Goal: Task Accomplishment & Management: Manage account settings

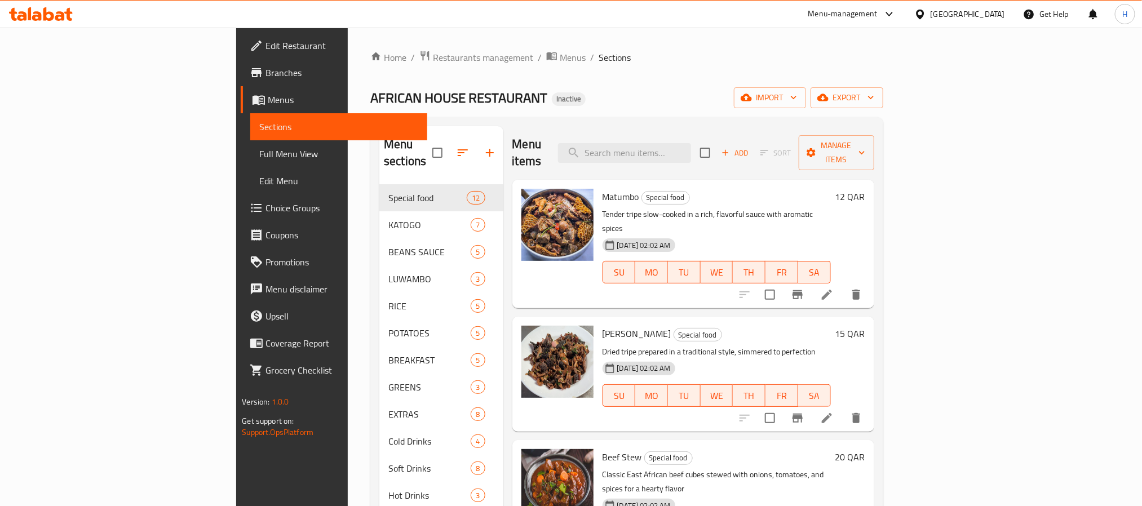
click at [1005, 12] on div "Qatar" at bounding box center [968, 14] width 74 height 12
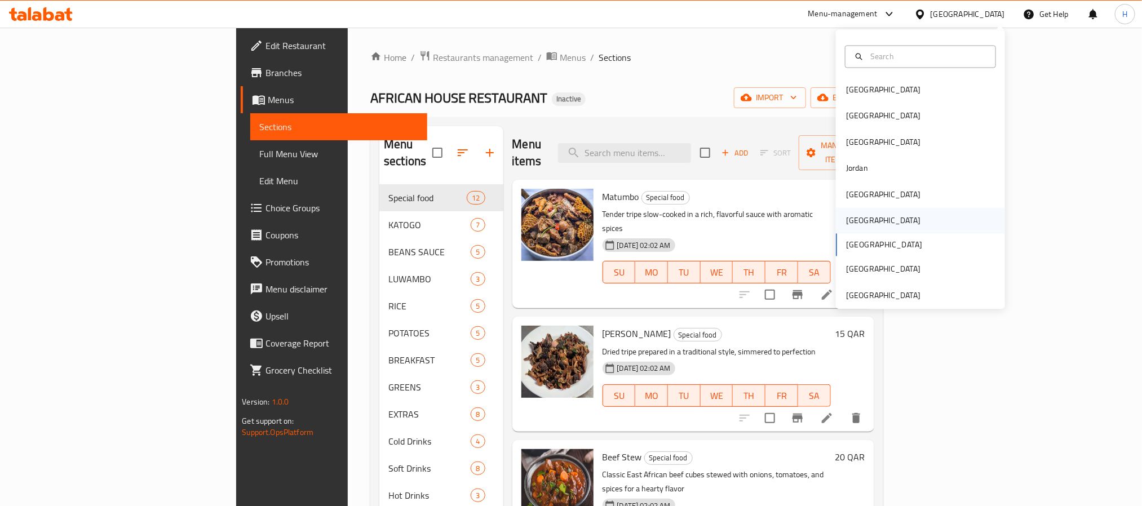
click at [890, 219] on div "[GEOGRAPHIC_DATA]" at bounding box center [920, 221] width 169 height 26
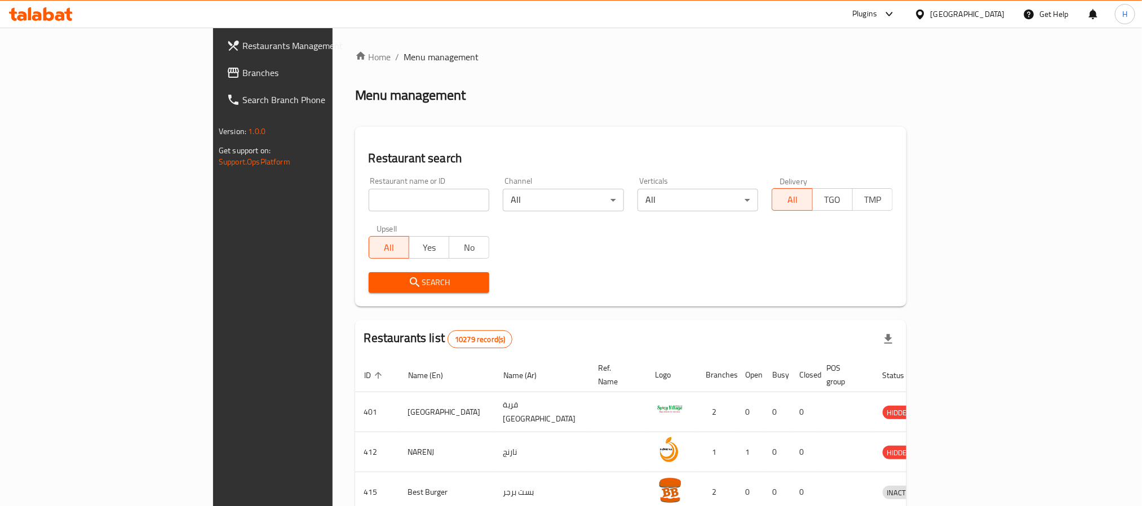
click at [218, 64] on link "Branches" at bounding box center [311, 72] width 186 height 27
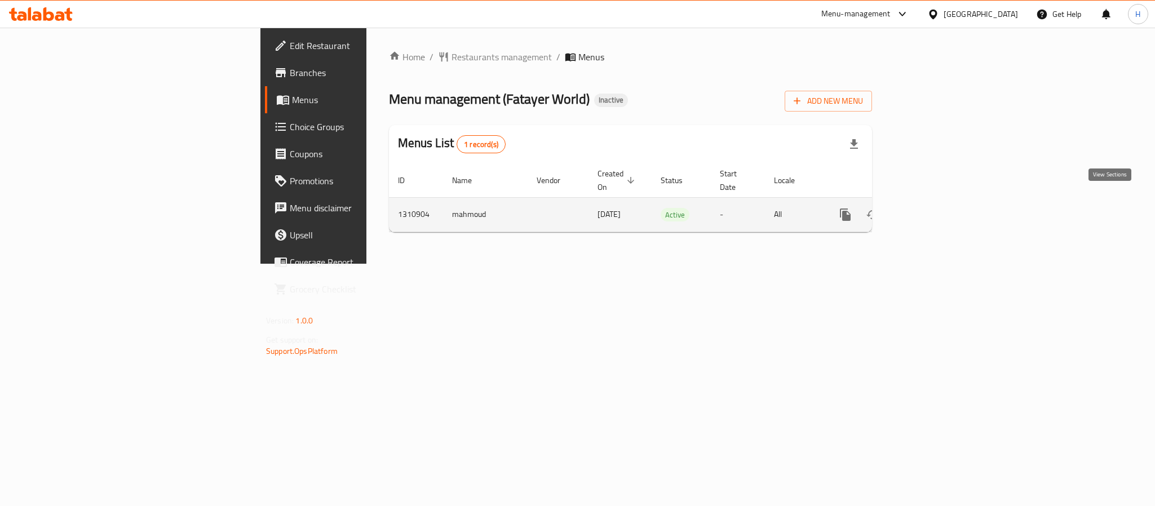
click at [933, 208] on icon "enhanced table" at bounding box center [927, 215] width 14 height 14
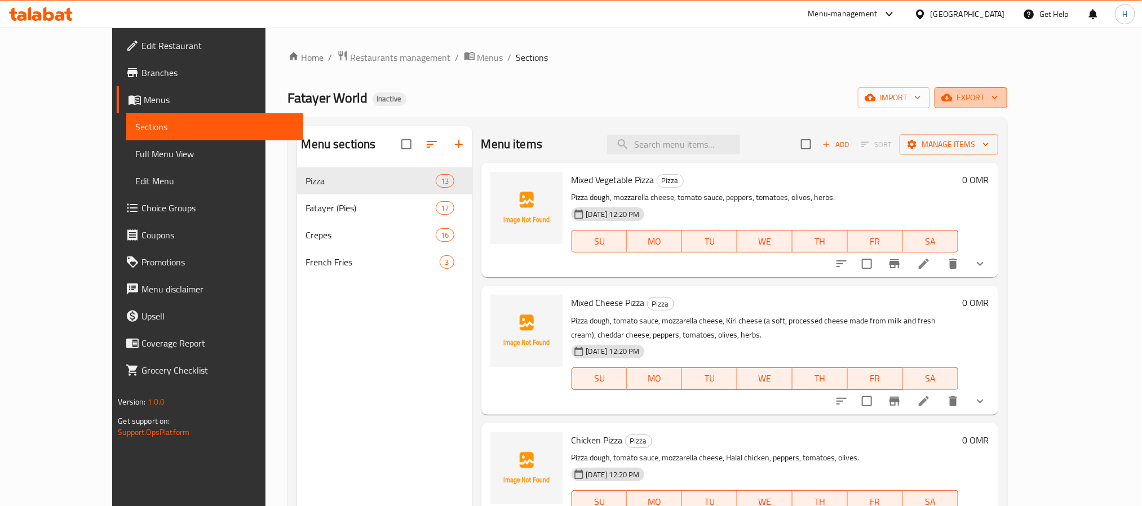
click at [998, 103] on span "export" at bounding box center [971, 98] width 55 height 14
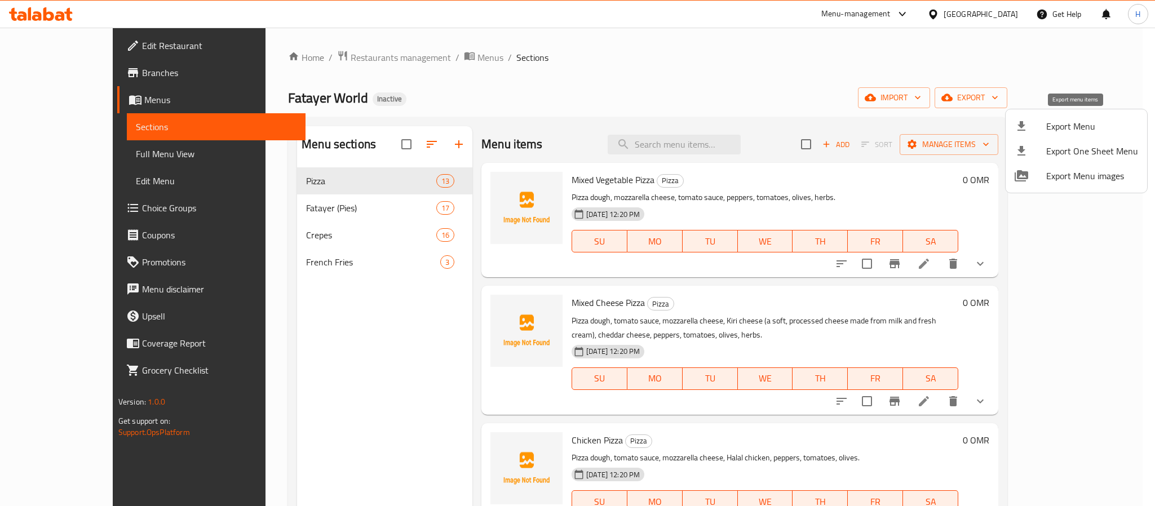
click at [1043, 131] on div at bounding box center [1031, 127] width 32 height 14
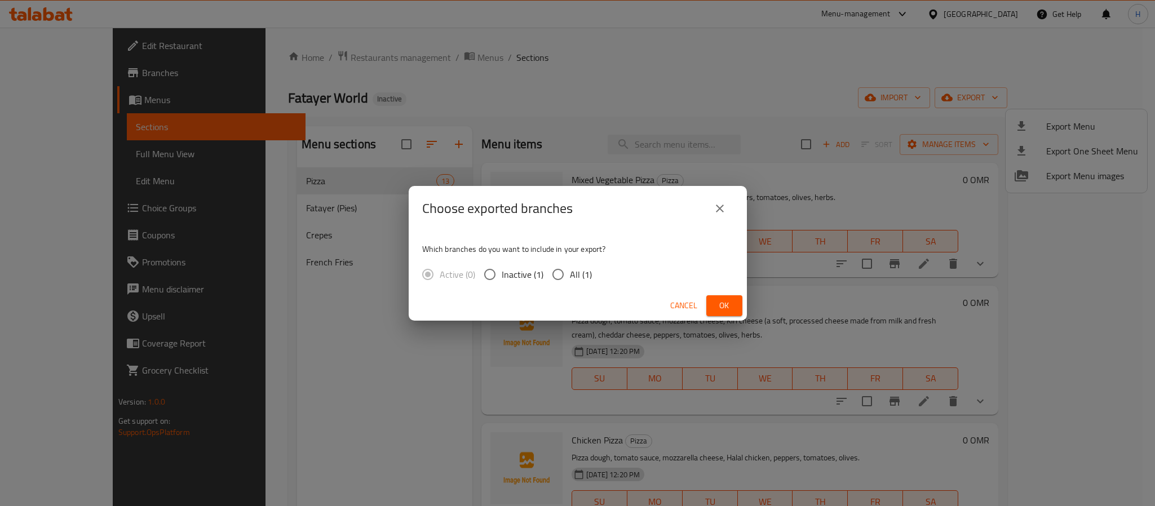
click at [572, 268] on span "All (1)" at bounding box center [581, 275] width 22 height 14
click at [570, 267] on input "All (1)" at bounding box center [558, 275] width 24 height 24
radio input "true"
click at [714, 312] on button "Ok" at bounding box center [724, 305] width 36 height 21
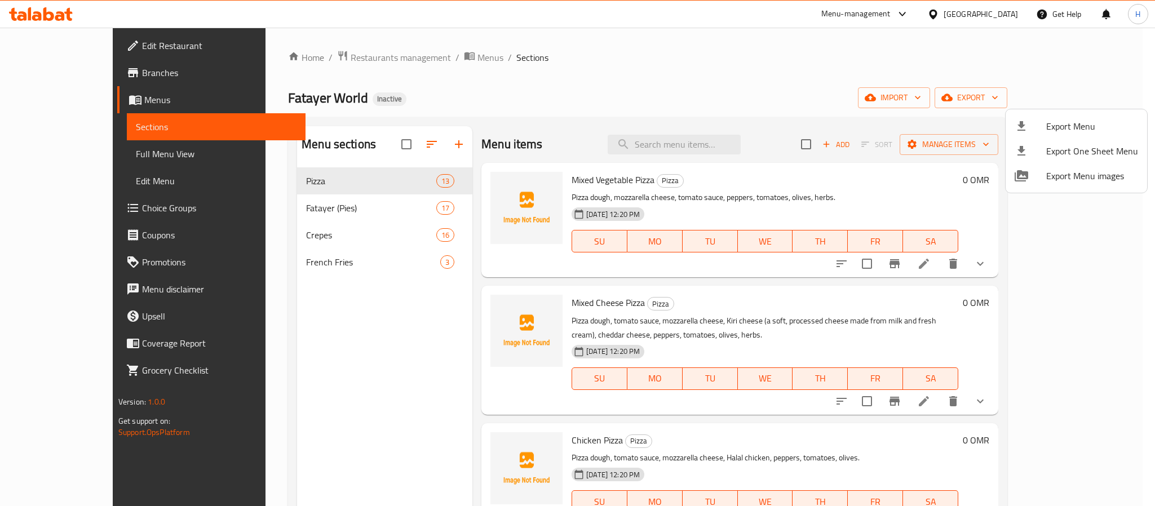
click at [722, 144] on div at bounding box center [577, 253] width 1155 height 506
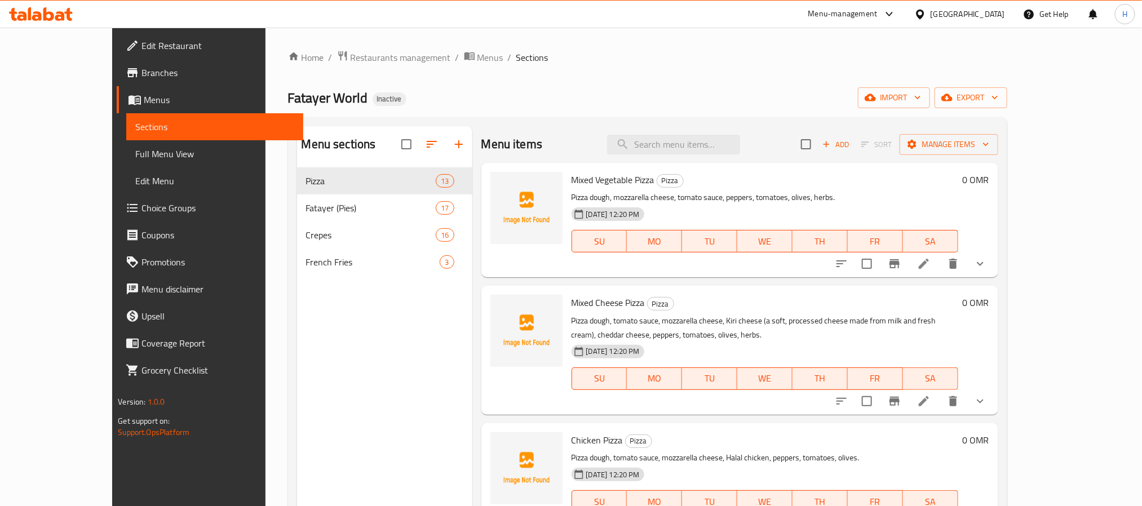
click at [722, 144] on input "search" at bounding box center [673, 145] width 133 height 20
paste input "Chicken Crepe"
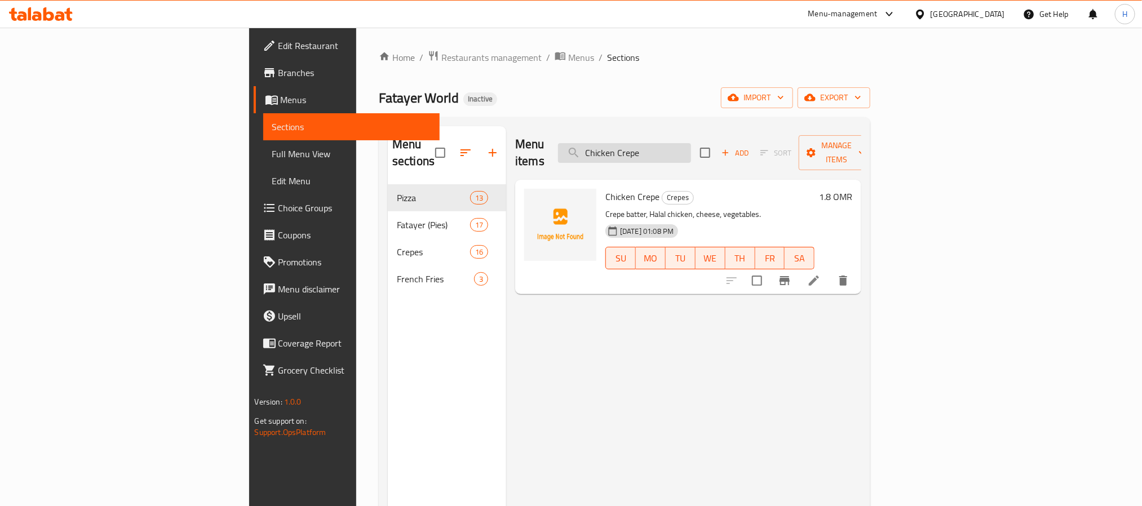
click at [675, 144] on input "Chicken Crepe" at bounding box center [624, 153] width 133 height 20
click at [676, 144] on input "Chicken Crepe" at bounding box center [624, 153] width 133 height 20
paste input "Meshletet Pi"
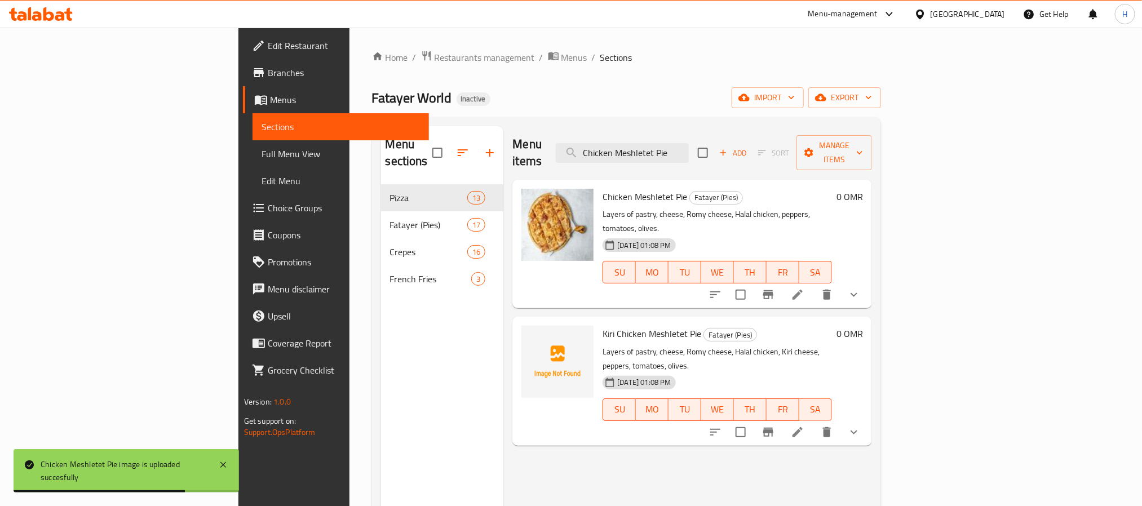
drag, startPoint x: 772, startPoint y: 144, endPoint x: 545, endPoint y: 157, distance: 227.0
click at [545, 157] on div "Menu items Chicken Meshletet Pie Add Sort Manage items" at bounding box center [692, 153] width 360 height 54
paste input "Pepperoni Crep"
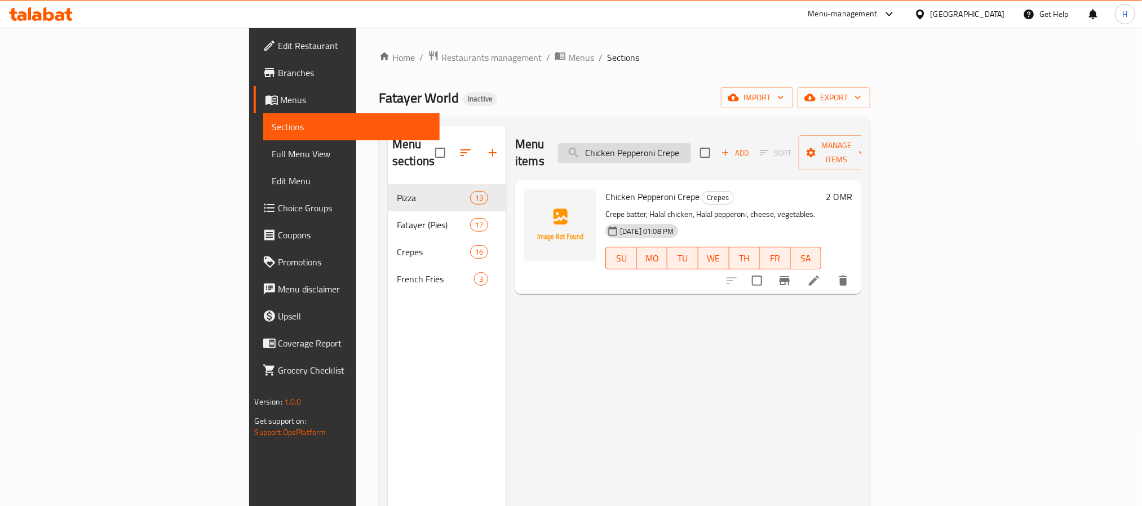
click at [691, 151] on input "Chicken Pepperoni Crepe" at bounding box center [624, 153] width 133 height 20
paste input "izza"
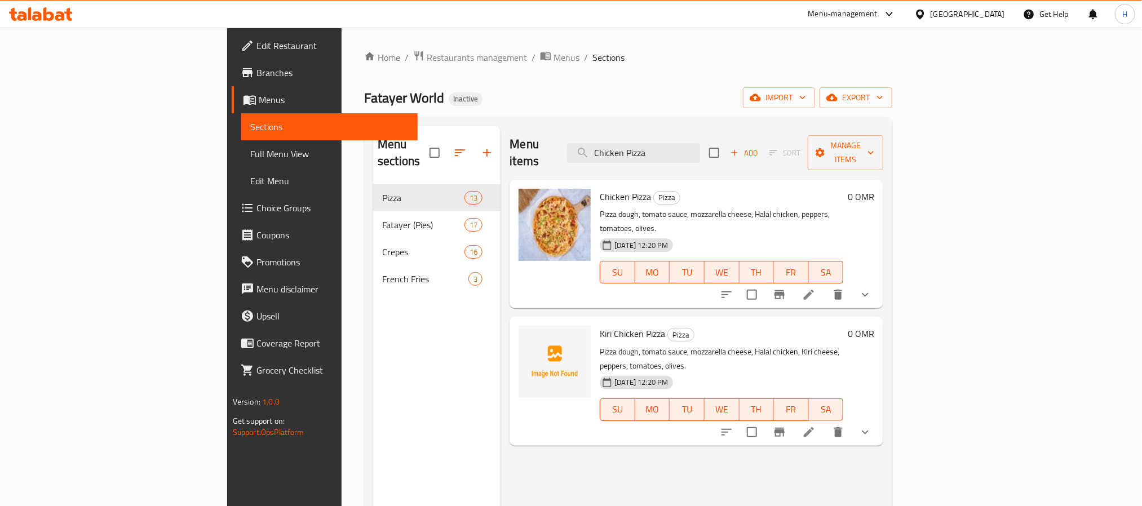
drag, startPoint x: 738, startPoint y: 141, endPoint x: 616, endPoint y: 156, distance: 122.6
click at [618, 154] on div "Menu items Chicken Pizza Add Sort Manage items" at bounding box center [697, 153] width 374 height 54
paste input "Shish Crepe"
type input "Chicken Shish Crepe"
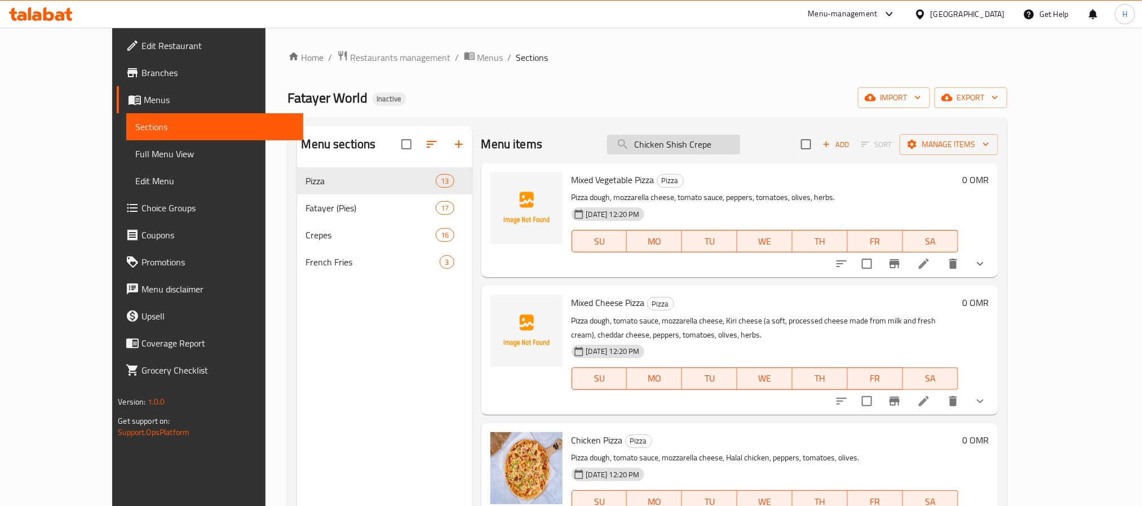
click at [740, 147] on input "Chicken Shish Crepe" at bounding box center [673, 145] width 133 height 20
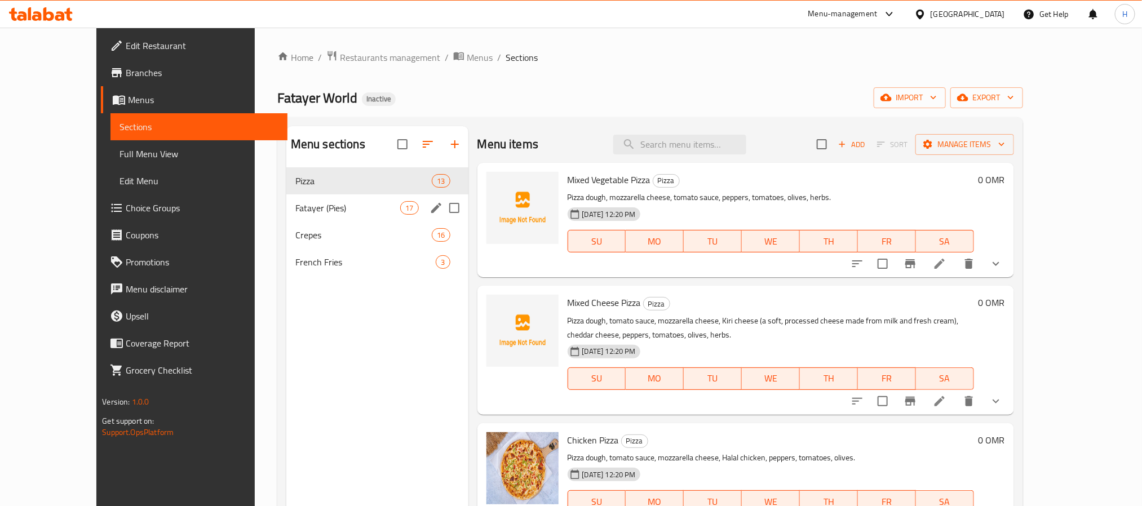
click at [303, 220] on div "Fatayer (Pies) 17" at bounding box center [377, 207] width 182 height 27
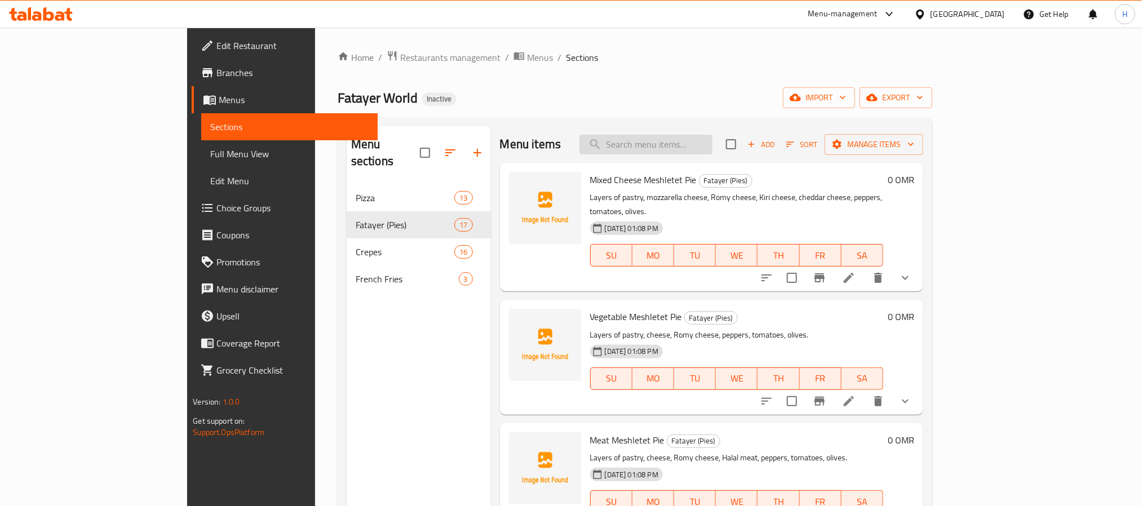
click at [713, 141] on input "search" at bounding box center [645, 145] width 133 height 20
paste input "Chicken Shish Crepe"
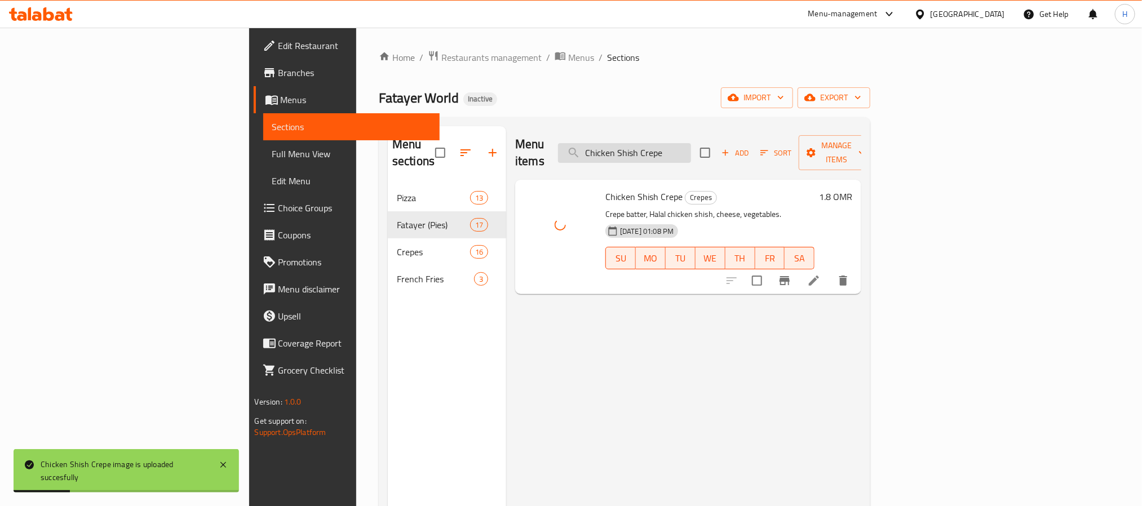
click at [691, 144] on input "Chicken Shish Crepe" at bounding box center [624, 153] width 133 height 20
paste input "ocktail Meshletet Pi"
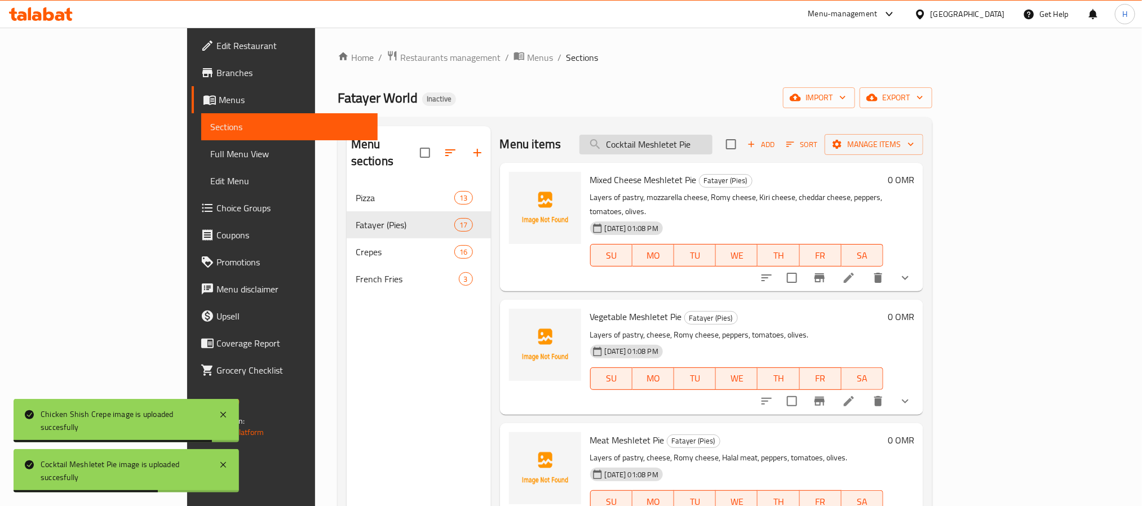
click at [713, 145] on input "Cocktail Meshletet Pie" at bounding box center [645, 145] width 133 height 20
paste input "repe Mix Fatayer World"
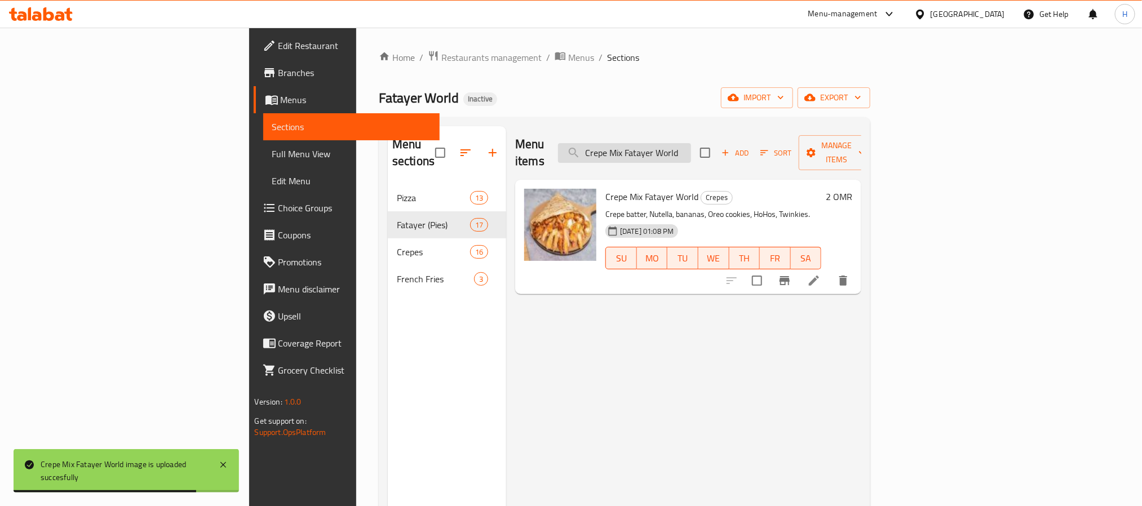
click at [691, 143] on input "Crepe Mix Fatayer World" at bounding box center [624, 153] width 133 height 20
paste input "Fajita Crepe"
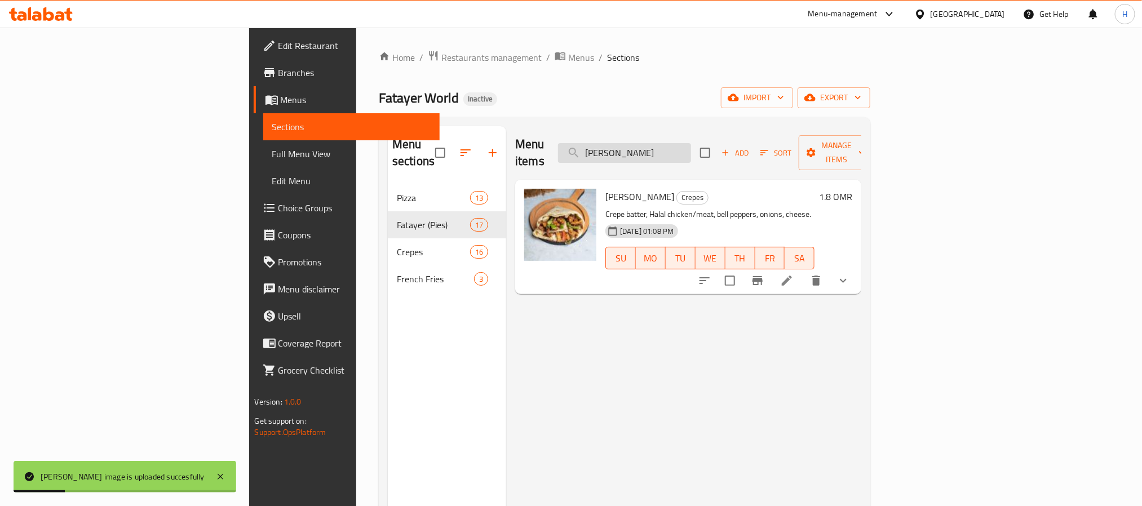
click at [691, 151] on input "Fajita Crepe" at bounding box center [624, 153] width 133 height 20
paste input "tayer World Pizza"
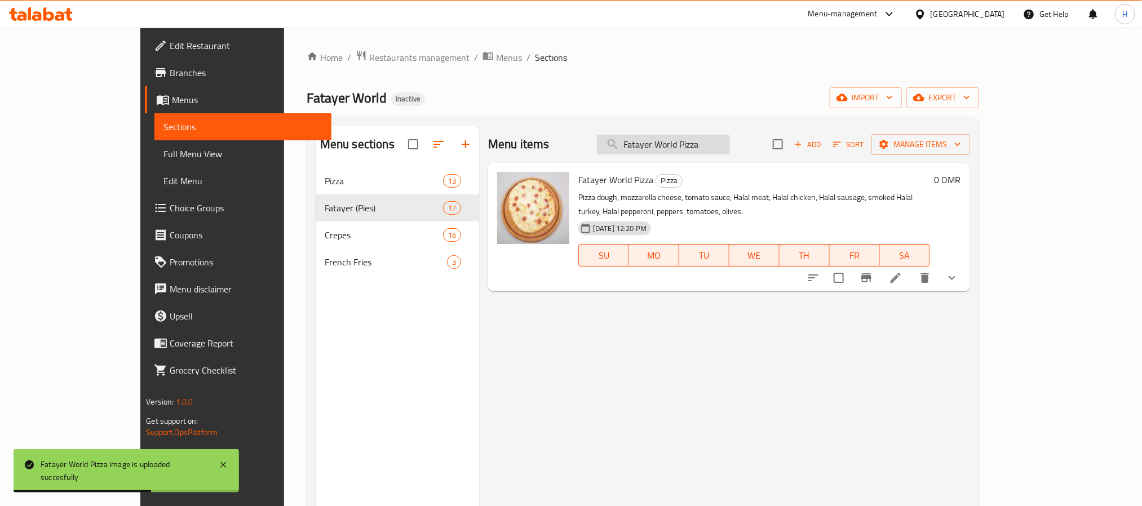
click at [722, 146] on input "Fatayer World Pizza" at bounding box center [663, 145] width 133 height 20
paste input "rench Fries"
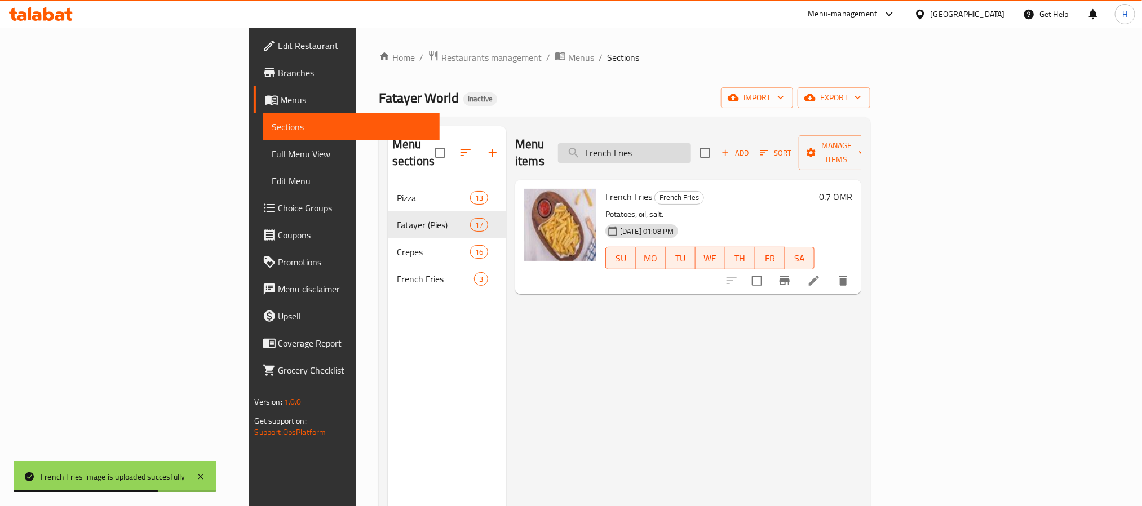
click at [691, 145] on input "French Fries" at bounding box center [624, 153] width 133 height 20
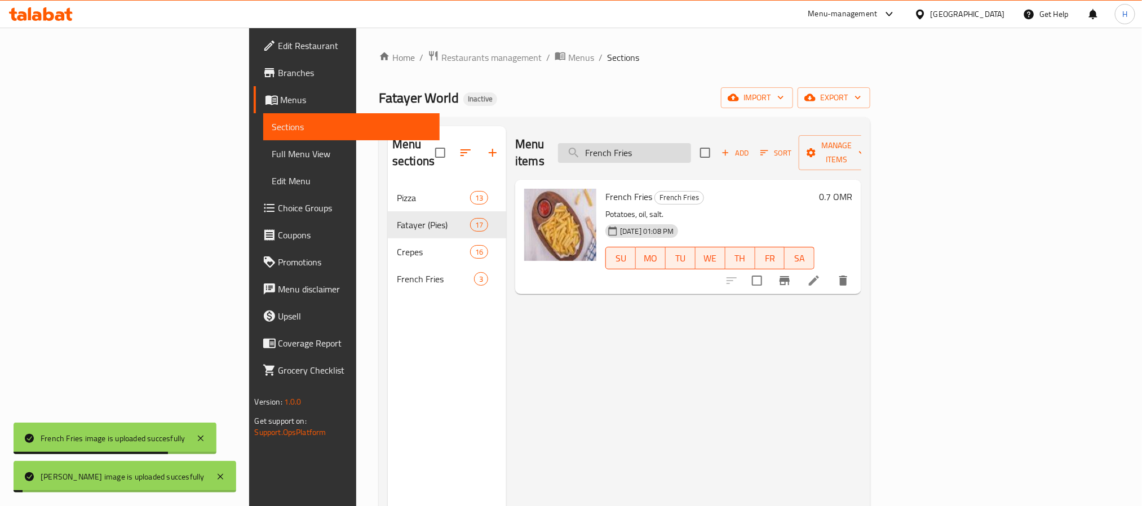
click at [691, 145] on input "French Fries" at bounding box center [624, 153] width 133 height 20
paste input "Hot Dog Meshletet Pie"
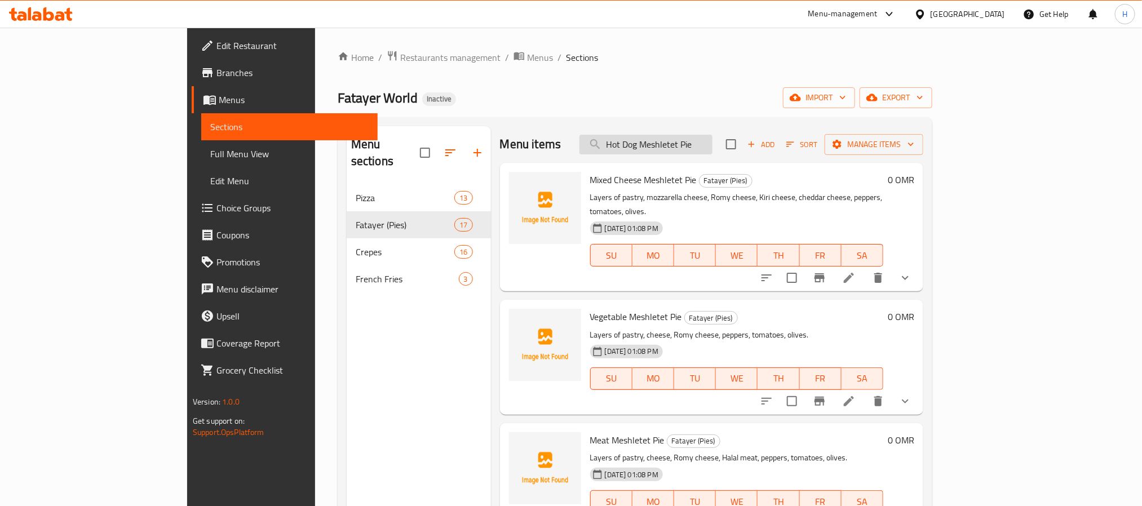
click at [713, 147] on input "Hot Dog Meshletet Pie" at bounding box center [645, 145] width 133 height 20
paste input "Pizza"
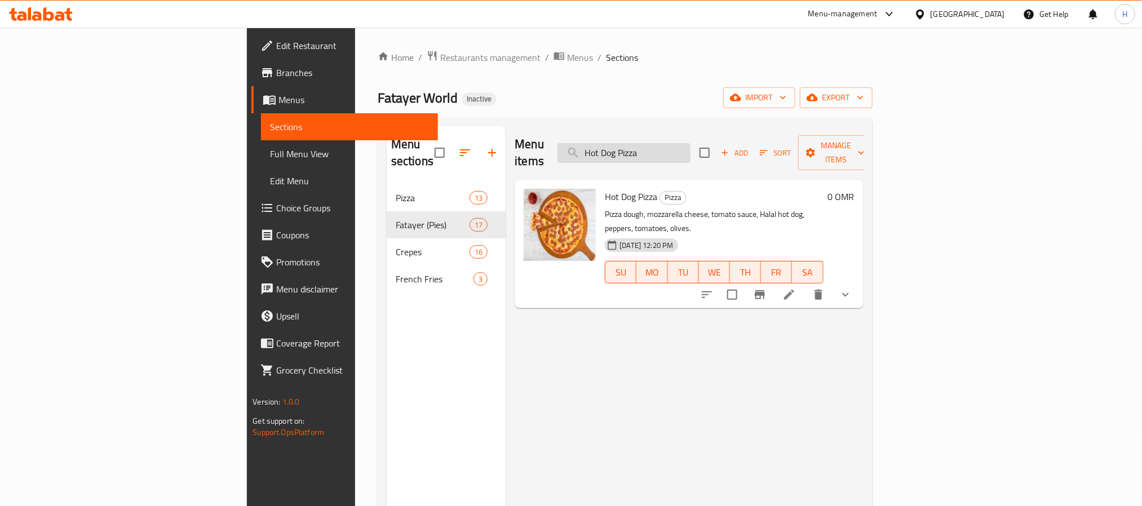
click at [691, 143] on input "Hot Dog Pizza" at bounding box center [623, 153] width 133 height 20
paste input "Kiri Chicken Meshletet Pie"
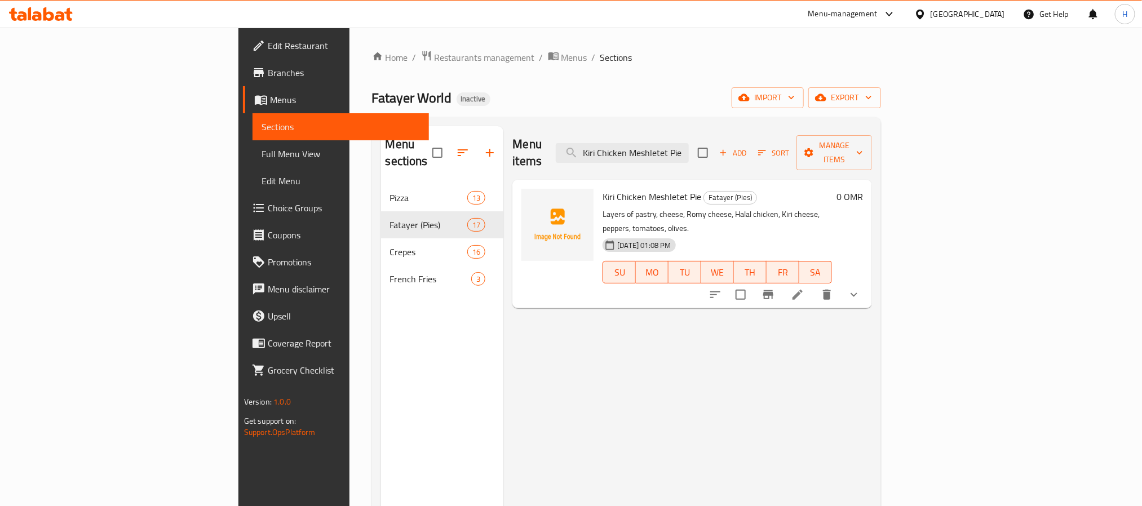
type input "Kiri Chicken Meshletet Pie"
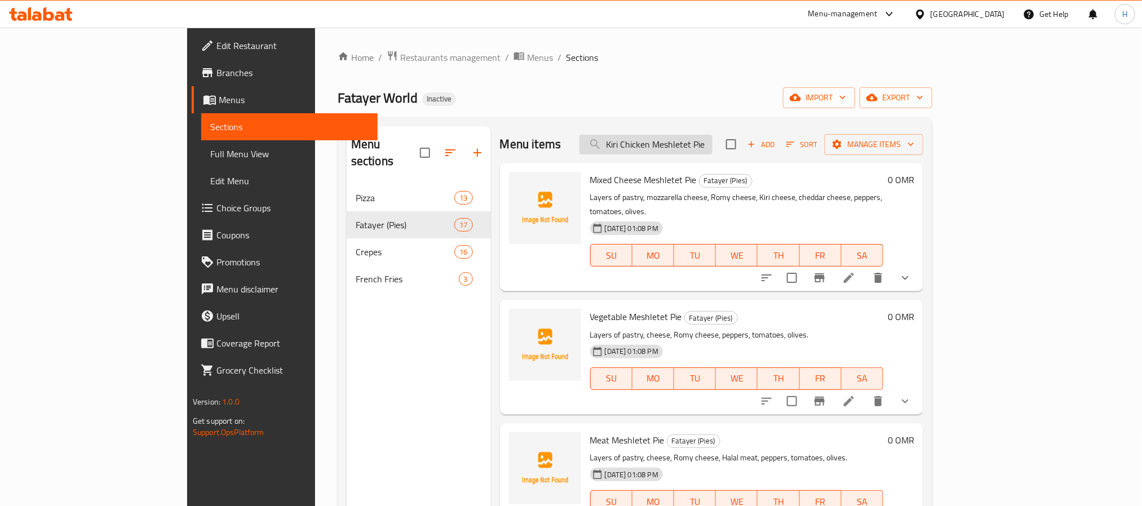
click at [680, 144] on input "Kiri Chicken Meshletet Pie" at bounding box center [645, 145] width 133 height 20
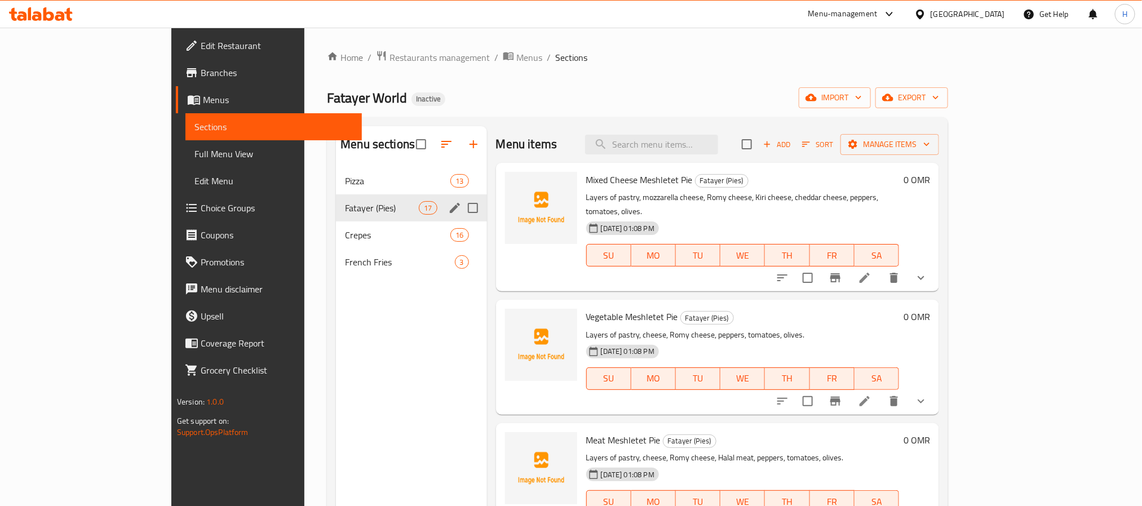
click at [336, 197] on div "Fatayer (Pies) 17" at bounding box center [411, 207] width 151 height 27
click at [345, 181] on span "Pizza" at bounding box center [382, 181] width 74 height 14
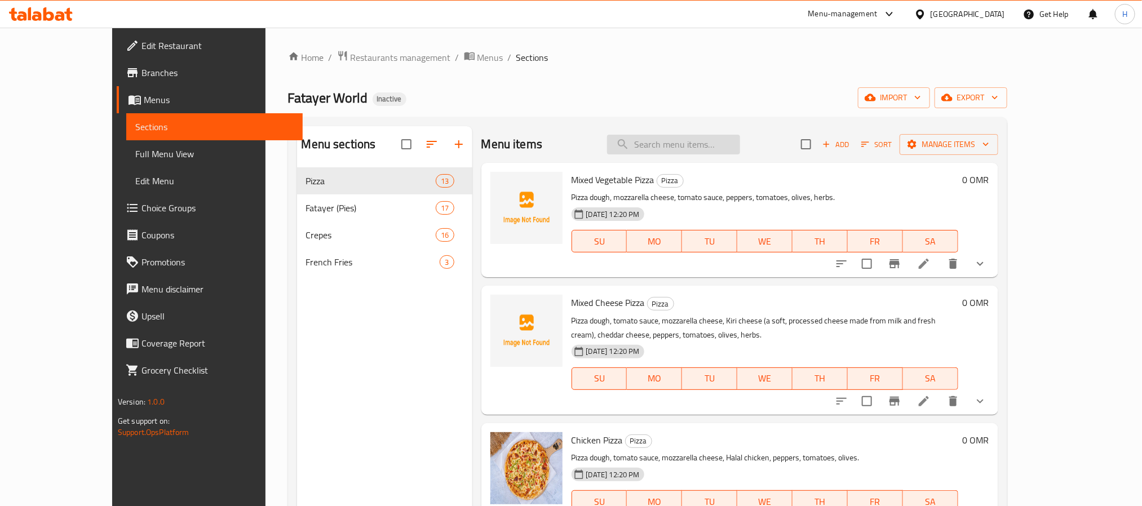
click at [737, 139] on input "search" at bounding box center [673, 145] width 133 height 20
paste input "Kiri Chicken Meshletet Pie"
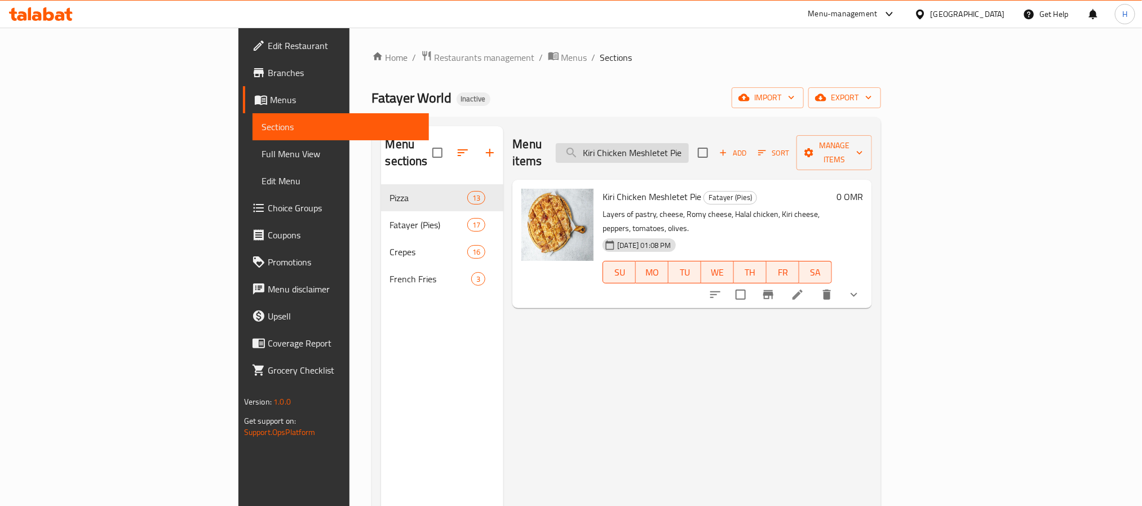
click at [689, 143] on input "Kiri Chicken Meshletet Pie" at bounding box center [622, 153] width 133 height 20
paste input "Pizza"
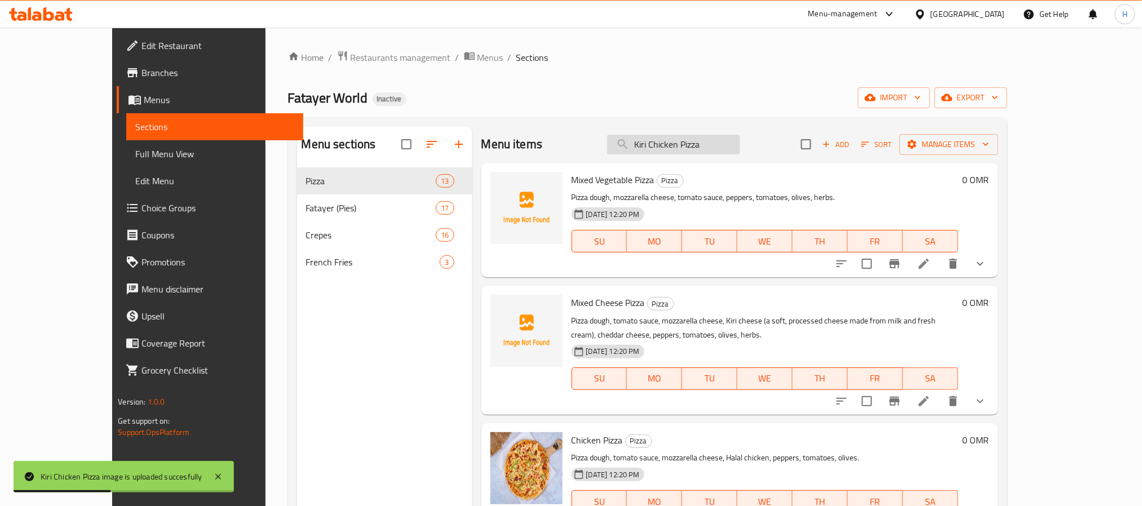
click at [702, 153] on input "Kiri Chicken Pizza" at bounding box center [673, 145] width 133 height 20
paste input "raft Cheese Pie with Mozzarella and Meat"
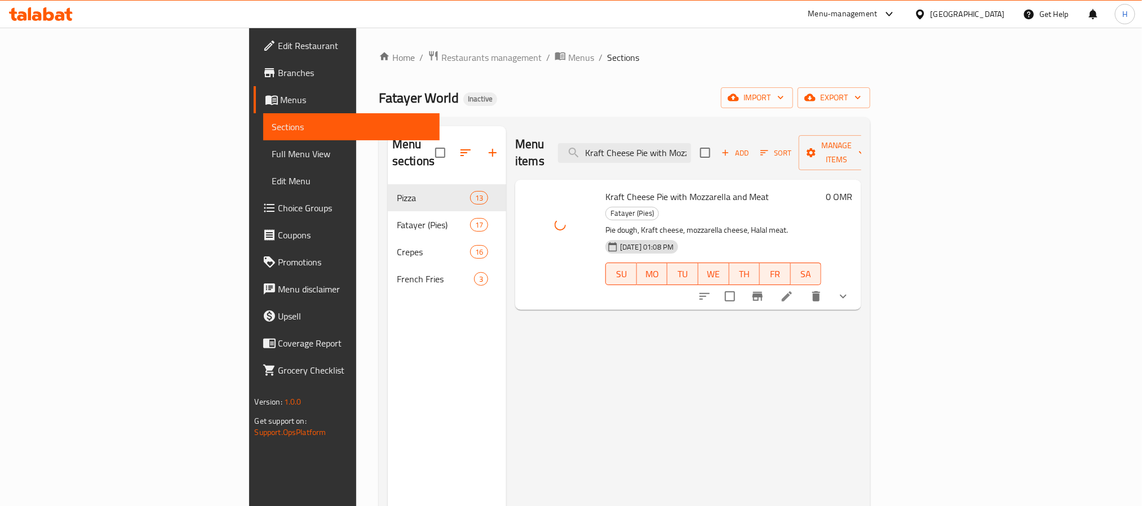
scroll to position [0, 61]
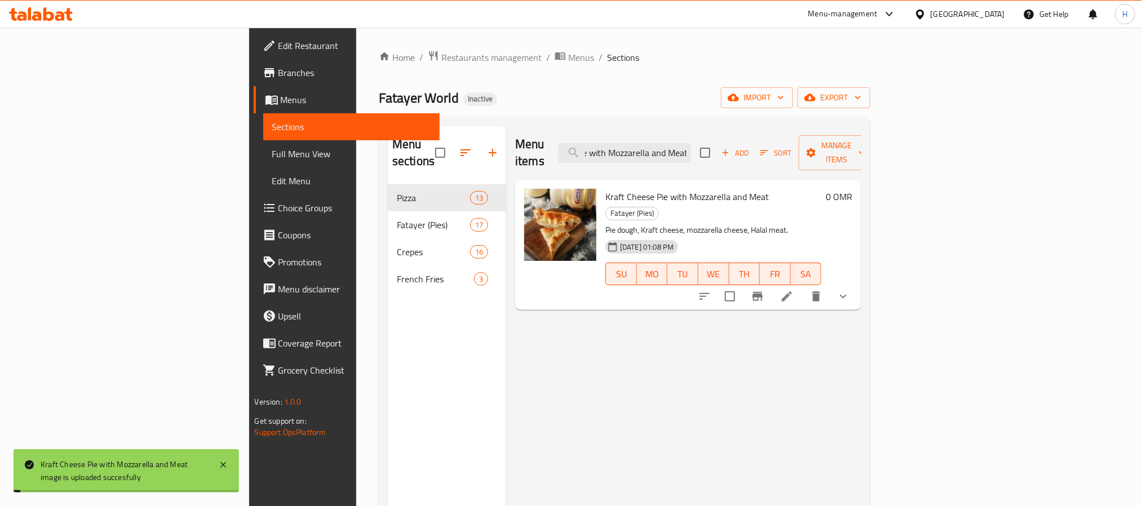
drag, startPoint x: 773, startPoint y: 144, endPoint x: 807, endPoint y: 144, distance: 33.8
click at [807, 144] on div "Menu items Kraft Cheese Pie with Mozzarella and Meat Add Sort Manage items" at bounding box center [688, 153] width 346 height 54
click at [691, 146] on input "Kraft Cheese Pie with Mozzarella and Meat" at bounding box center [624, 153] width 133 height 20
drag, startPoint x: 769, startPoint y: 145, endPoint x: 822, endPoint y: 141, distance: 53.2
click at [815, 144] on div "Menu items Kraft Cheese Pie with Mozzarella and Meat Add Sort Manage items" at bounding box center [688, 153] width 346 height 54
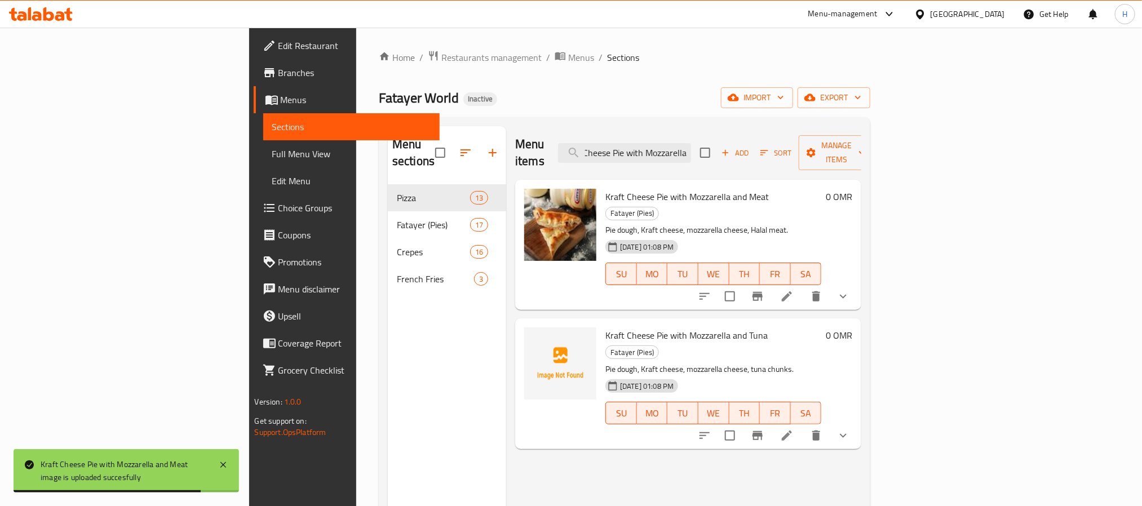
scroll to position [0, 0]
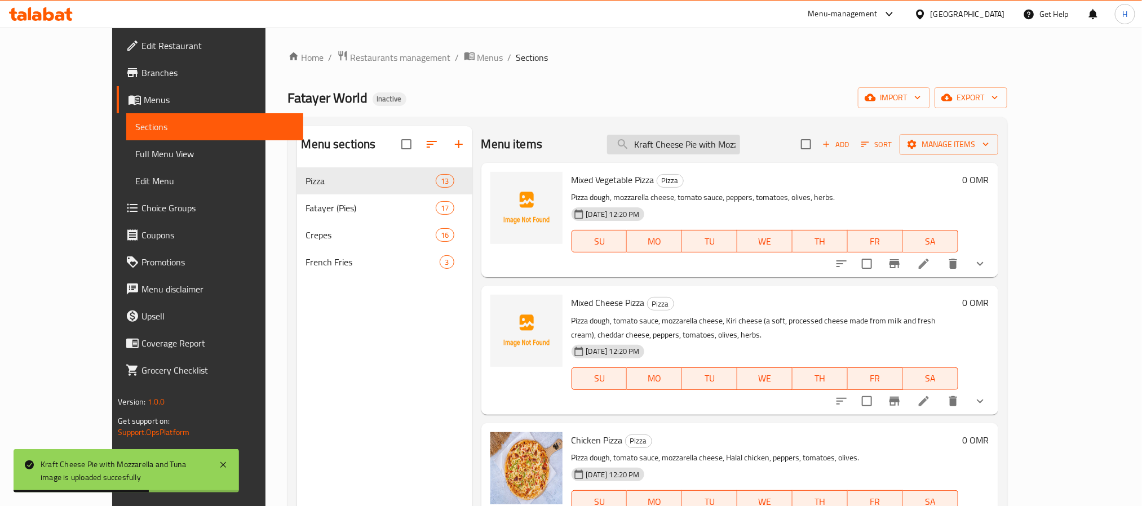
click at [709, 140] on input "Kraft Cheese Pie with Mozzarella" at bounding box center [673, 145] width 133 height 20
paste input "Labneh and Thyme Pie"
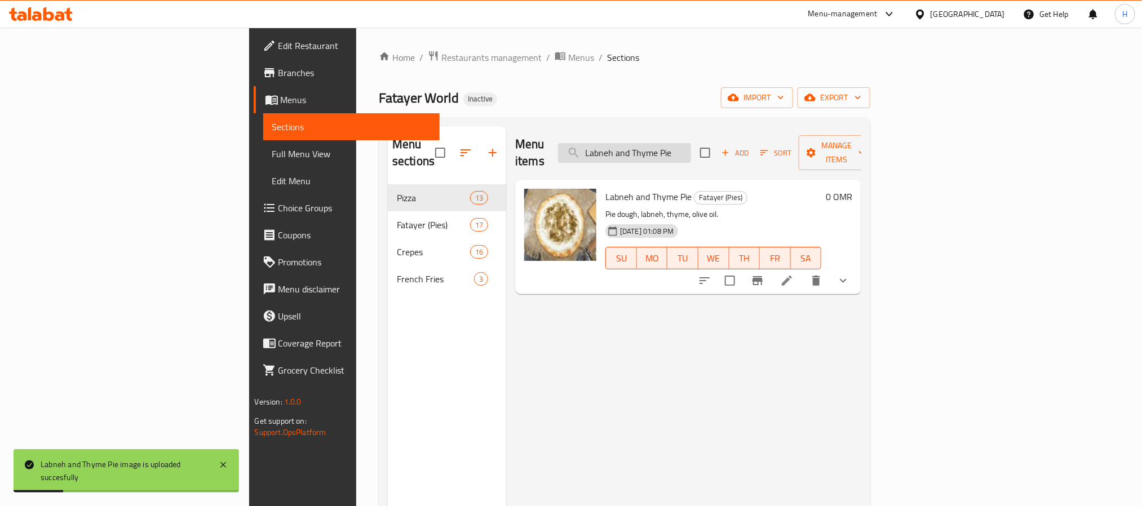
click at [691, 147] on input "Labneh and Thyme Pie" at bounding box center [624, 153] width 133 height 20
paste input "Meat Meshletet"
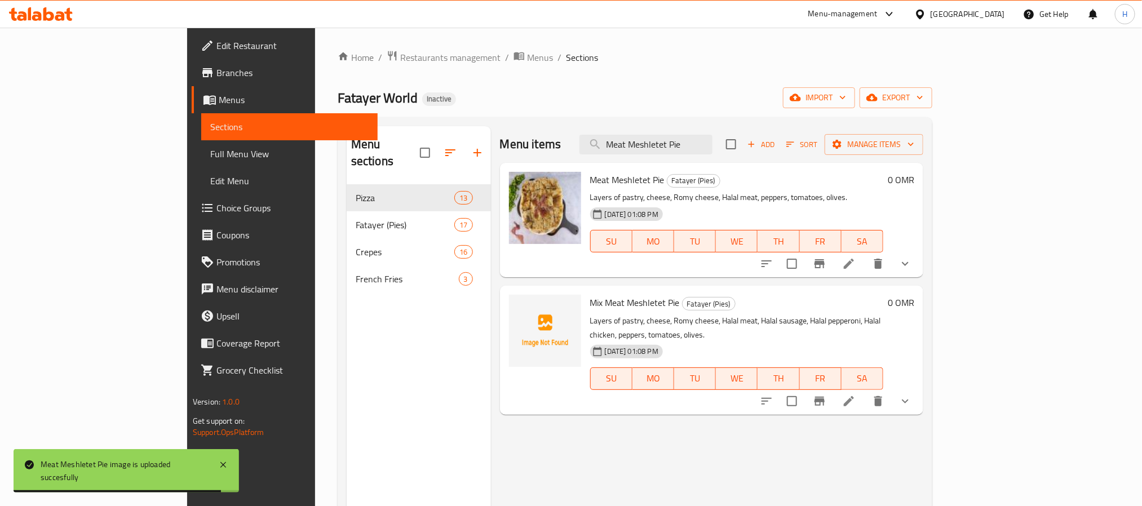
click at [553, 423] on div "Menu items Meat Meshletet Pie Add Sort Manage items Meat Meshletet Pie Fatayer …" at bounding box center [707, 379] width 432 height 506
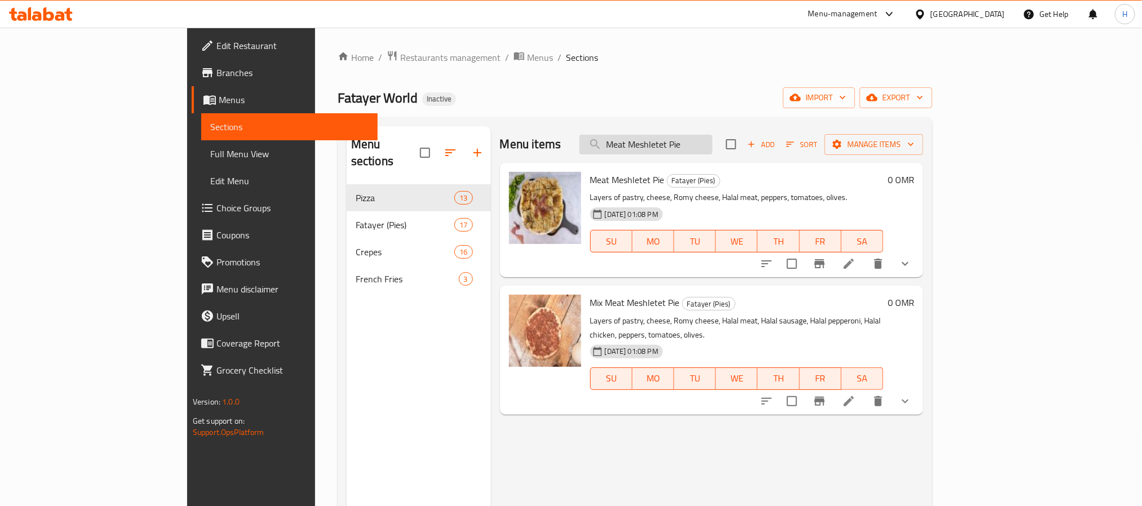
click at [672, 146] on input "Meat Meshletet Pie" at bounding box center [645, 145] width 133 height 20
paste input "inced Meat Pizza"
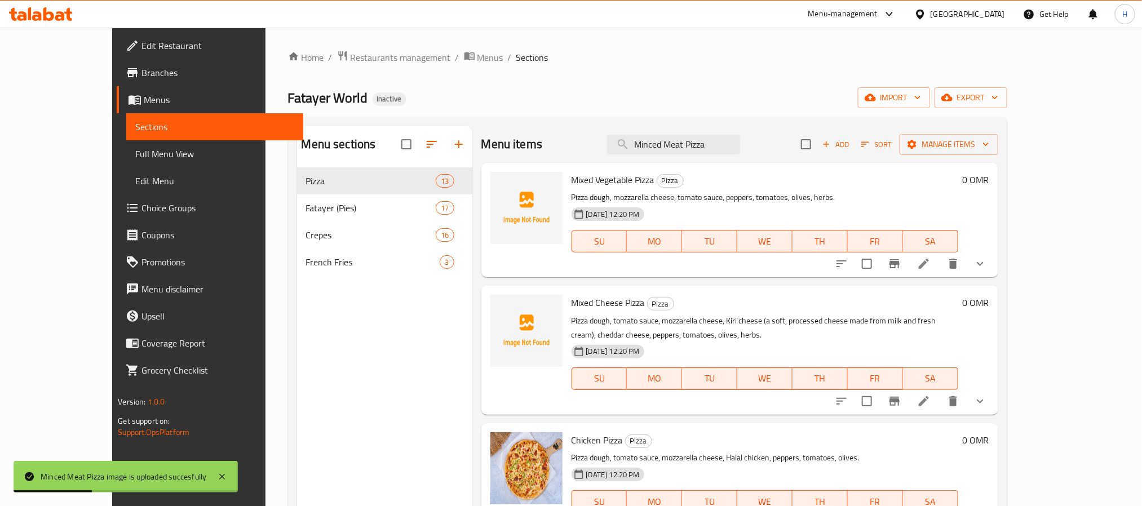
click at [729, 156] on div "Menu items Minced Meat Pizza Add Sort Manage items" at bounding box center [739, 144] width 517 height 37
click at [688, 145] on input "Minced Meat Pizza" at bounding box center [673, 145] width 133 height 20
paste input "x Meat Meshletet Pie"
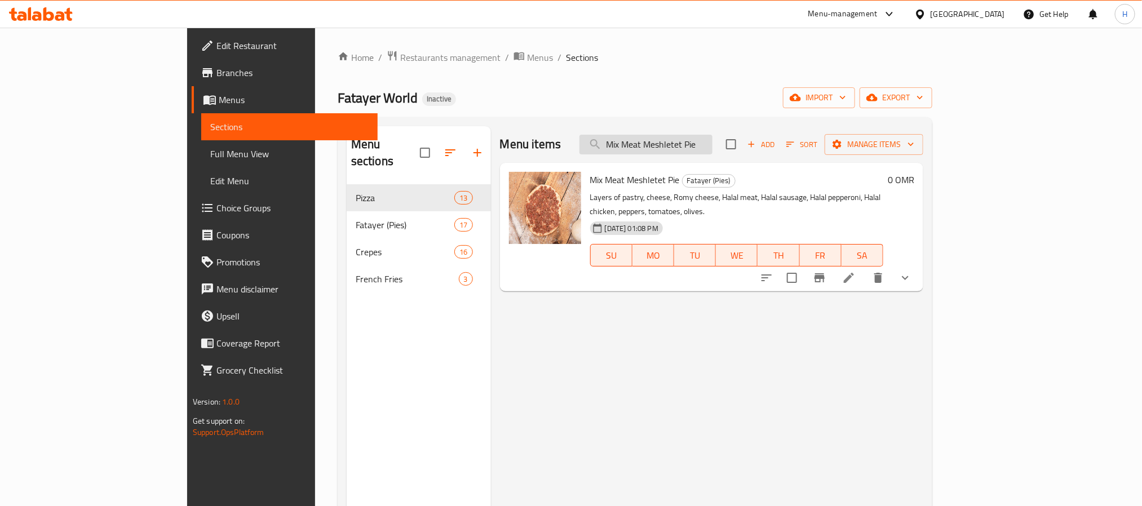
click at [713, 142] on input "Mix Meat Meshletet Pie" at bounding box center [645, 145] width 133 height 20
paste input "ed Cheese Crep"
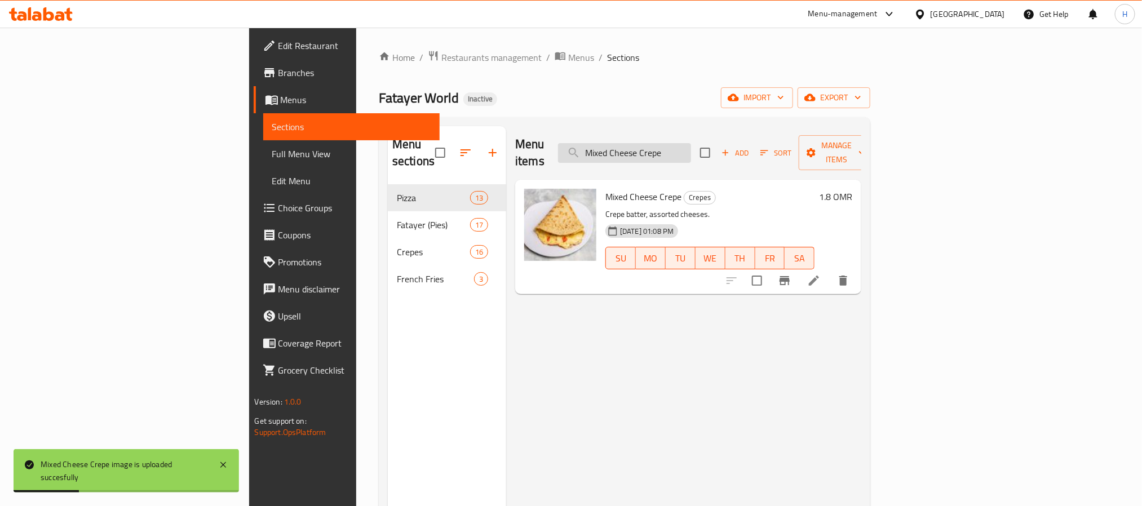
click at [691, 148] on input "Mixed Cheese Crepe" at bounding box center [624, 153] width 133 height 20
paste input "Meshletet Pi"
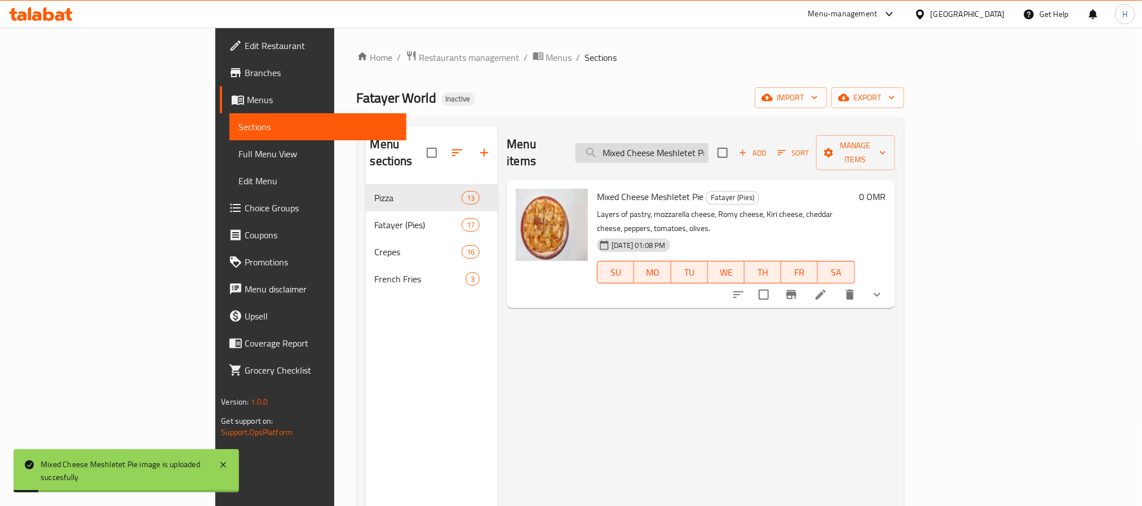
click at [680, 143] on input "Mixed Cheese Meshletet Pie" at bounding box center [642, 153] width 133 height 20
paste input "Pizza"
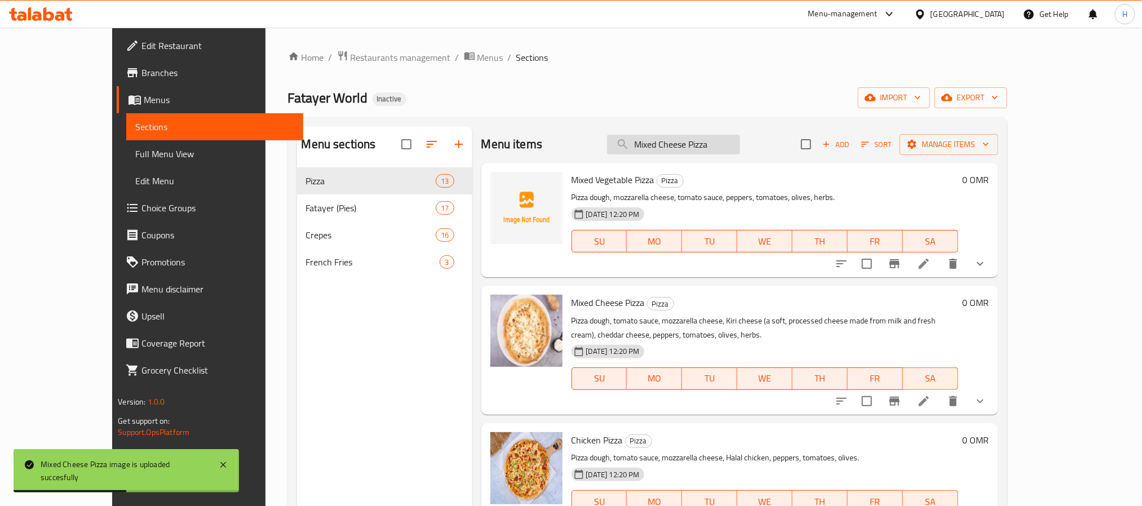
click at [700, 147] on input "Mixed Cheese Pizza" at bounding box center [673, 145] width 133 height 20
paste input "Fries"
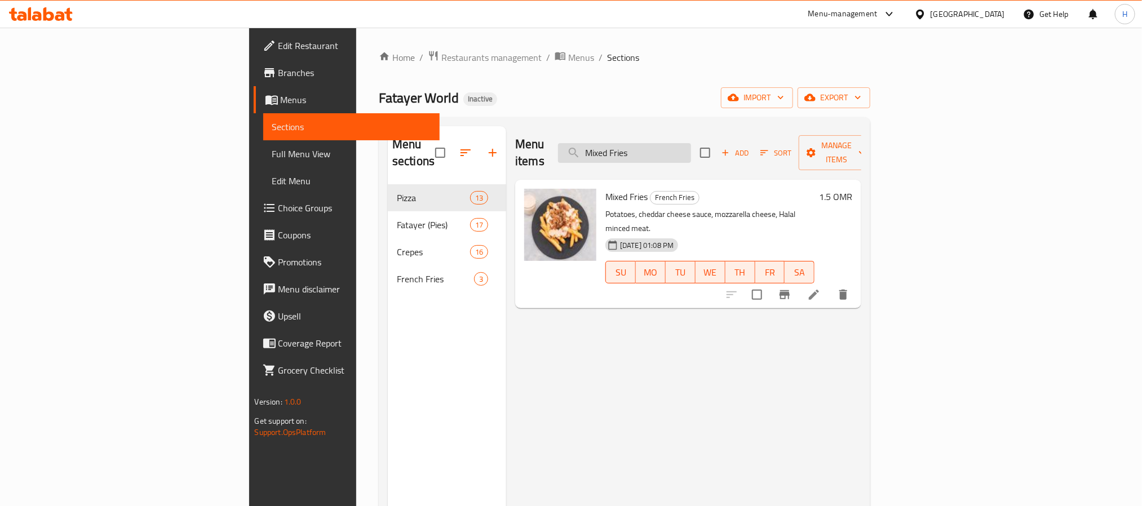
click at [691, 143] on input "Mixed Fries" at bounding box center [624, 153] width 133 height 20
paste input "Meat Crepe"
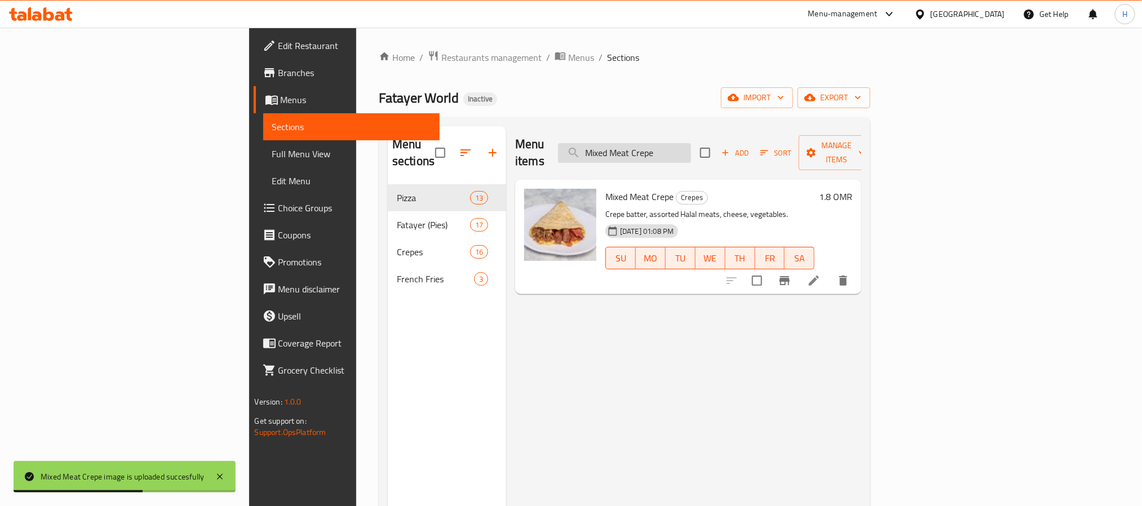
click at [691, 151] on input "Mixed Meat Crepe" at bounding box center [624, 153] width 133 height 20
paste input "Pizza"
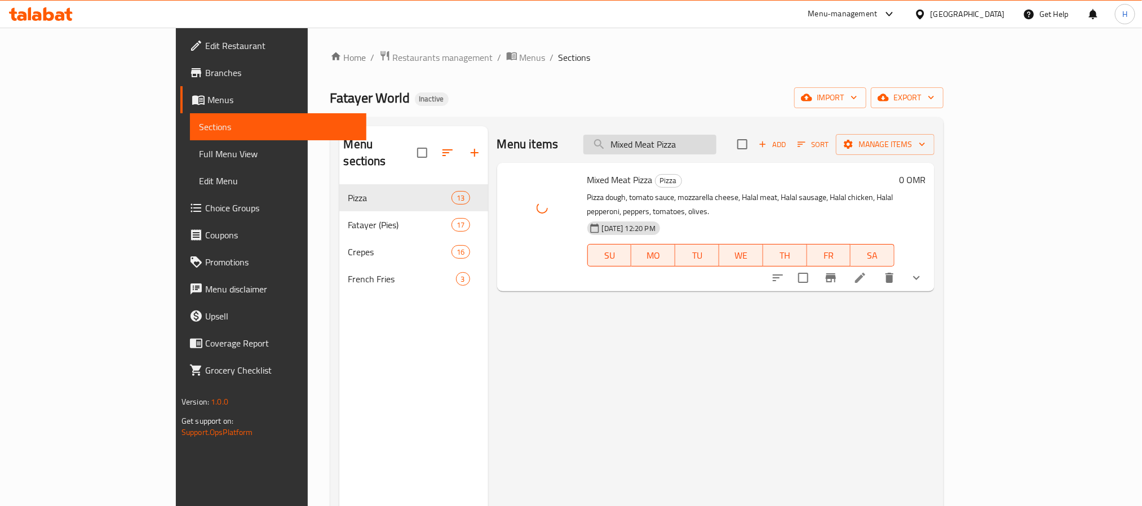
drag, startPoint x: 702, startPoint y: 146, endPoint x: 776, endPoint y: 146, distance: 73.8
click at [716, 146] on input "Mixed Meat Pizza" at bounding box center [649, 145] width 133 height 20
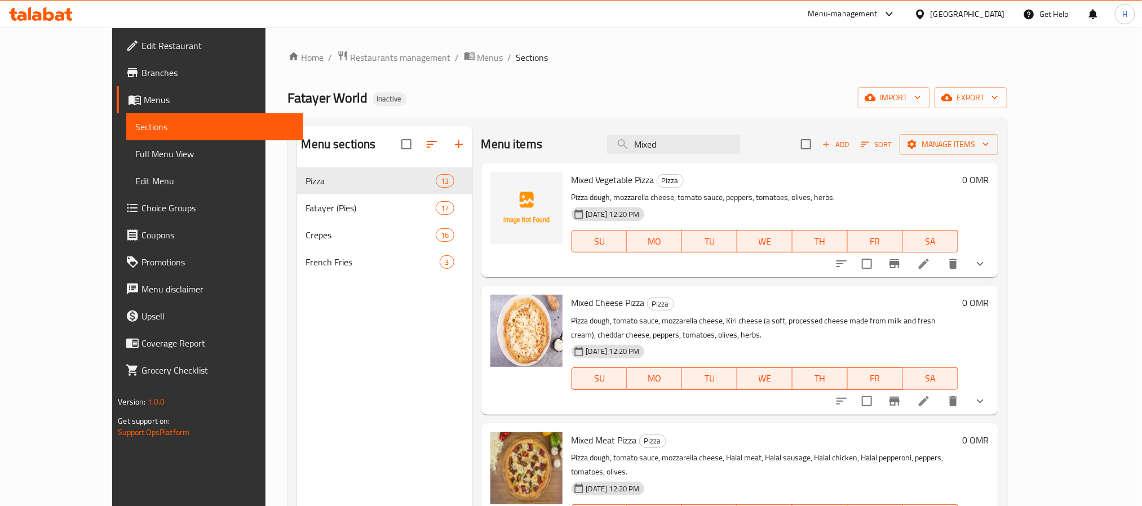
drag, startPoint x: 524, startPoint y: 154, endPoint x: 499, endPoint y: 164, distance: 26.8
click at [494, 156] on div "Menu items Mixed Add Sort Manage items" at bounding box center [739, 144] width 517 height 37
paste input "ushroom Pizza"
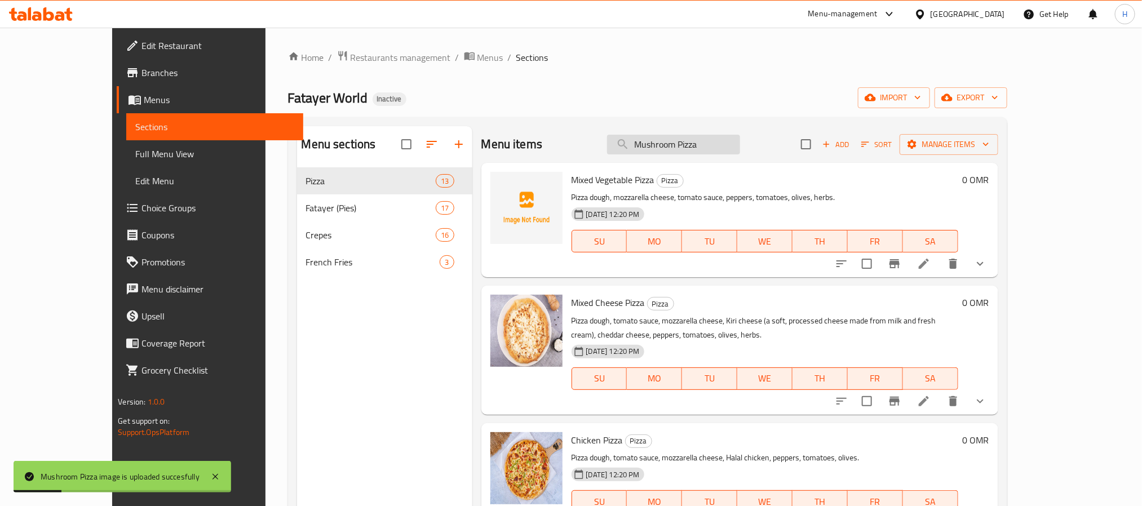
click at [714, 154] on input "Mushroom Pizza" at bounding box center [673, 145] width 133 height 20
paste input "Slices Pie"
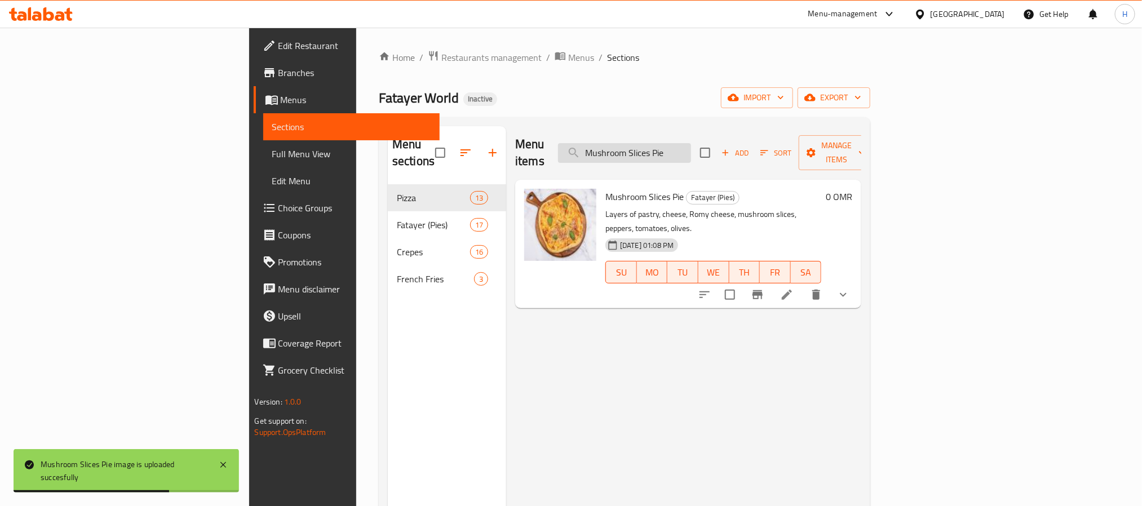
click at [691, 143] on input "Mushroom Slices Pie" at bounding box center [624, 153] width 133 height 20
paste input "Nutella and Banana Crep"
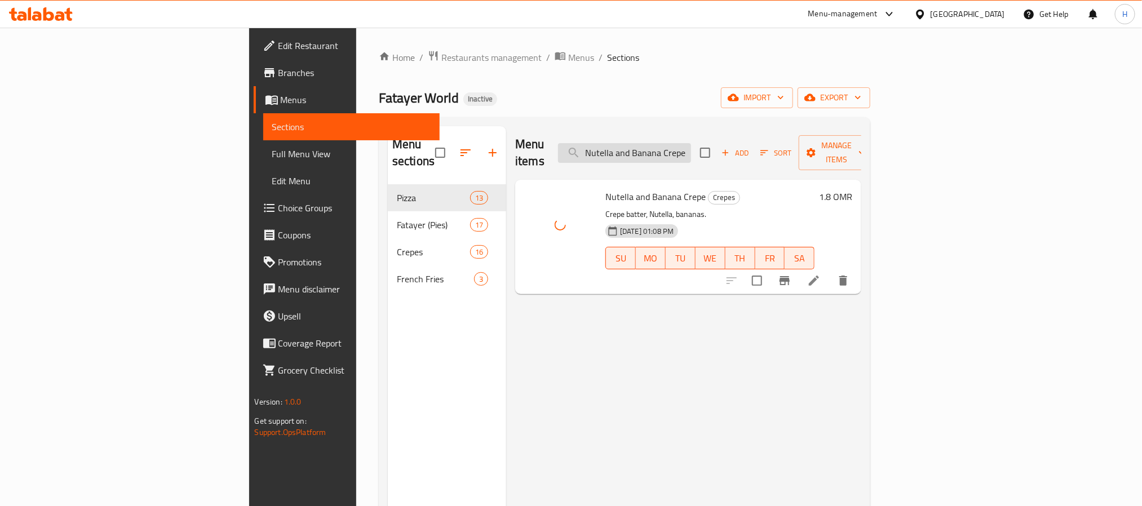
click at [691, 144] on input "Nutella and Banana Crepe" at bounding box center [624, 153] width 133 height 20
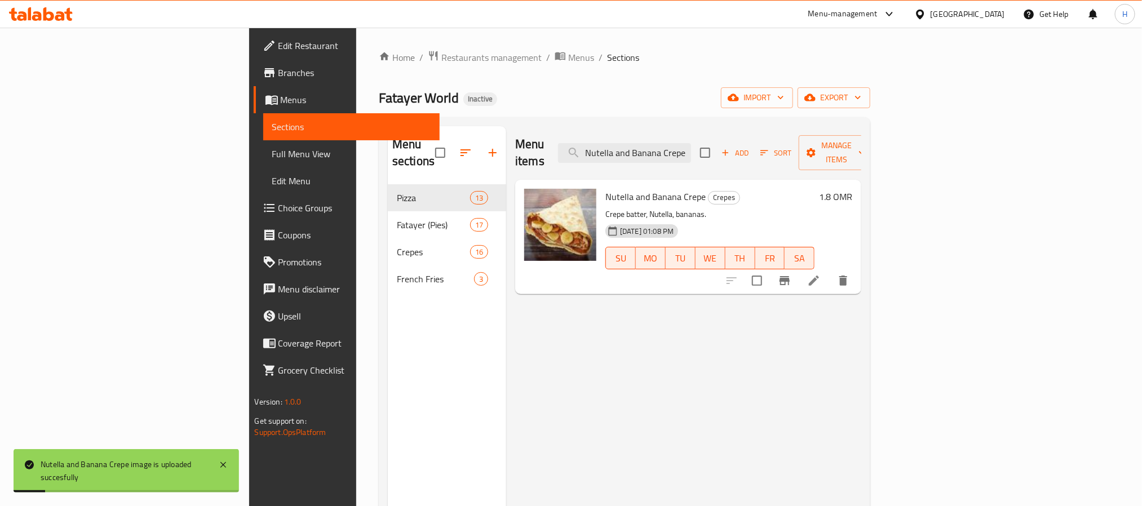
paste input "Pi"
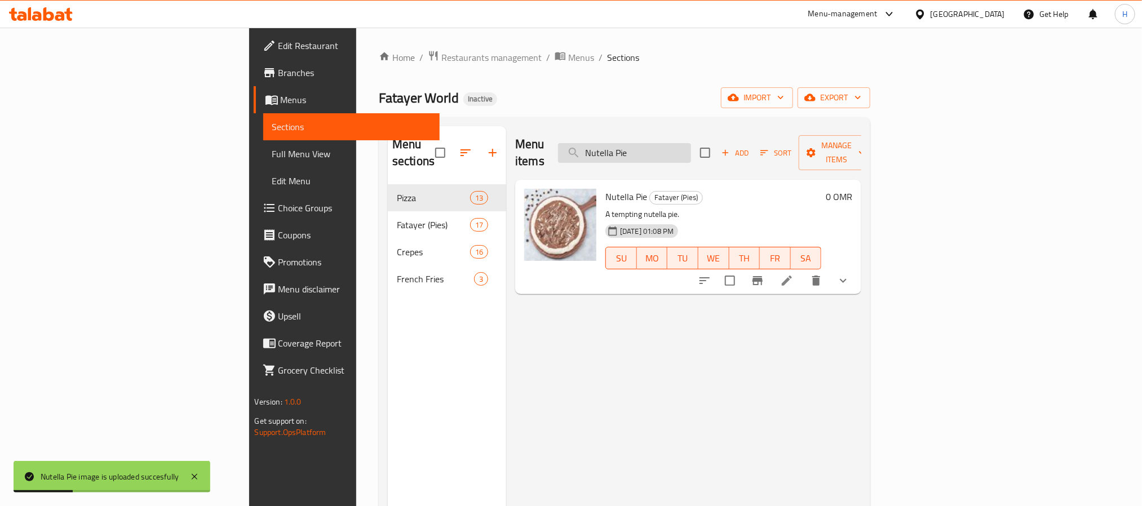
click at [691, 151] on input "Nutella Pie" at bounding box center [624, 153] width 133 height 20
paste input "Pepperoni Crep"
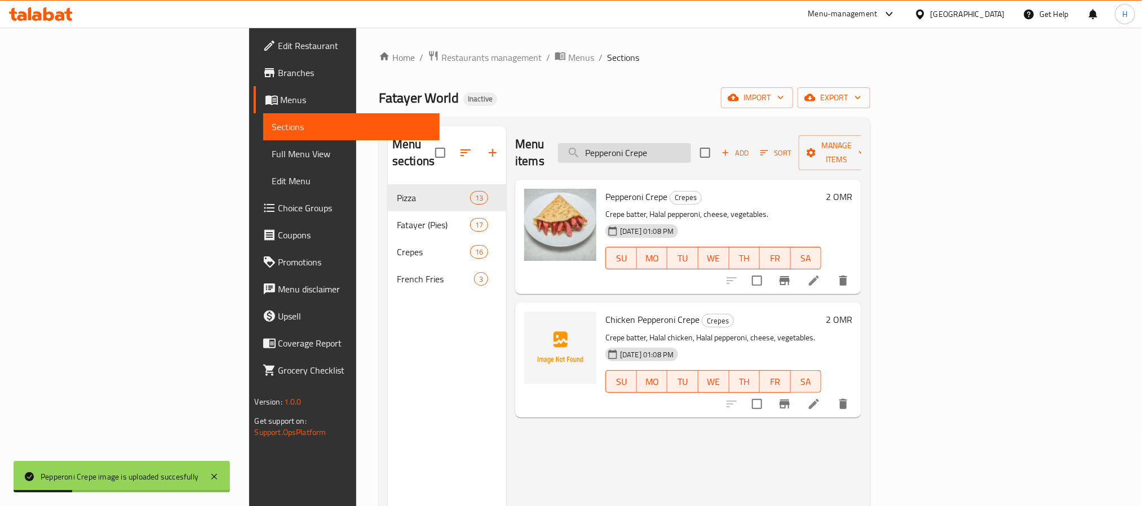
click at [691, 144] on input "Pepperoni Crepe" at bounding box center [624, 153] width 133 height 20
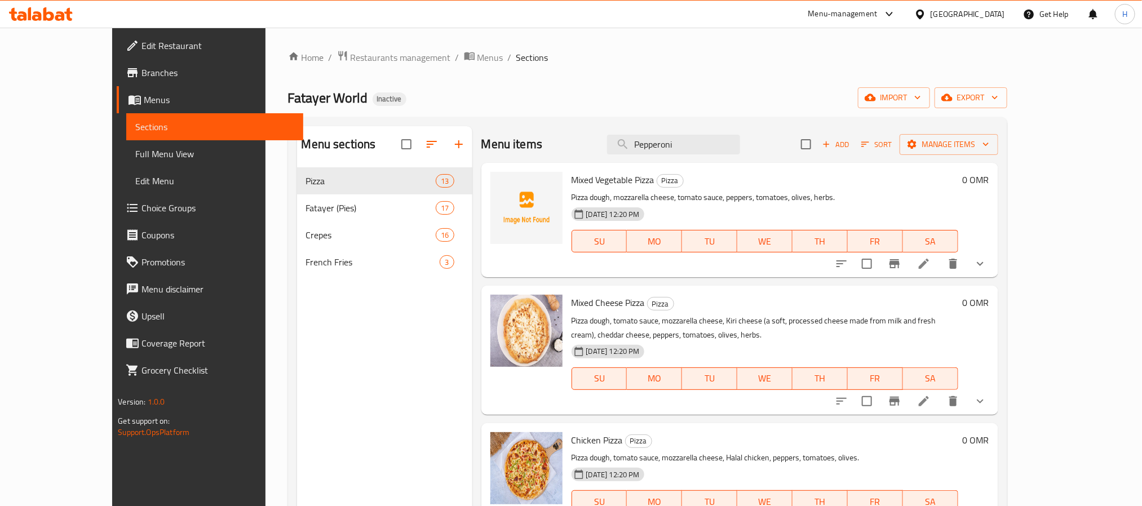
drag, startPoint x: 718, startPoint y: 146, endPoint x: 620, endPoint y: 166, distance: 100.0
click at [612, 154] on div "Menu items Pepperoni Add Sort Manage items" at bounding box center [739, 144] width 517 height 37
paste input "Meshletet Pie"
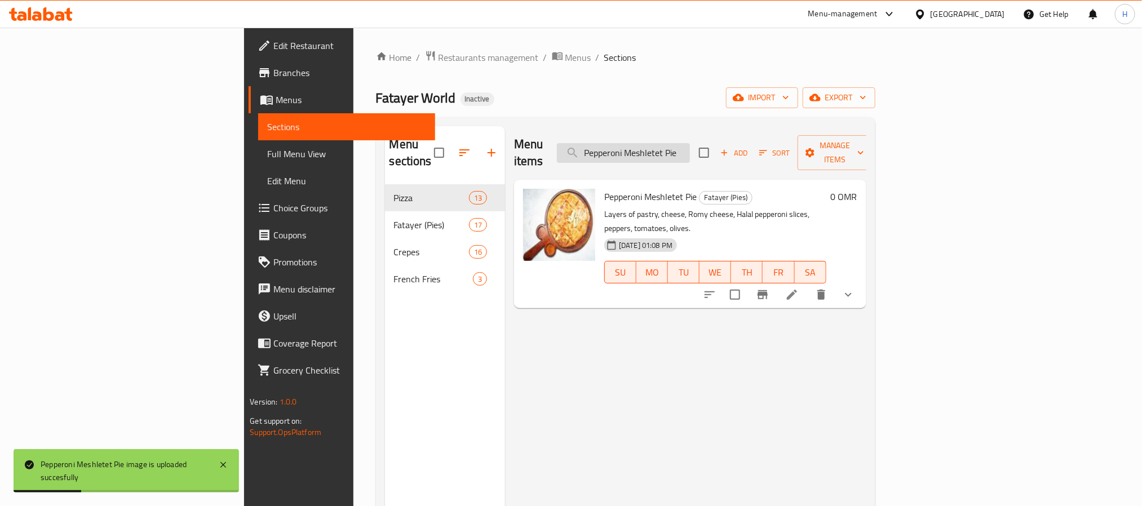
click at [690, 144] on input "Pepperoni Meshletet Pie" at bounding box center [623, 153] width 133 height 20
paste input "Zinger Crep"
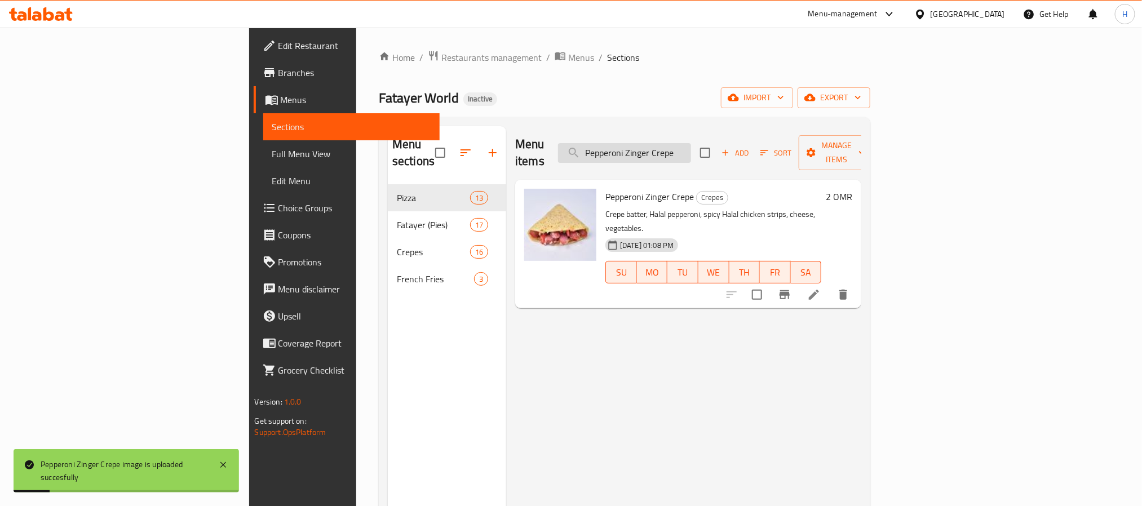
click at [691, 148] on input "Pepperoni Zinger Crepe" at bounding box center [624, 153] width 133 height 20
paste input "otato"
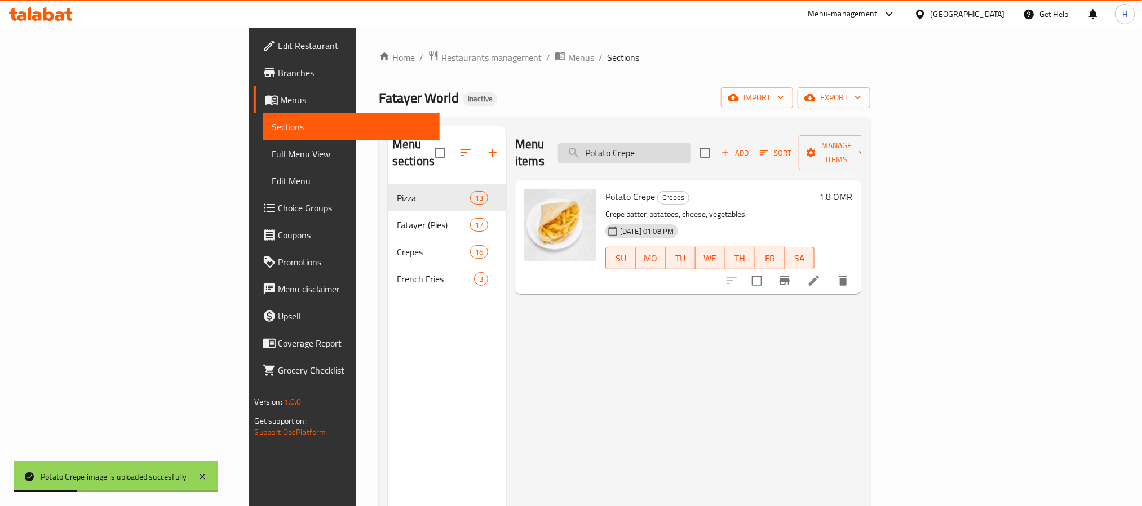
click at [691, 149] on input "Potato Crepe" at bounding box center [624, 153] width 133 height 20
paste input "Sausage"
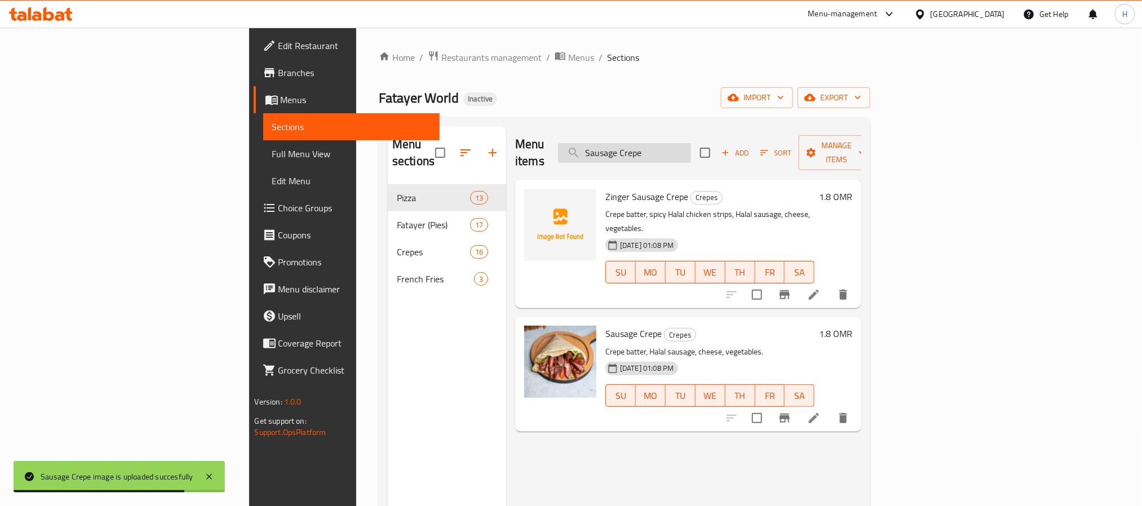
click at [691, 143] on input "Sausage Crepe" at bounding box center [624, 153] width 133 height 20
paste input "hami Vegetable Meshletet Pi"
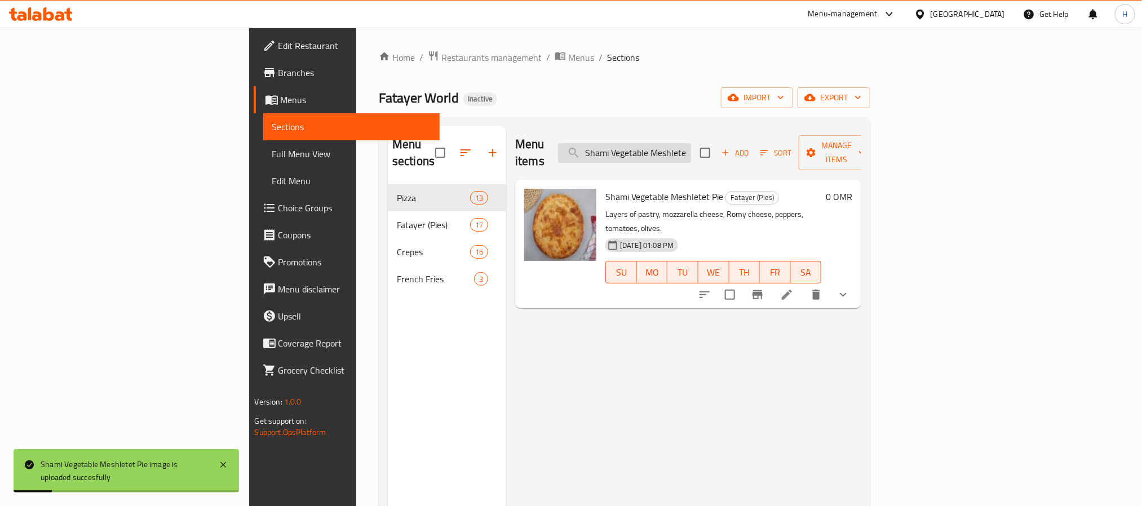
click at [691, 143] on input "Shami Vegetable Meshletet Pie" at bounding box center [624, 153] width 133 height 20
paste input "rimp"
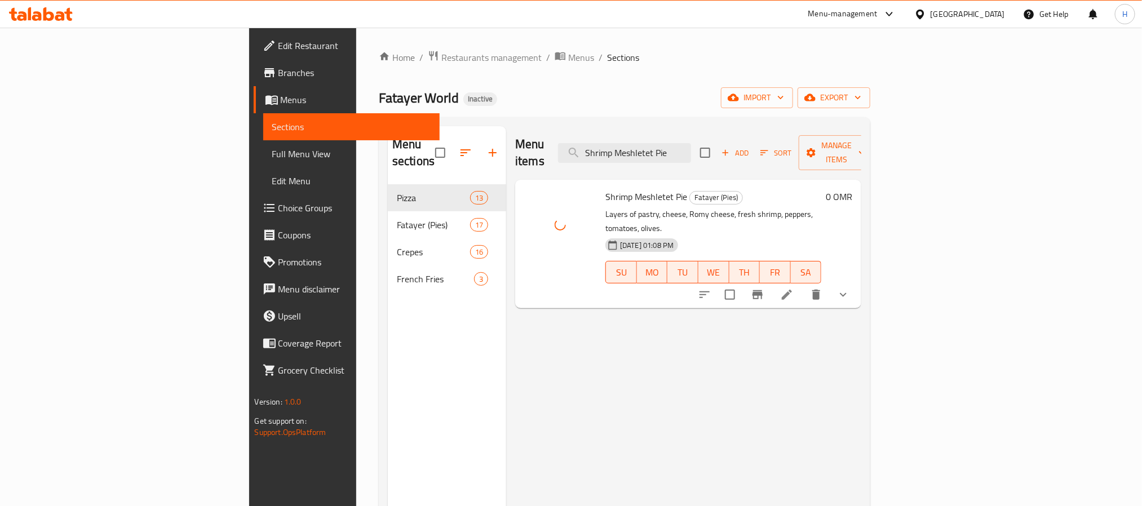
drag, startPoint x: 705, startPoint y: 144, endPoint x: 792, endPoint y: 149, distance: 87.0
click at [792, 149] on div "Menu items Shrimp Meshletet Pie Add Sort Manage items" at bounding box center [688, 153] width 346 height 54
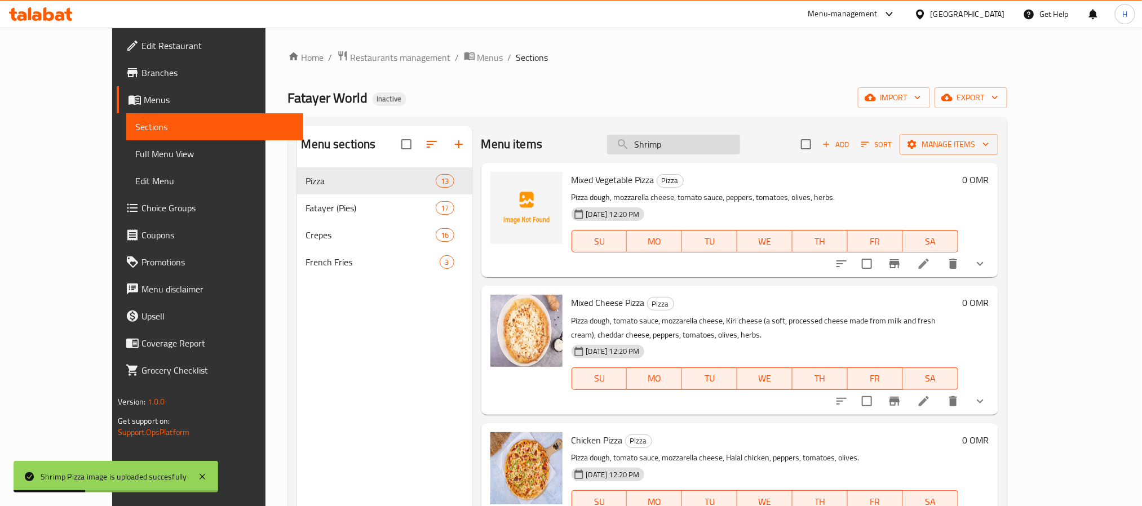
click at [704, 135] on input "Shrimp" at bounding box center [673, 145] width 133 height 20
paste input "uper Supreme Pizza"
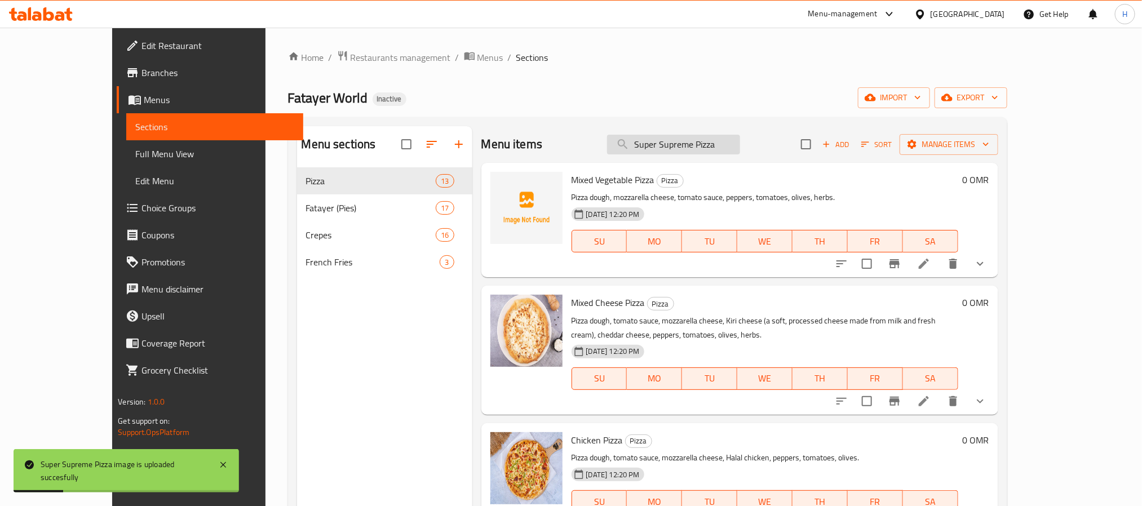
click at [727, 143] on input "Super Supreme Pizza" at bounding box center [673, 145] width 133 height 20
paste input "weet Crepe"
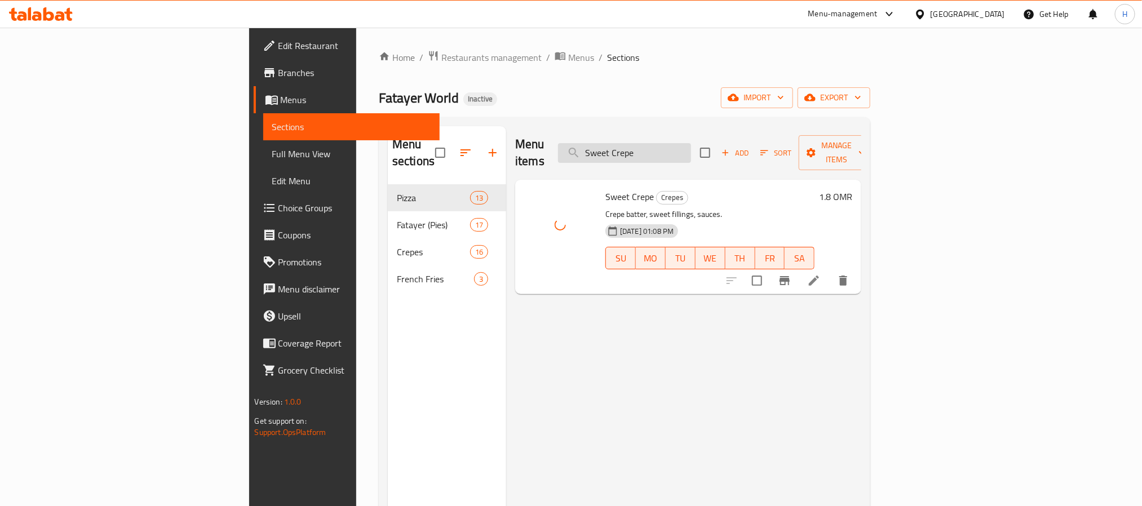
click at [691, 143] on input "Sweet Crepe" at bounding box center [624, 153] width 133 height 20
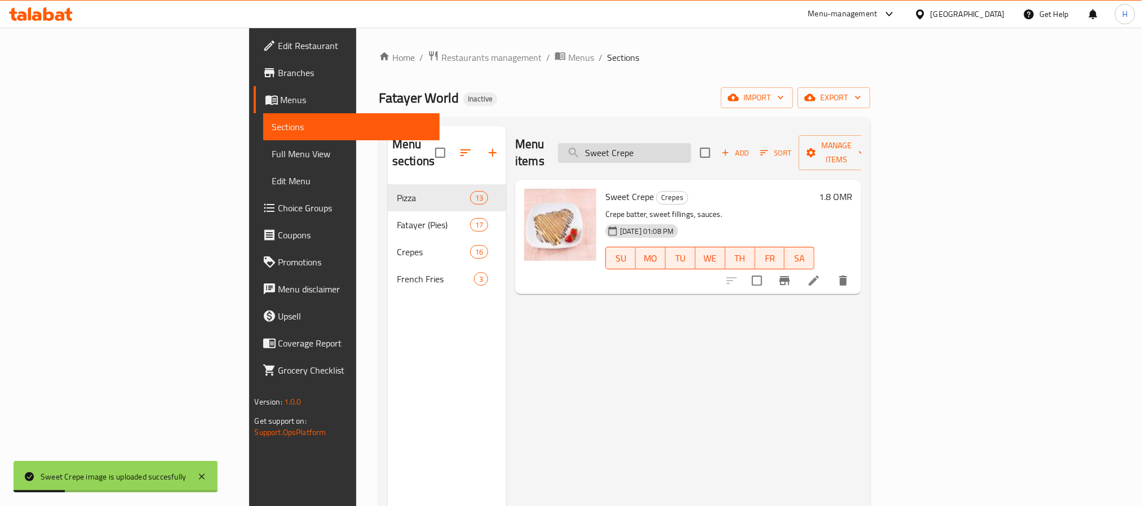
click at [691, 143] on input "Sweet Crepe" at bounding box center [624, 153] width 133 height 20
paste input "Tuna Chunks Meshletet Pi"
click at [691, 154] on input "Sweet Tuna Chunks Meshletet Pie" at bounding box center [624, 153] width 133 height 20
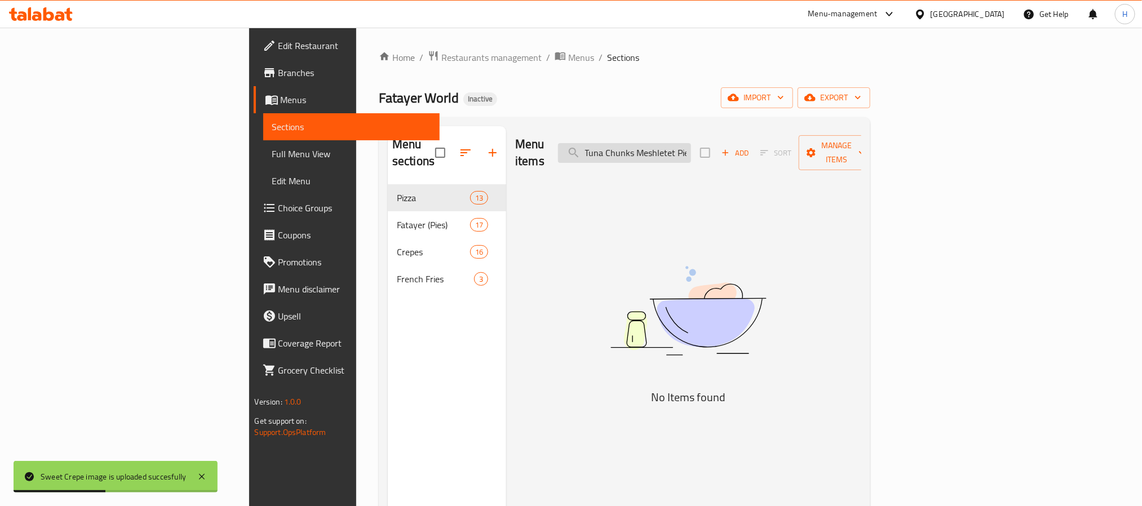
click at [691, 154] on input "Sweet Tuna Chunks Meshletet Pie" at bounding box center [624, 153] width 133 height 20
paste input "search"
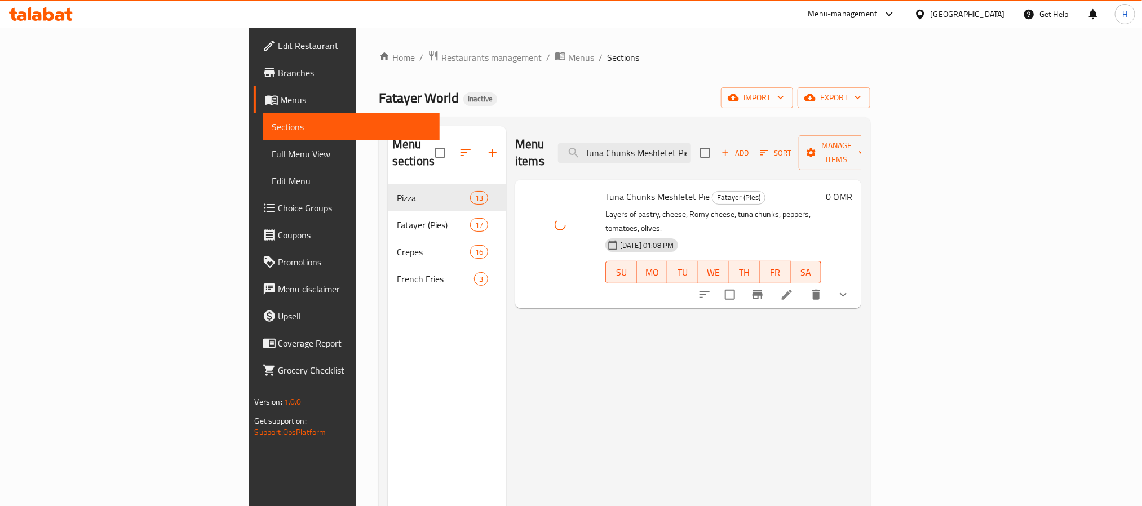
drag, startPoint x: 767, startPoint y: 145, endPoint x: 824, endPoint y: 135, distance: 57.8
click at [818, 139] on div "Menu items Tuna Chunks Meshletet Pie Add Sort Manage items" at bounding box center [688, 153] width 346 height 54
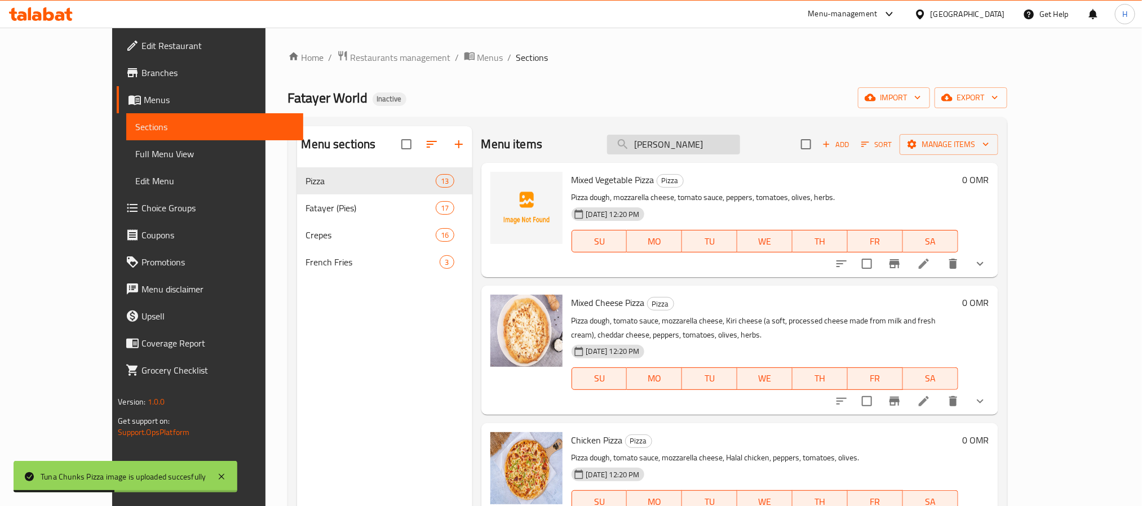
click at [712, 140] on input "Tuna Chunk" at bounding box center [673, 145] width 133 height 20
paste input "Vegetable Meshletet Pie"
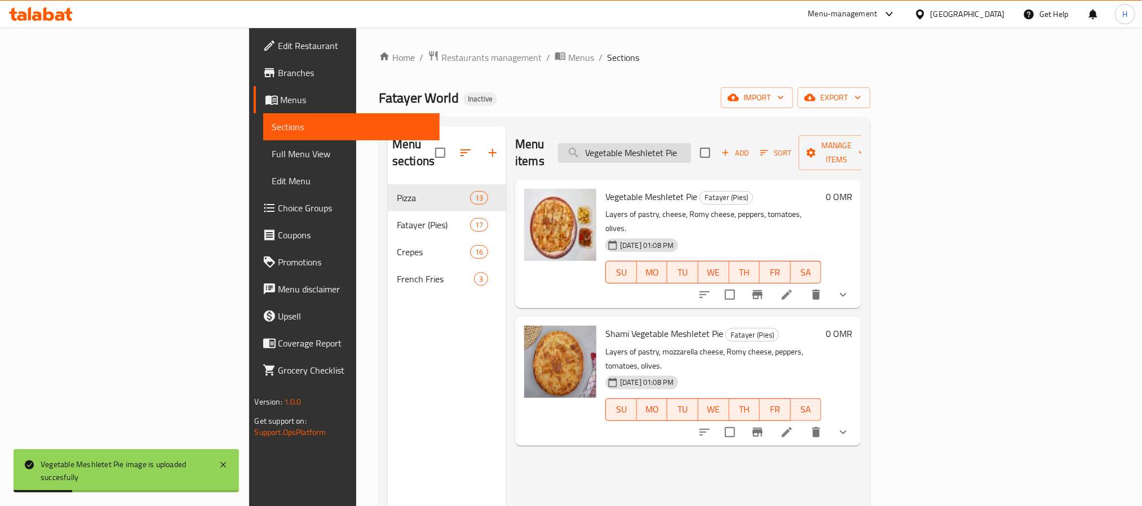
click at [691, 144] on input "Vegetable Meshletet Pie" at bounding box center [624, 153] width 133 height 20
paste input "Zinger Crep"
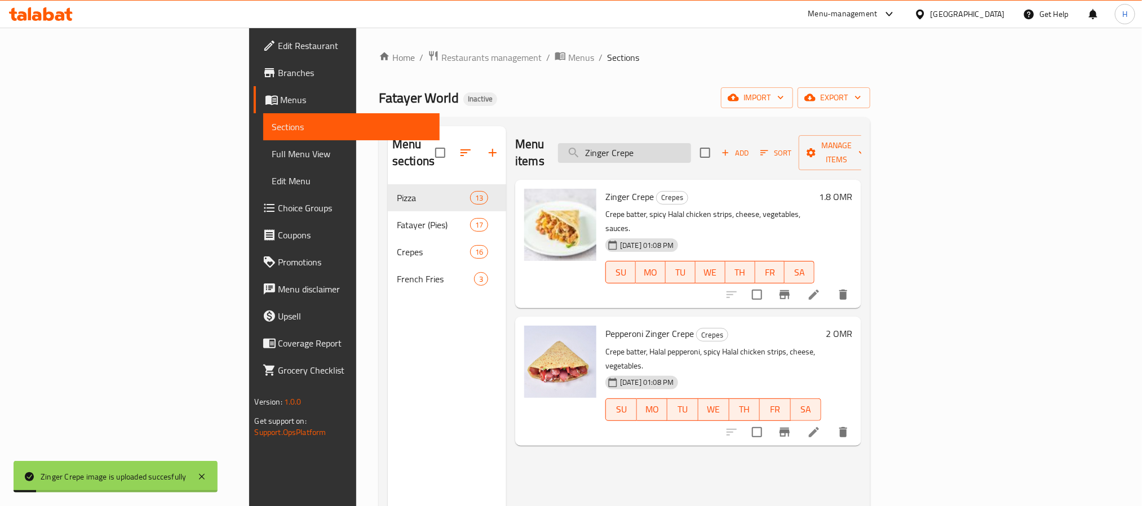
click at [691, 153] on input "Zinger Crepe" at bounding box center [624, 153] width 133 height 20
paste input "Sausage"
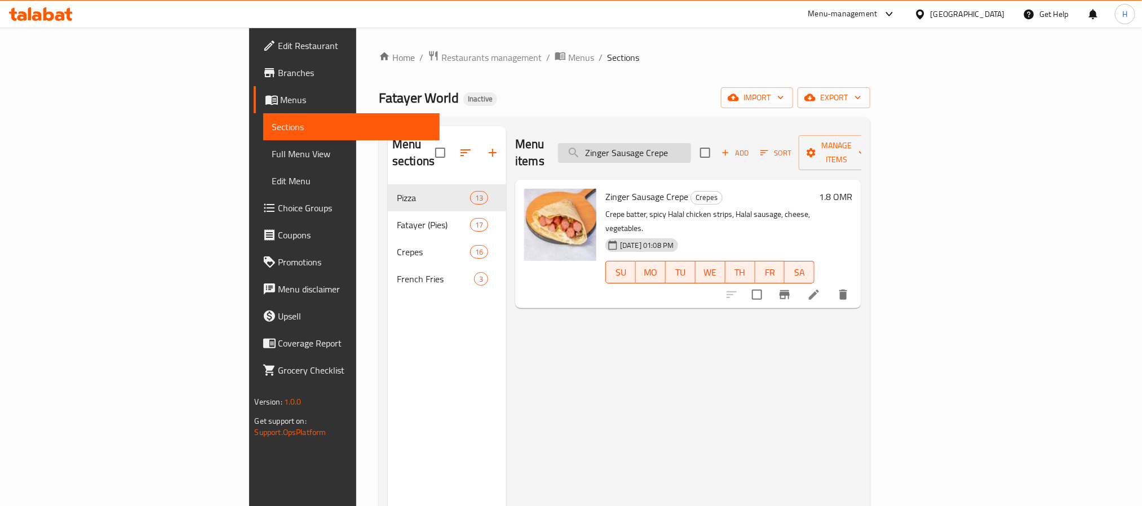
click at [691, 152] on input "Zinger Sausage Crepe" at bounding box center [624, 153] width 133 height 20
paste input "Cheese Fries"
type input "Cheese Fries"
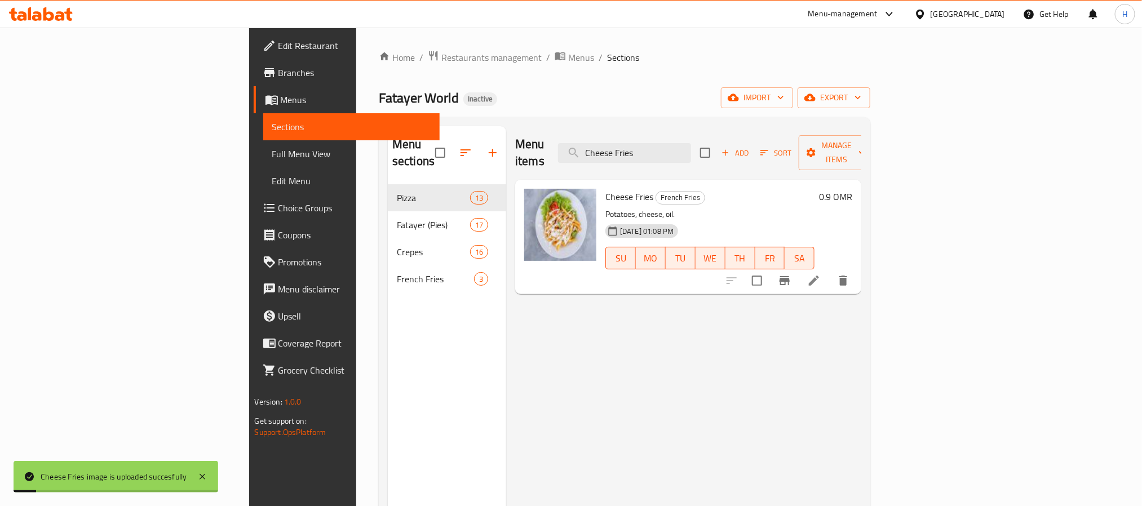
click at [617, 353] on div "Menu items Cheese Fries Add Sort Manage items Cheese Fries French Fries Potatoe…" at bounding box center [683, 379] width 355 height 506
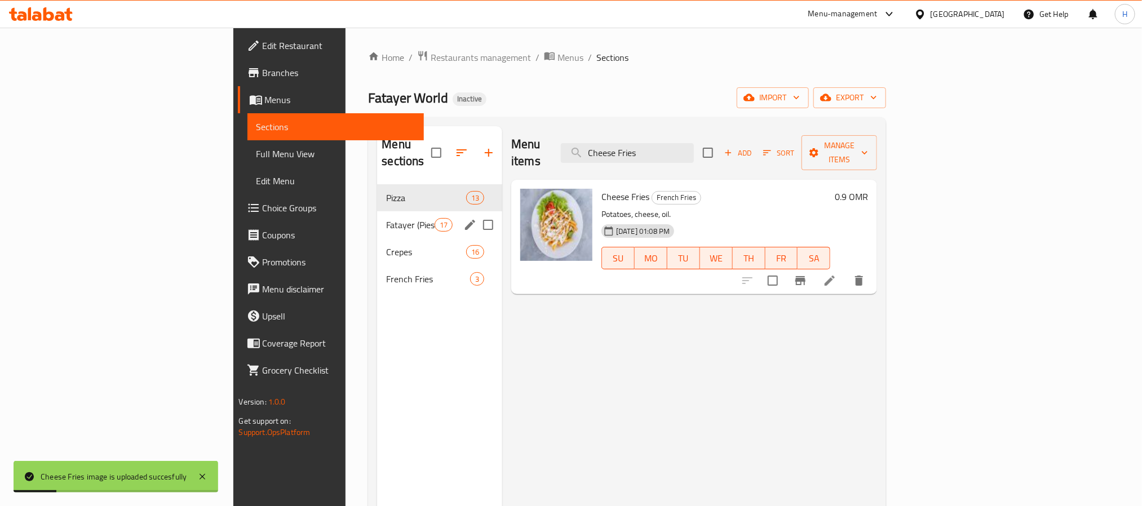
click at [377, 211] on div "Fatayer (Pies) 17" at bounding box center [439, 224] width 125 height 27
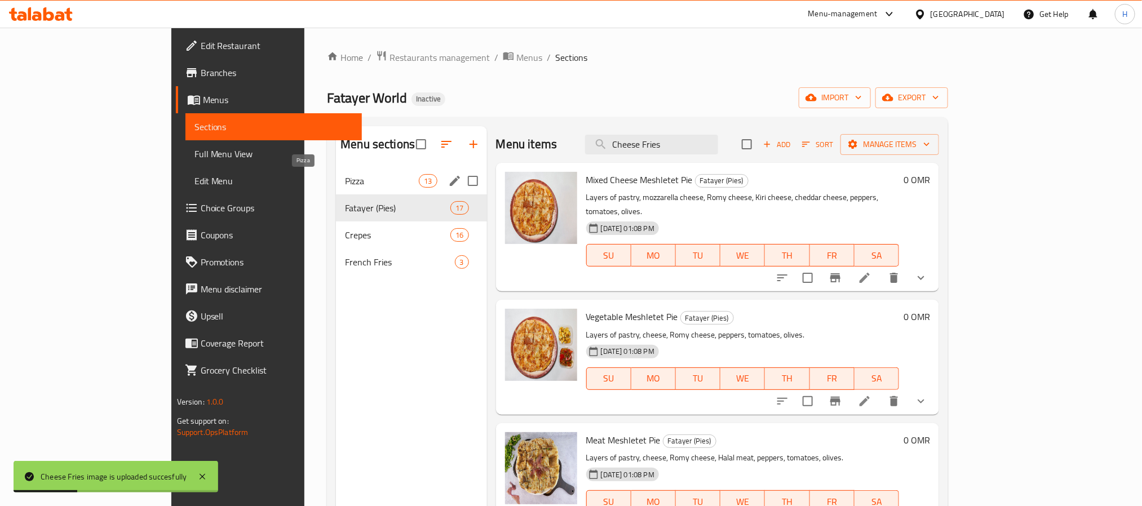
click at [345, 181] on span "Pizza" at bounding box center [382, 181] width 74 height 14
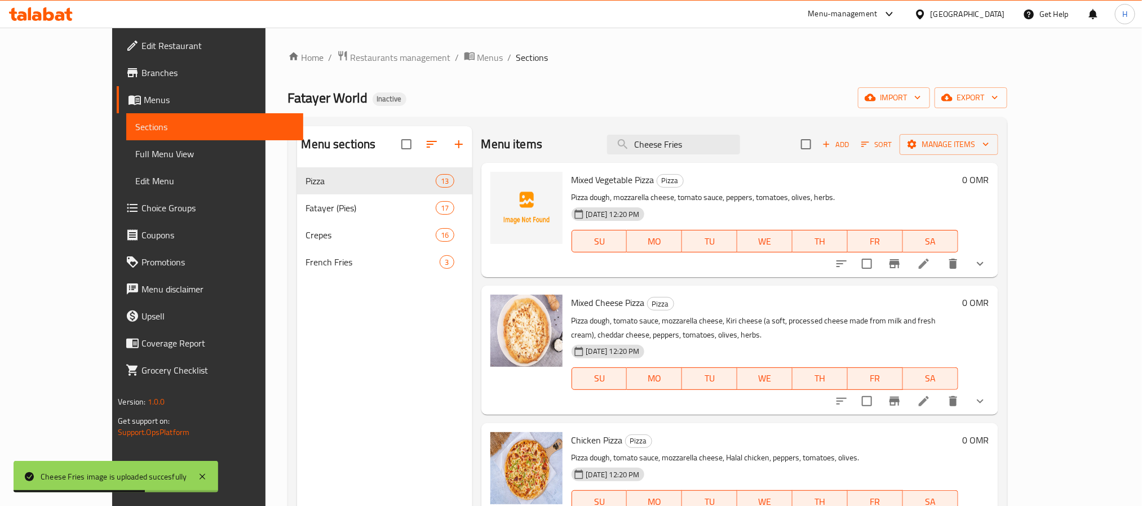
click at [587, 189] on div "Mixed Vegetable Pizza Pizza Pizza dough, mozzarella cheese, tomato sauce, peppe…" at bounding box center [765, 219] width 396 height 105
click at [588, 181] on span "Mixed Vegetable Pizza" at bounding box center [613, 179] width 83 height 17
copy h6 "Mixed Vegetable Pizza"
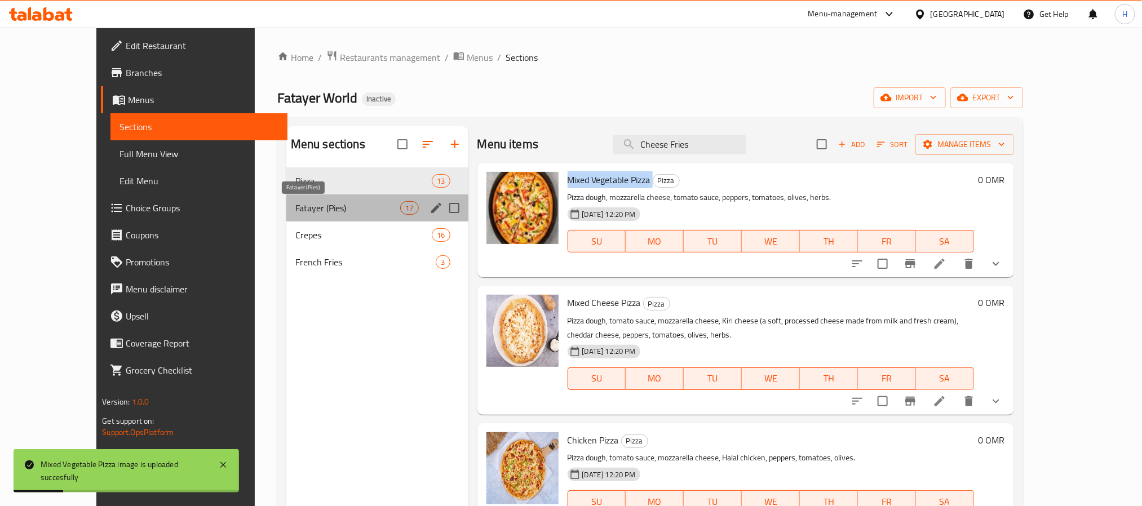
click at [295, 214] on span "Fatayer (Pies)" at bounding box center [347, 208] width 105 height 14
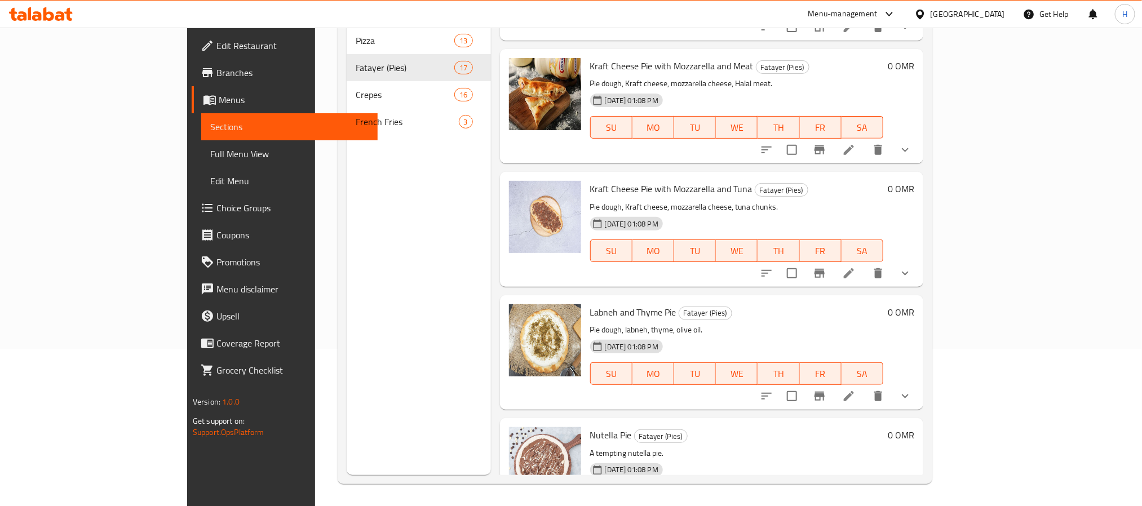
scroll to position [158, 0]
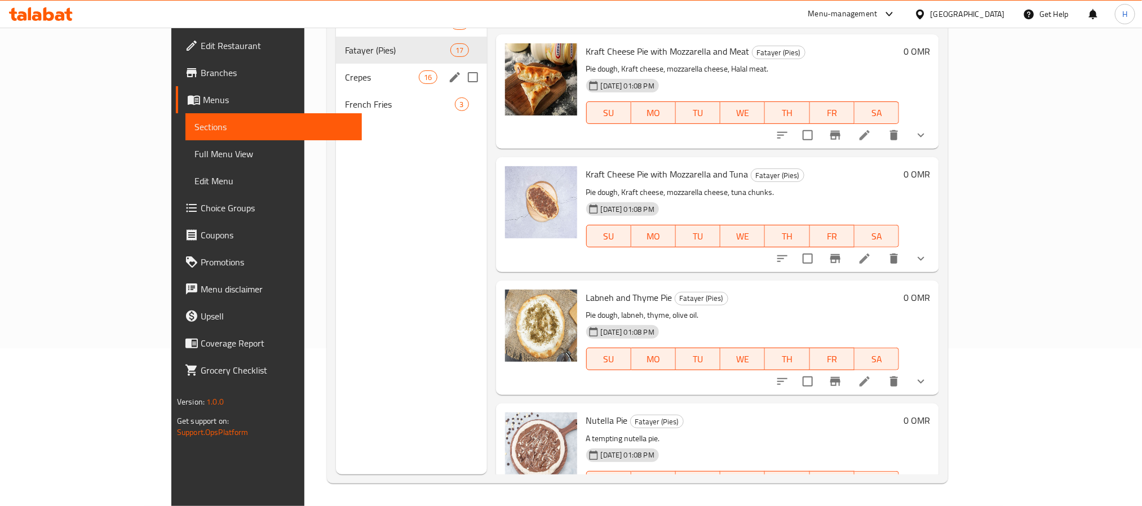
click at [345, 78] on span "Crepes" at bounding box center [382, 77] width 74 height 14
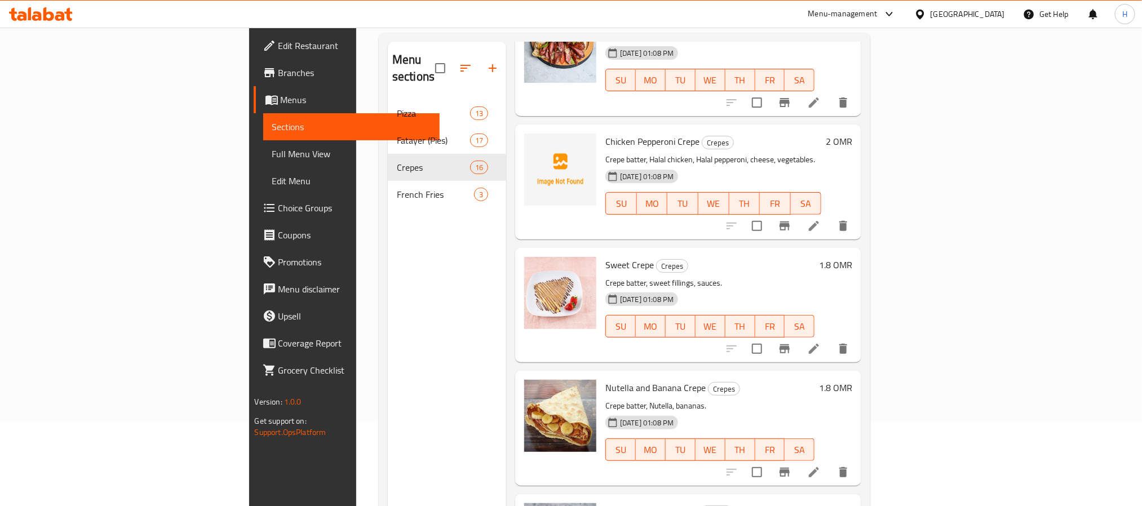
scroll to position [158, 0]
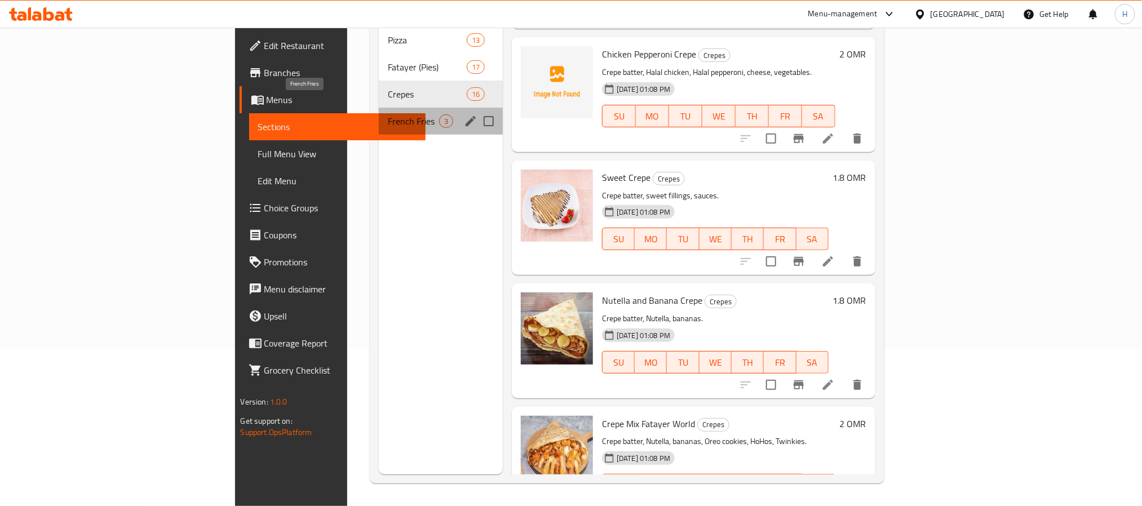
click at [388, 114] on span "French Fries" at bounding box center [413, 121] width 51 height 14
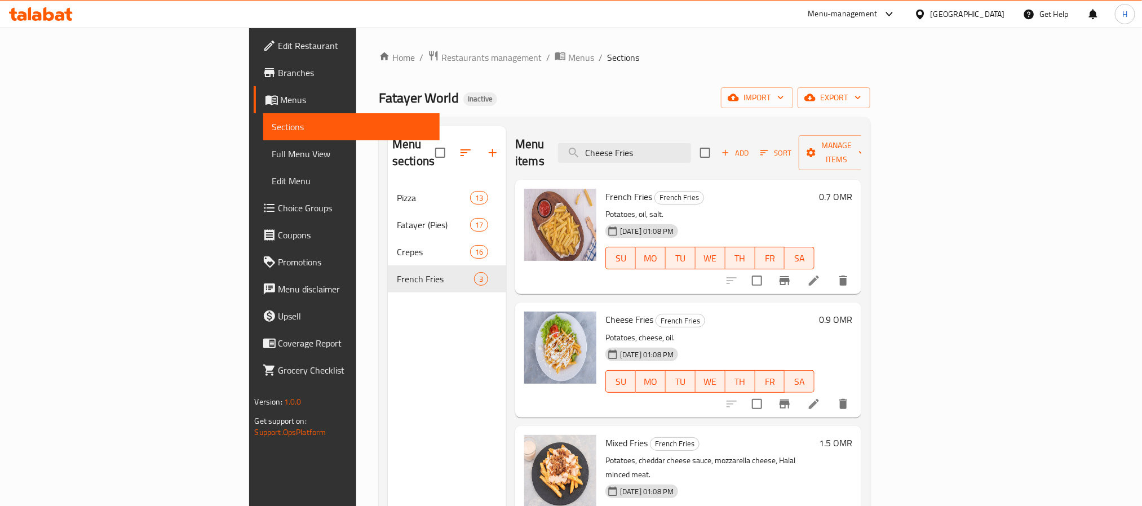
click at [272, 149] on span "Full Menu View" at bounding box center [351, 154] width 158 height 14
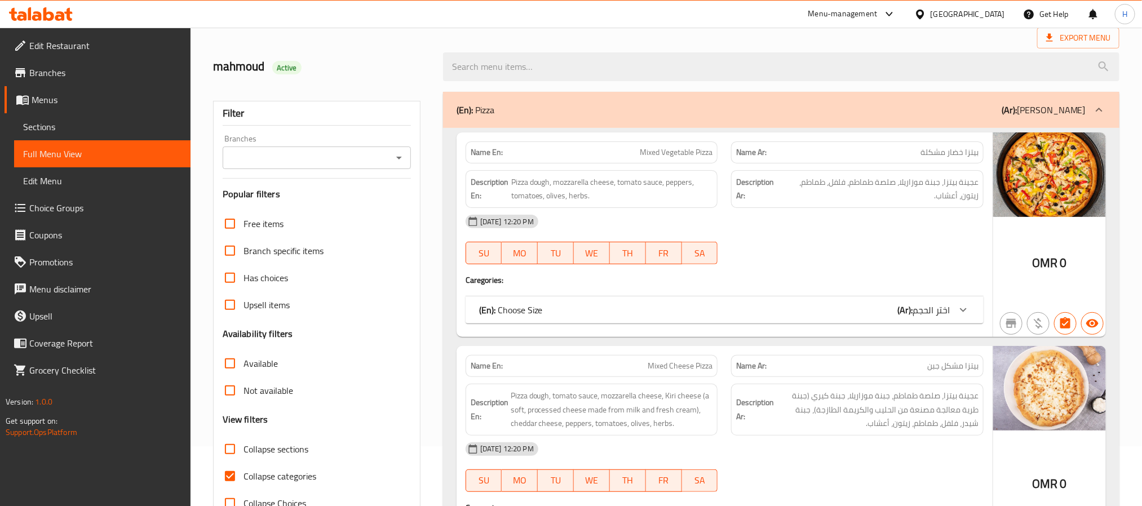
scroll to position [85, 0]
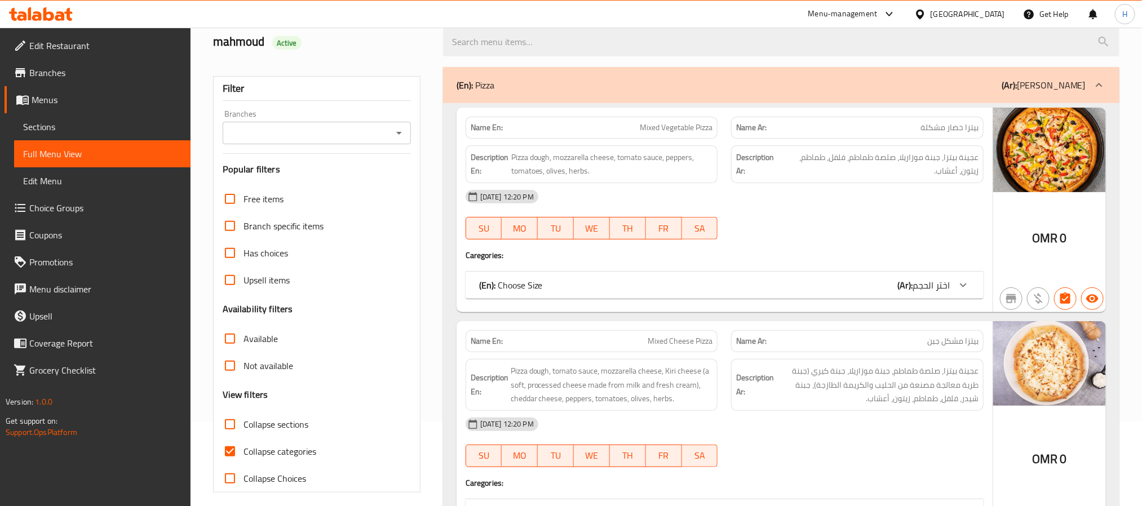
click at [308, 445] on span "Collapse categories" at bounding box center [280, 452] width 73 height 14
click at [244, 445] on input "Collapse categories" at bounding box center [229, 451] width 27 height 27
checkbox input "false"
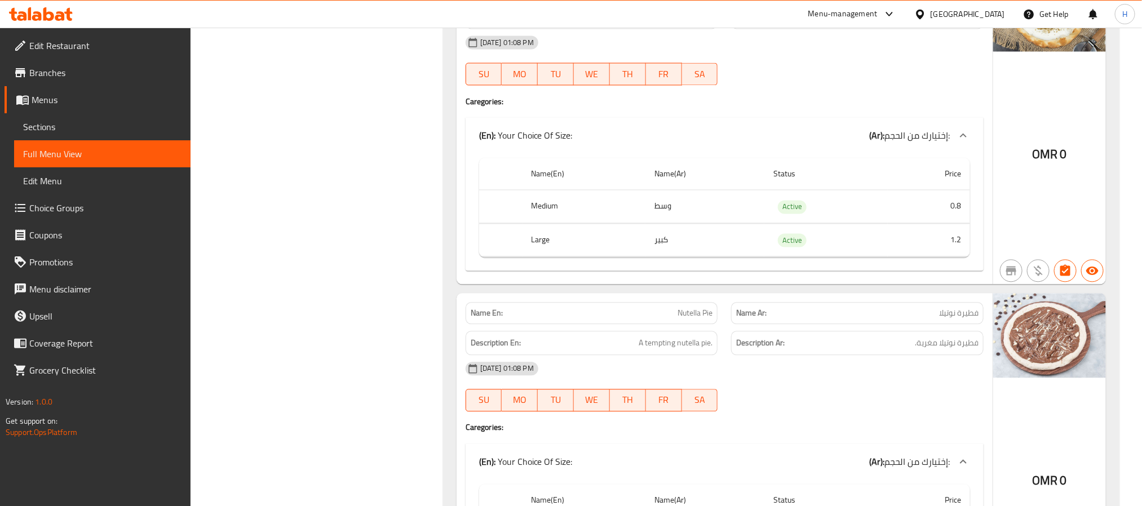
scroll to position [10297, 0]
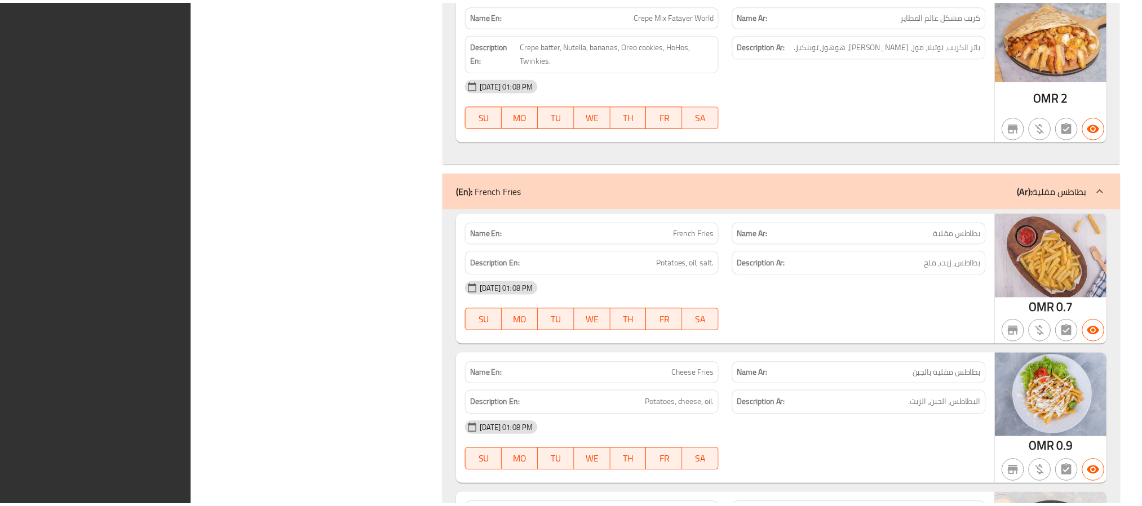
scroll to position [13595, 0]
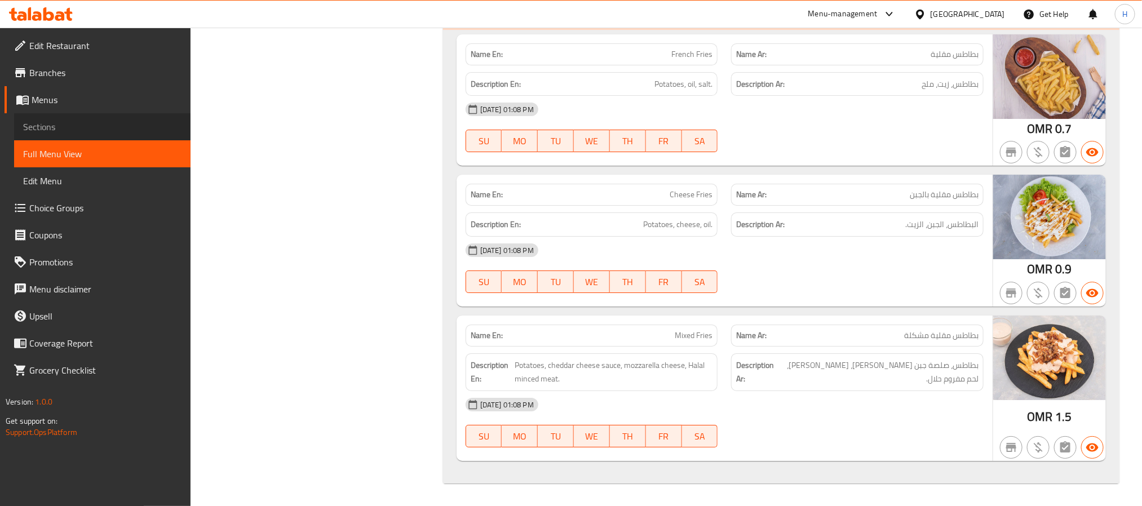
click at [80, 130] on span "Sections" at bounding box center [102, 127] width 158 height 14
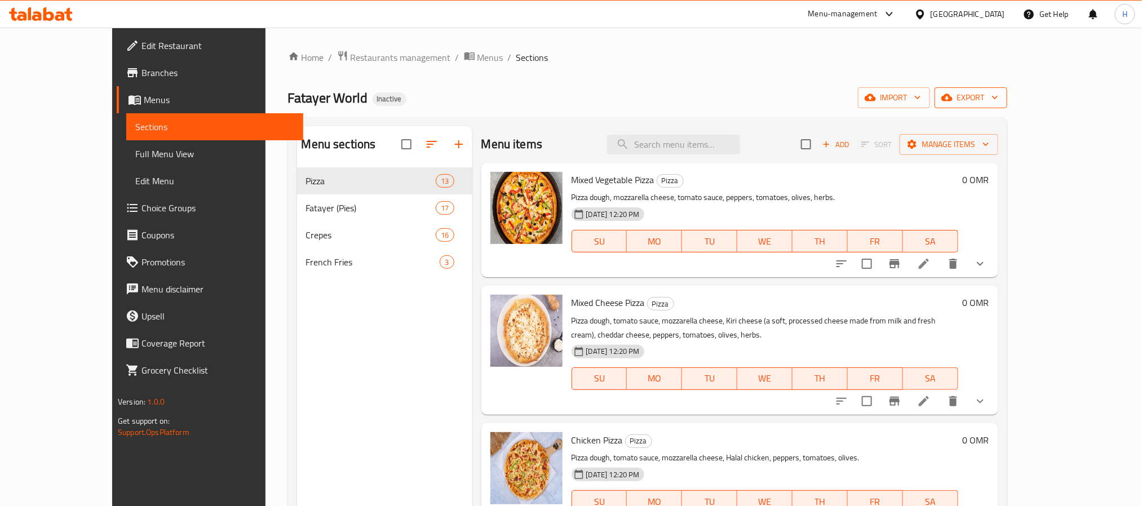
click at [998, 103] on span "export" at bounding box center [971, 98] width 55 height 14
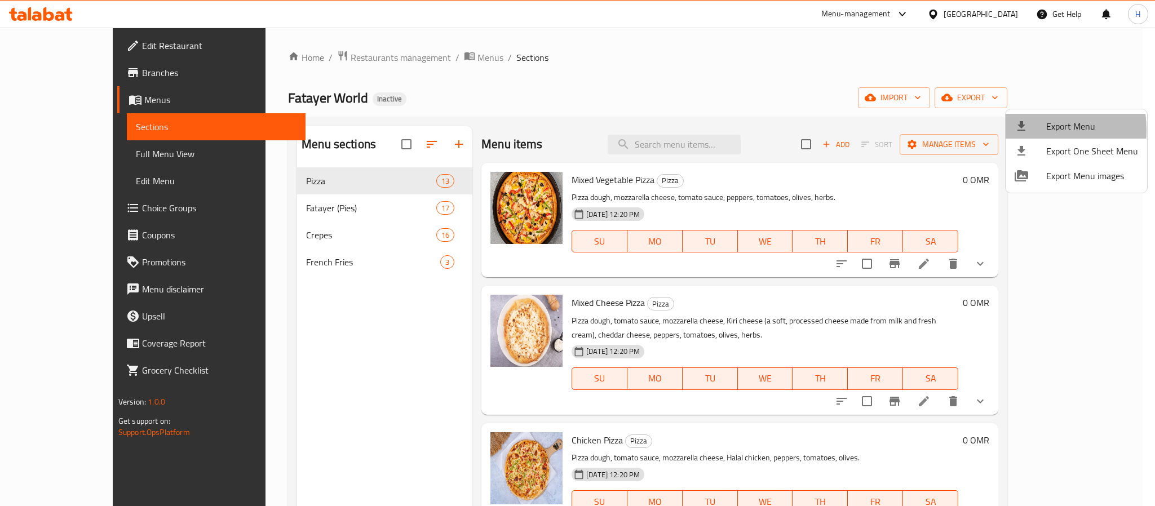
click at [1020, 130] on icon at bounding box center [1021, 126] width 8 height 10
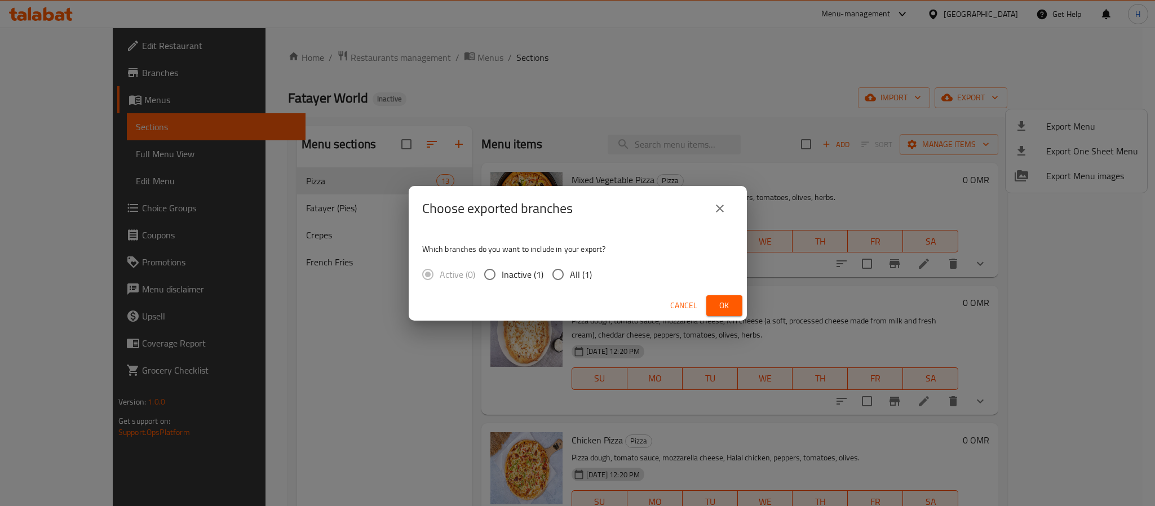
click at [581, 269] on span "All (1)" at bounding box center [581, 275] width 22 height 14
click at [570, 269] on input "All (1)" at bounding box center [558, 275] width 24 height 24
radio input "true"
click at [717, 303] on span "Ok" at bounding box center [724, 306] width 18 height 14
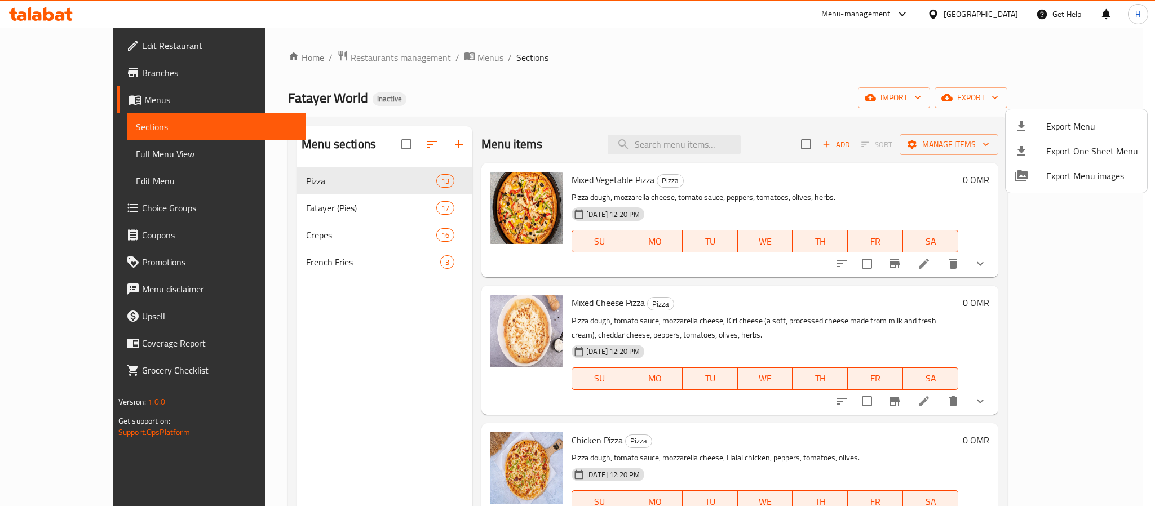
click at [86, 30] on div at bounding box center [577, 253] width 1155 height 506
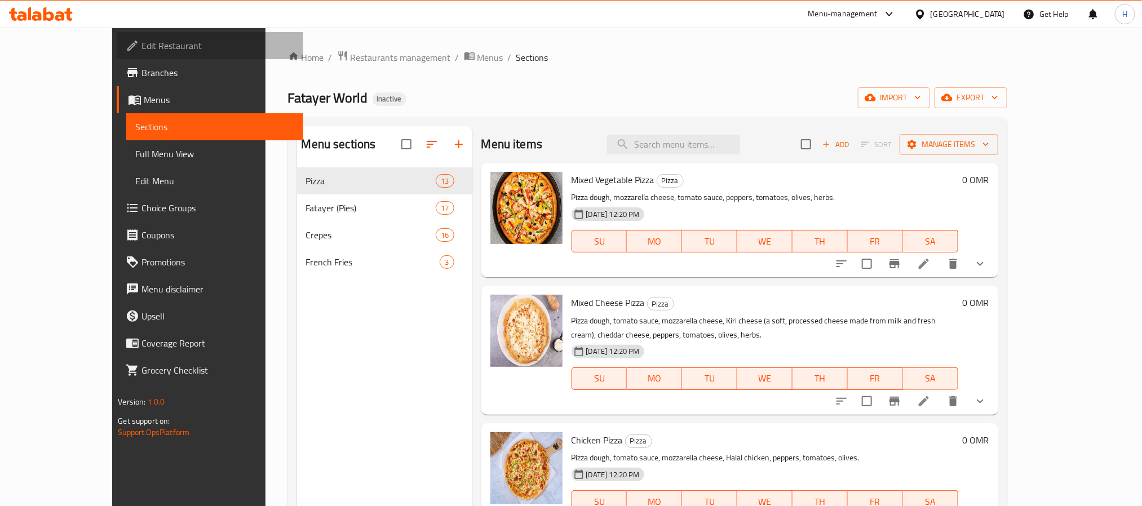
click at [117, 36] on link "Edit Restaurant" at bounding box center [210, 45] width 186 height 27
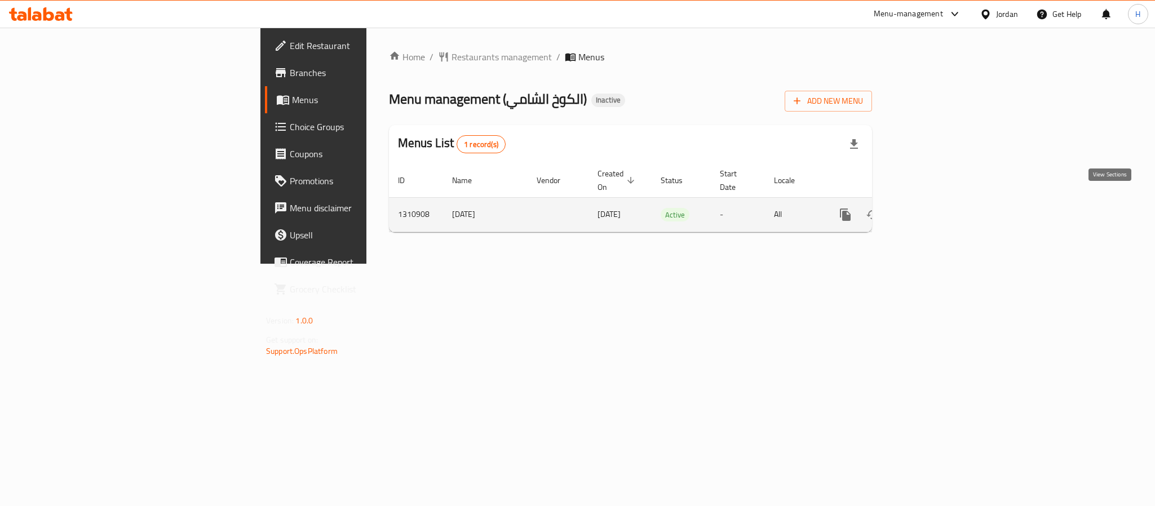
click at [933, 208] on icon "enhanced table" at bounding box center [927, 215] width 14 height 14
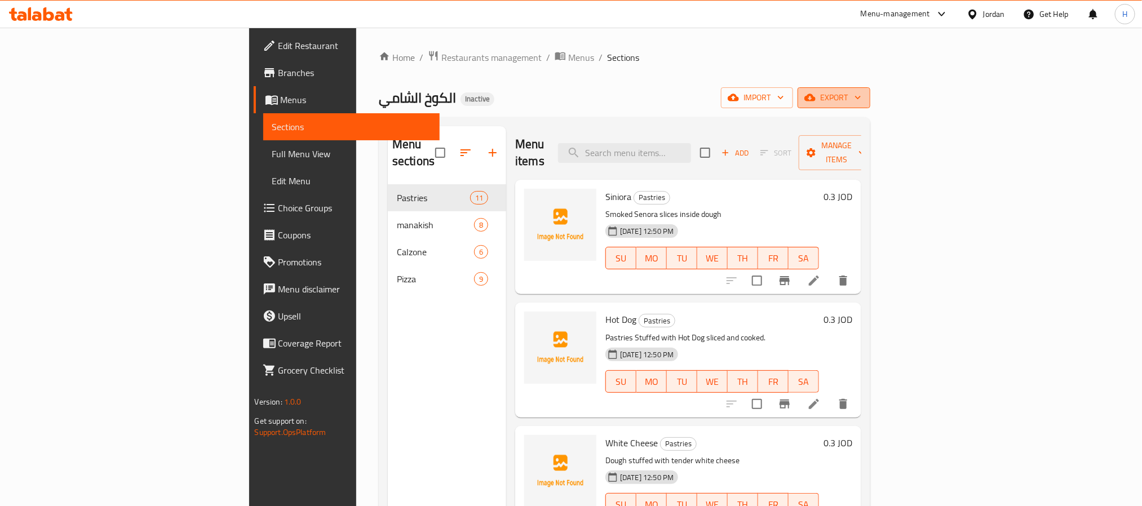
click at [870, 102] on button "export" at bounding box center [834, 97] width 73 height 21
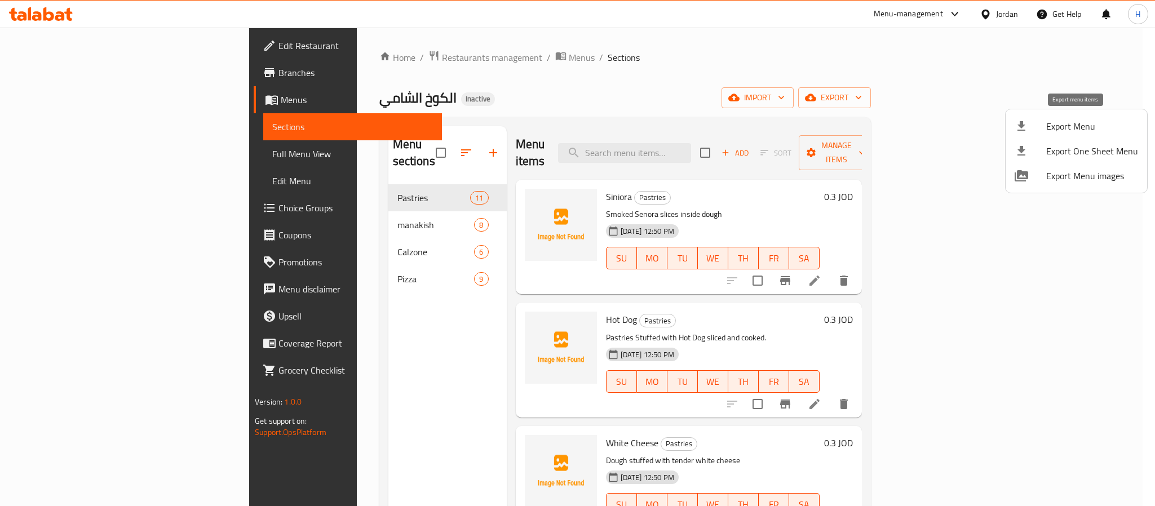
click at [1034, 126] on div at bounding box center [1031, 127] width 32 height 14
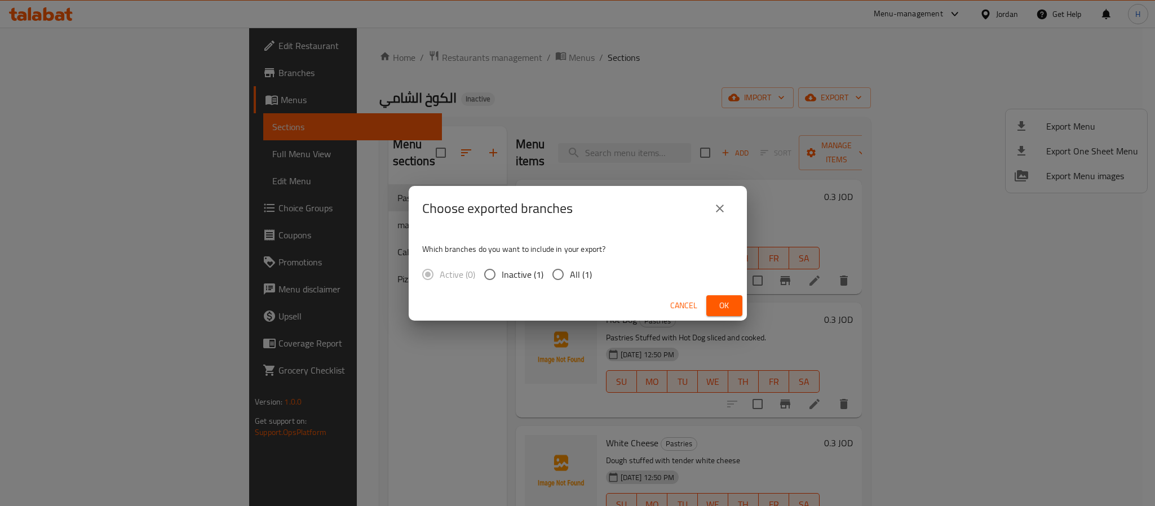
click at [594, 277] on div "Active (0) Inactive (1) All (1)" at bounding box center [511, 275] width 179 height 24
click at [582, 276] on span "All (1)" at bounding box center [581, 275] width 22 height 14
click at [570, 276] on input "All (1)" at bounding box center [558, 275] width 24 height 24
radio input "true"
click at [718, 306] on span "Ok" at bounding box center [724, 306] width 18 height 14
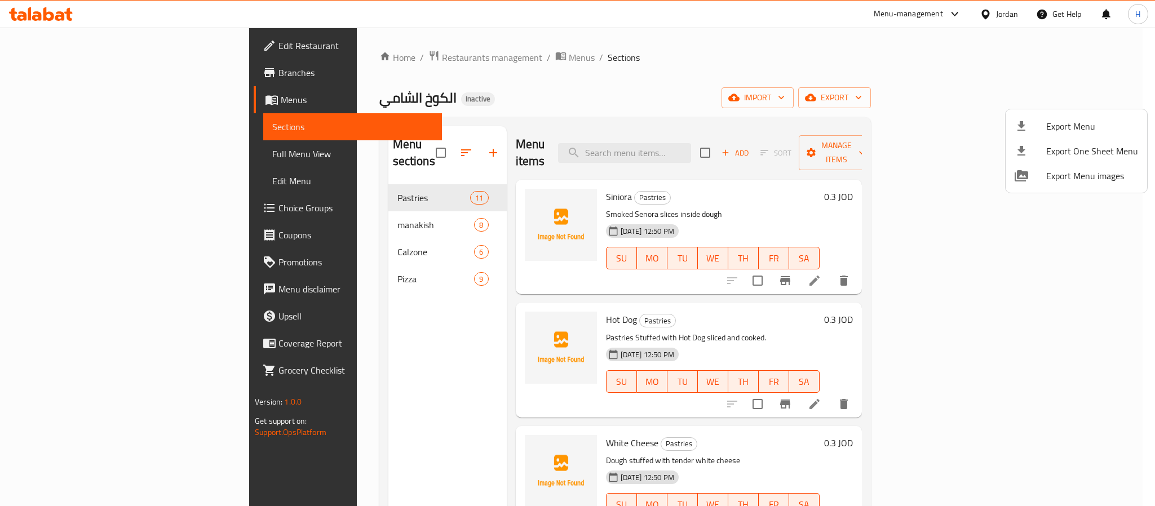
click at [824, 83] on div at bounding box center [577, 253] width 1155 height 506
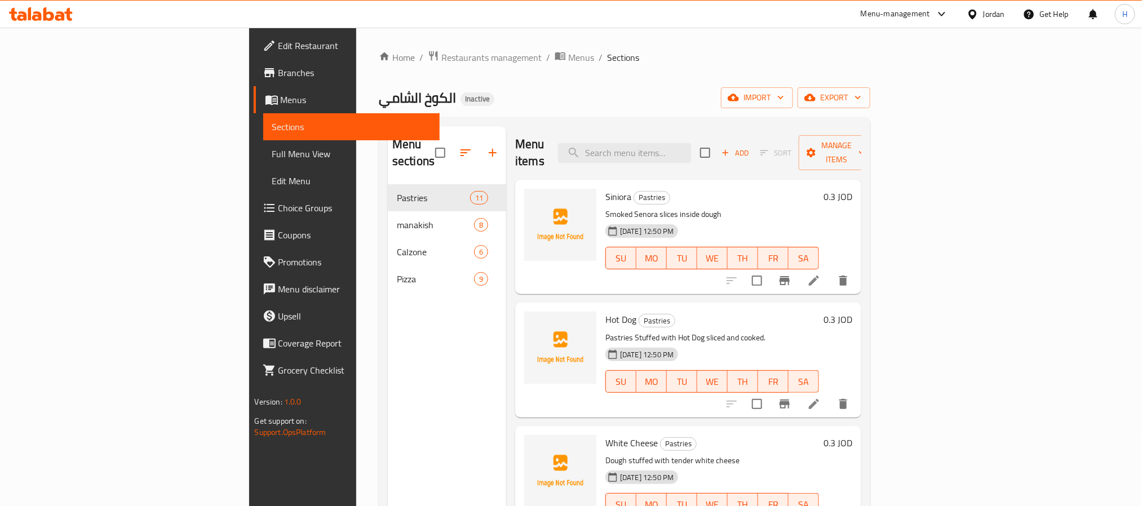
drag, startPoint x: 78, startPoint y: 69, endPoint x: 71, endPoint y: 45, distance: 25.7
click at [278, 45] on span "Edit Restaurant" at bounding box center [354, 46] width 152 height 14
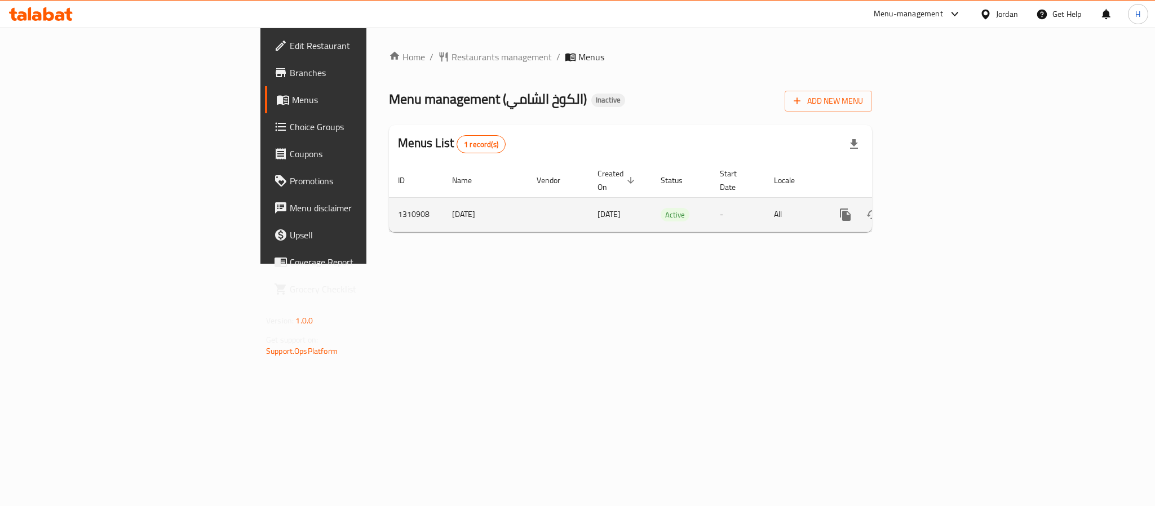
click at [940, 201] on div "enhanced table" at bounding box center [886, 214] width 108 height 27
click at [933, 208] on icon "enhanced table" at bounding box center [927, 215] width 14 height 14
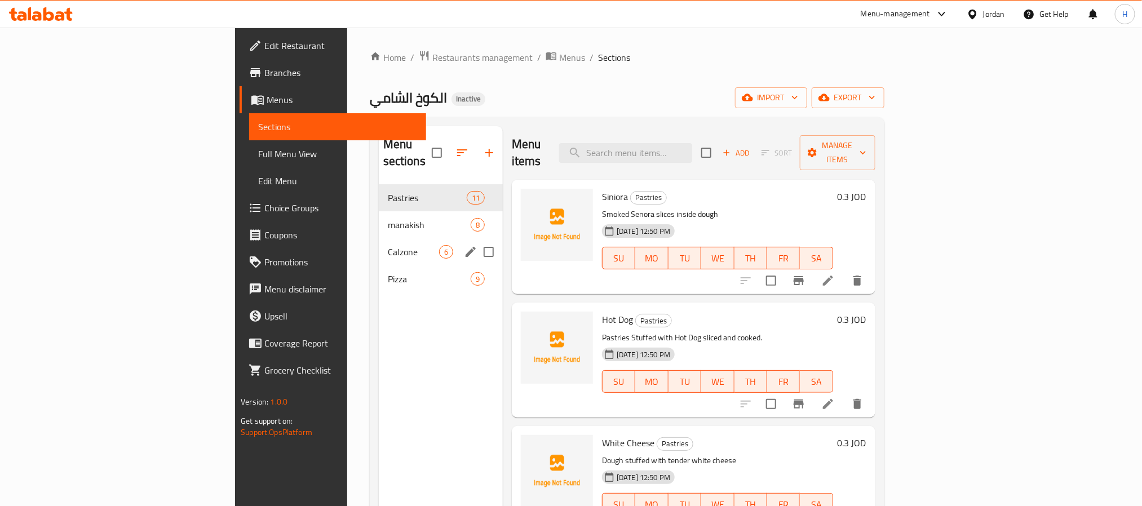
click at [388, 245] on span "Calzone" at bounding box center [413, 252] width 51 height 14
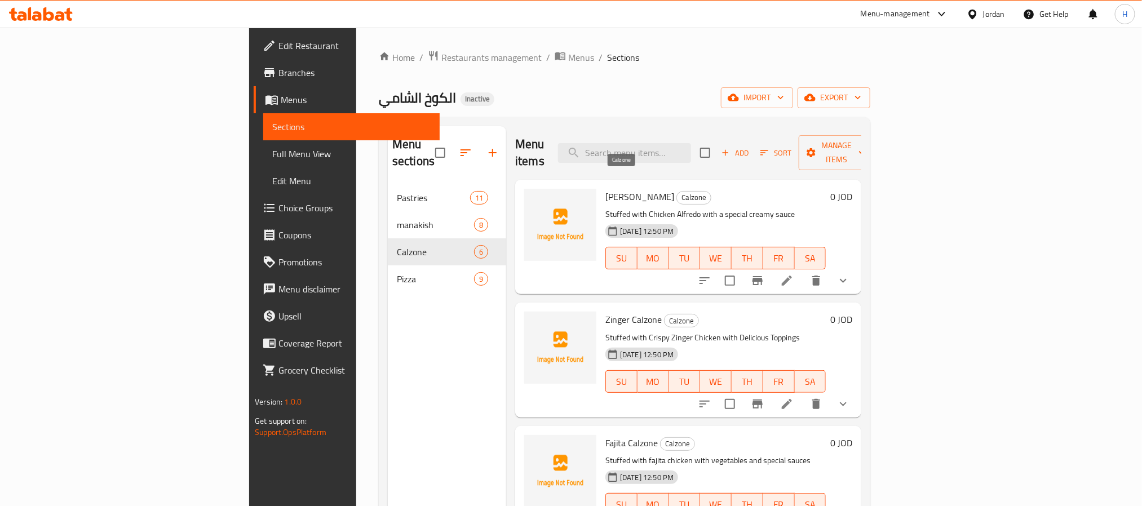
click at [677, 191] on span "Calzone" at bounding box center [694, 197] width 34 height 13
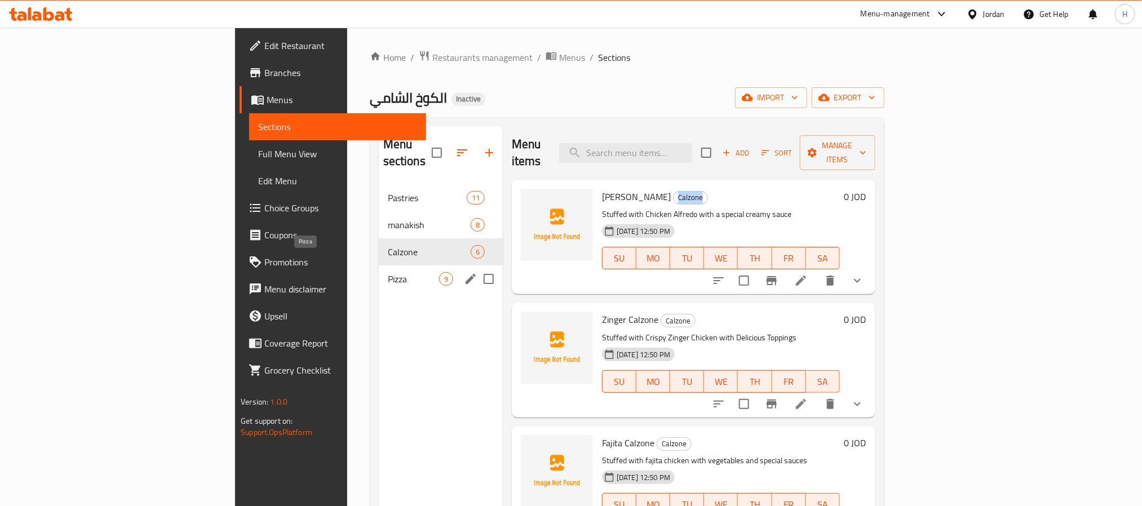
click at [388, 272] on span "Pizza" at bounding box center [413, 279] width 51 height 14
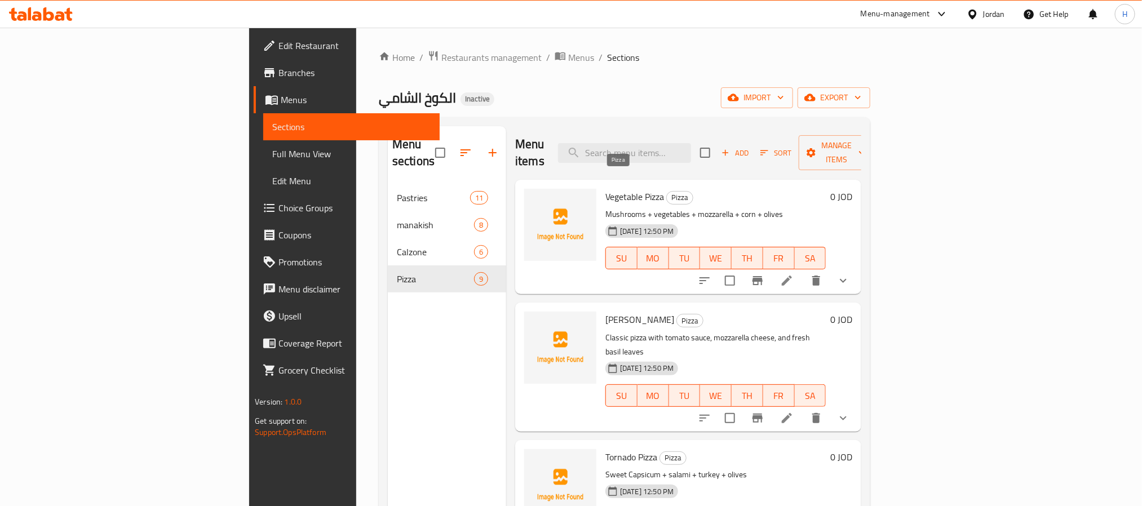
click at [667, 191] on span "Pizza" at bounding box center [680, 197] width 26 height 13
copy span "Pizza"
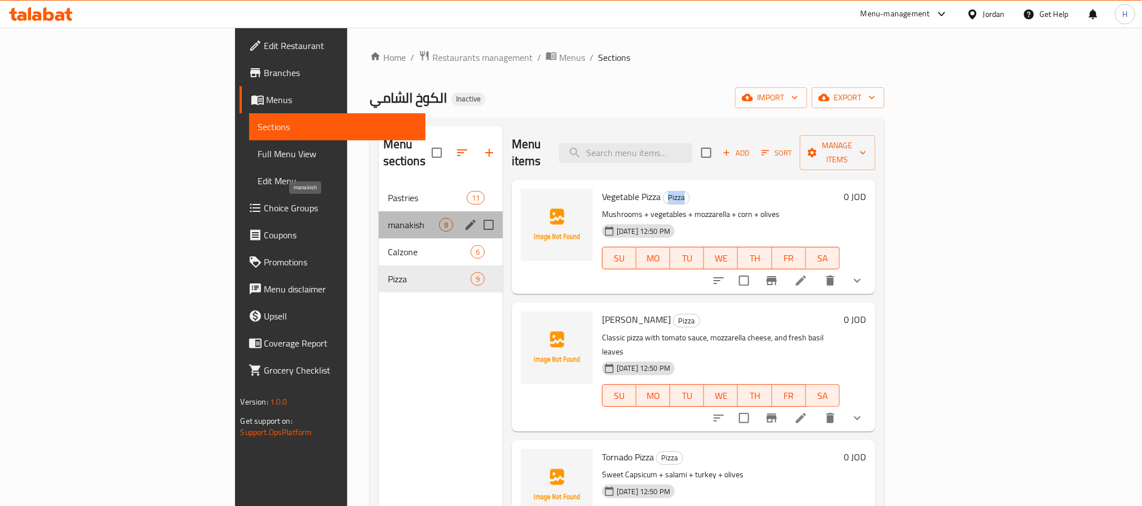
click at [388, 218] on span "manakish" at bounding box center [413, 225] width 51 height 14
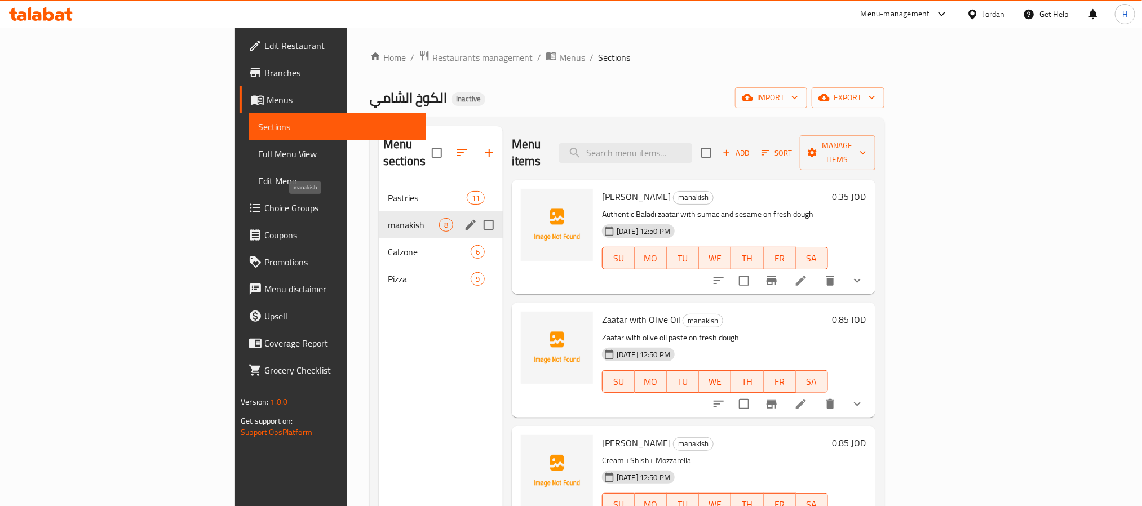
click at [388, 218] on span "manakish" at bounding box center [413, 225] width 51 height 14
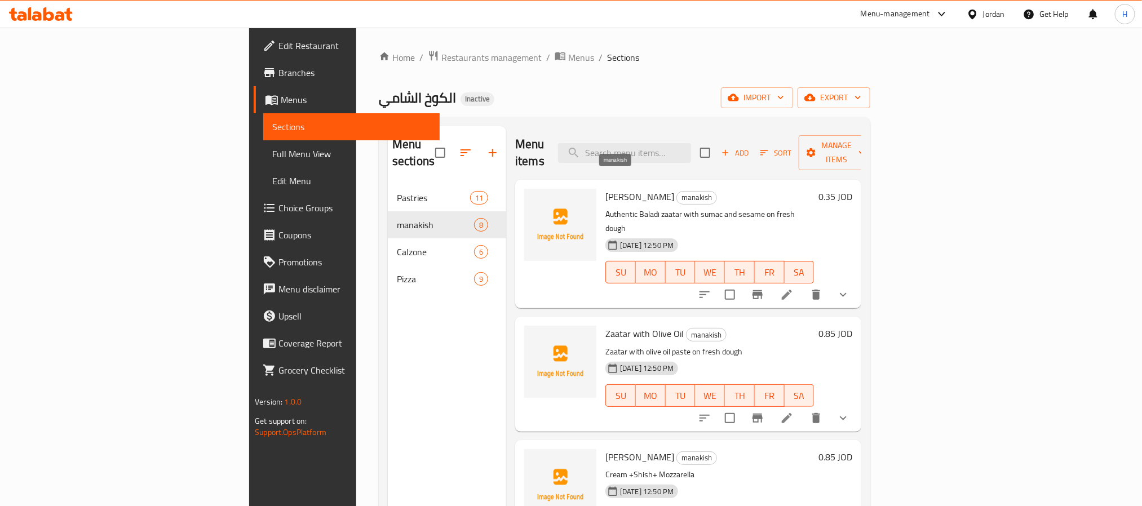
click at [677, 191] on span "manakish" at bounding box center [696, 197] width 39 height 13
copy span "manakish"
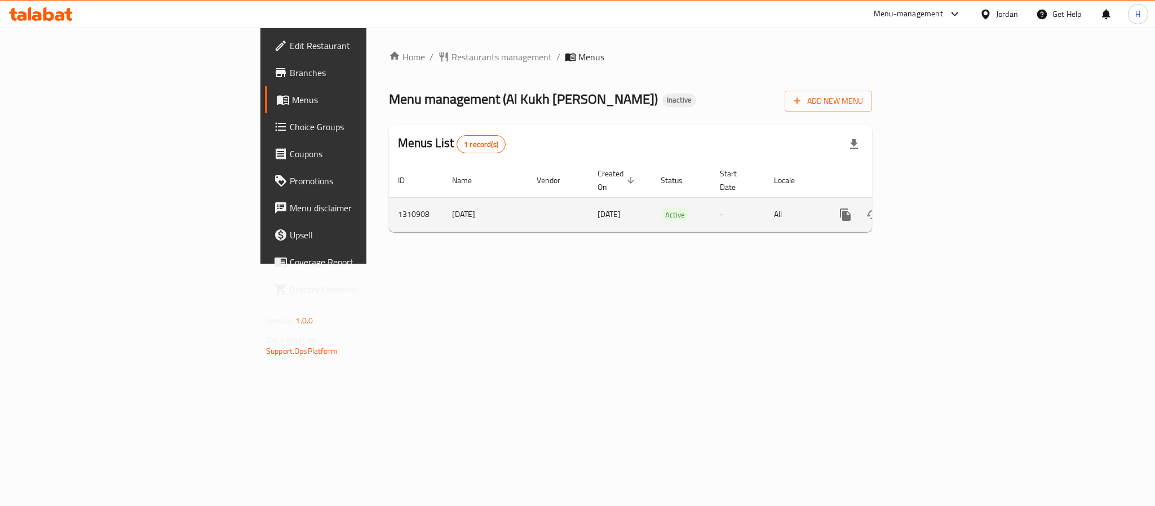
click at [940, 201] on link "enhanced table" at bounding box center [926, 214] width 27 height 27
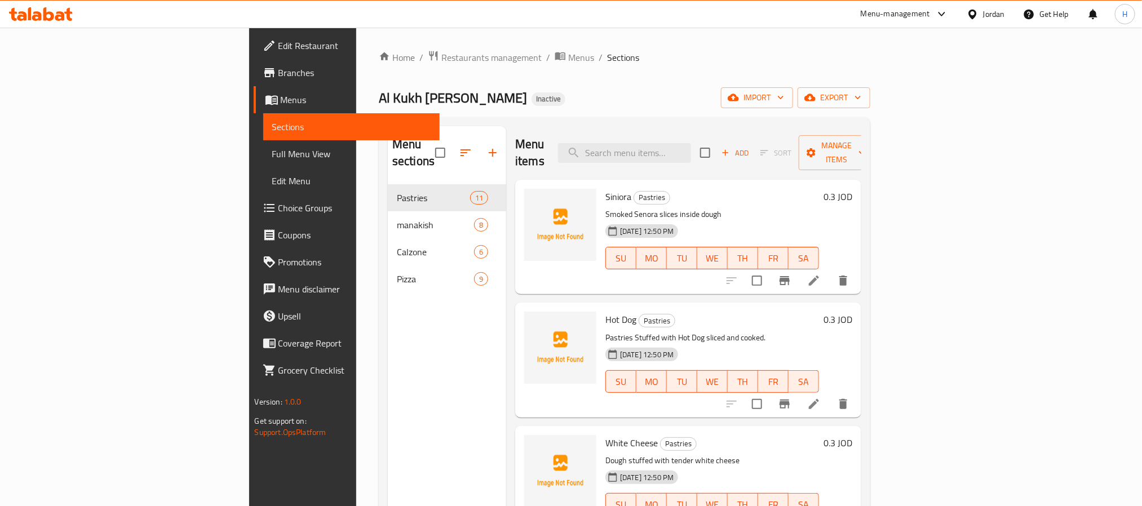
click at [985, 19] on div "Jordan" at bounding box center [994, 14] width 22 height 12
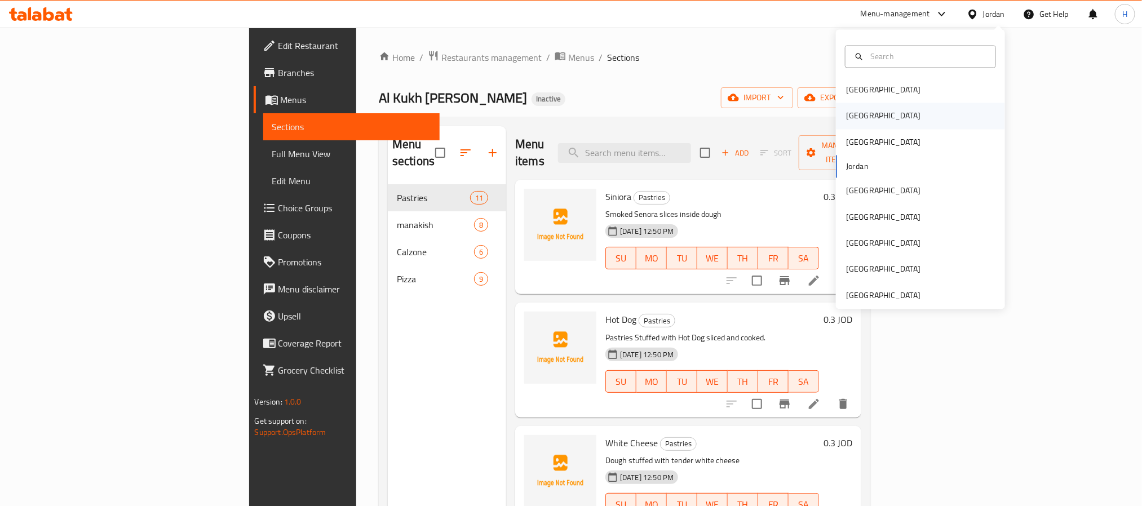
click at [883, 117] on div "[GEOGRAPHIC_DATA]" at bounding box center [920, 116] width 169 height 26
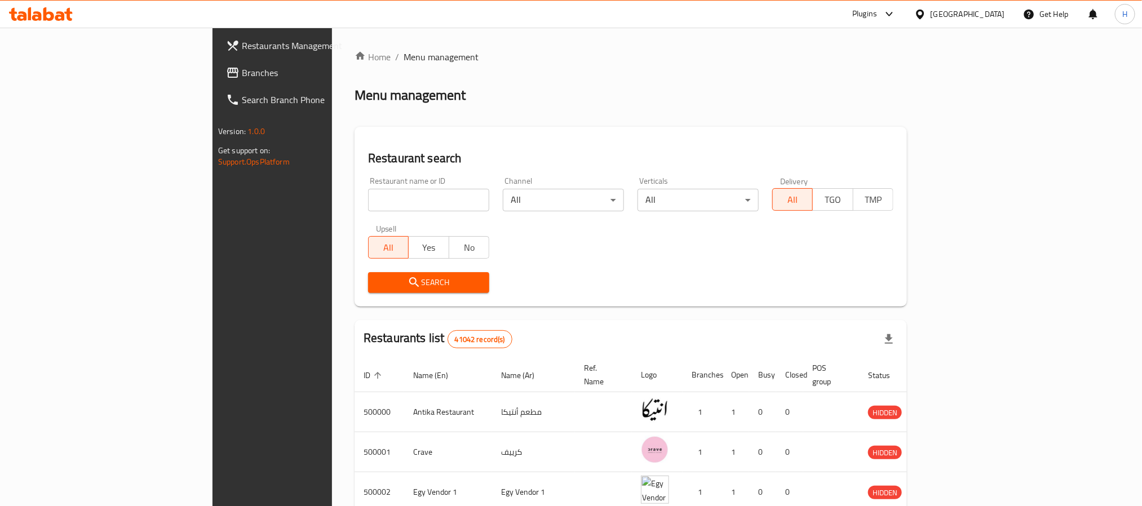
click at [242, 68] on span "Branches" at bounding box center [318, 73] width 152 height 14
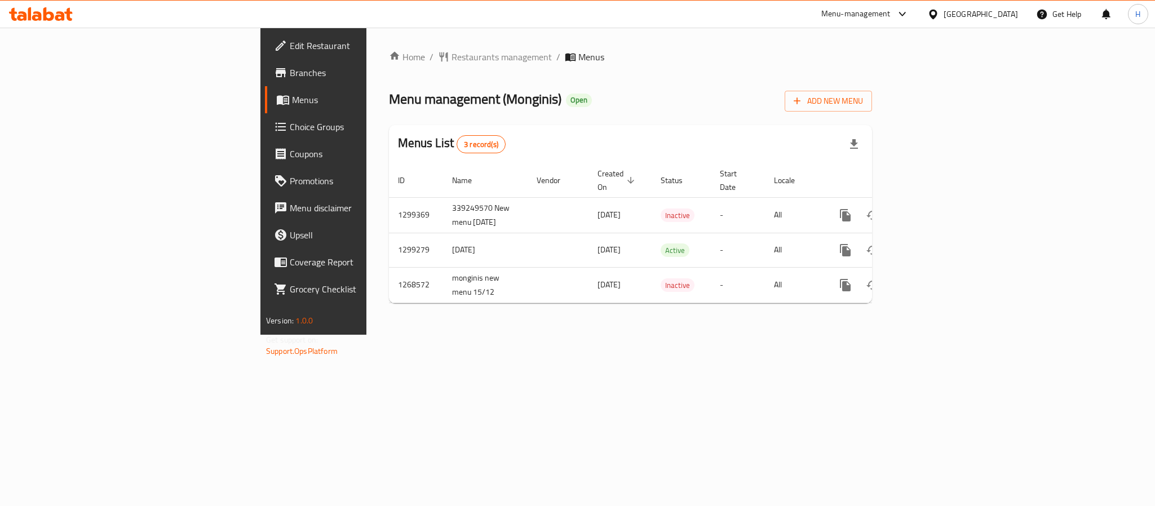
drag, startPoint x: 721, startPoint y: 355, endPoint x: 727, endPoint y: 352, distance: 7.1
click at [721, 335] on div "Home / Restaurants management / Menus Menu management ( Monginis ) Open Add New…" at bounding box center [630, 181] width 528 height 307
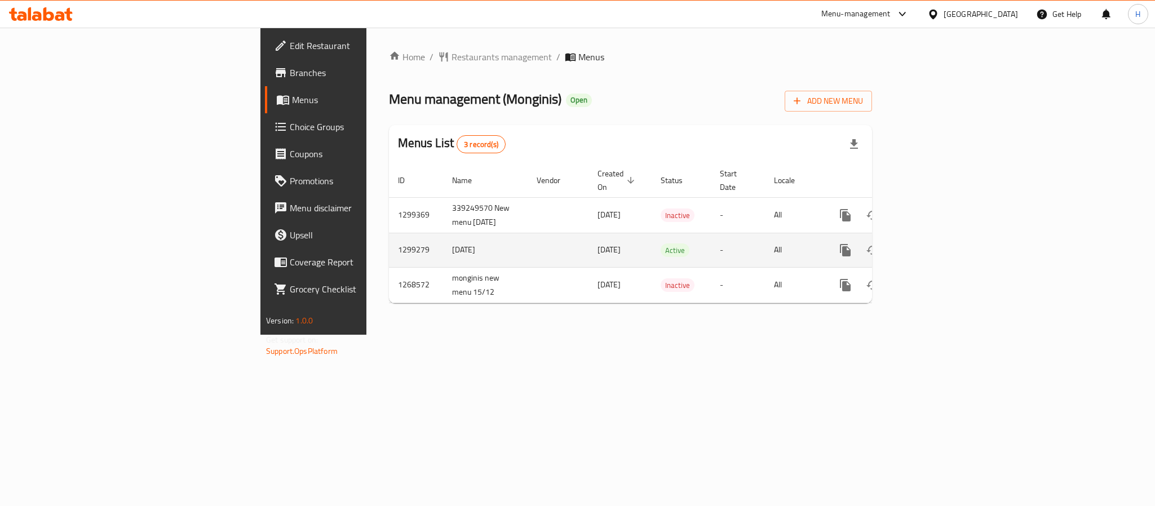
click at [389, 236] on td "1299279" at bounding box center [416, 250] width 54 height 34
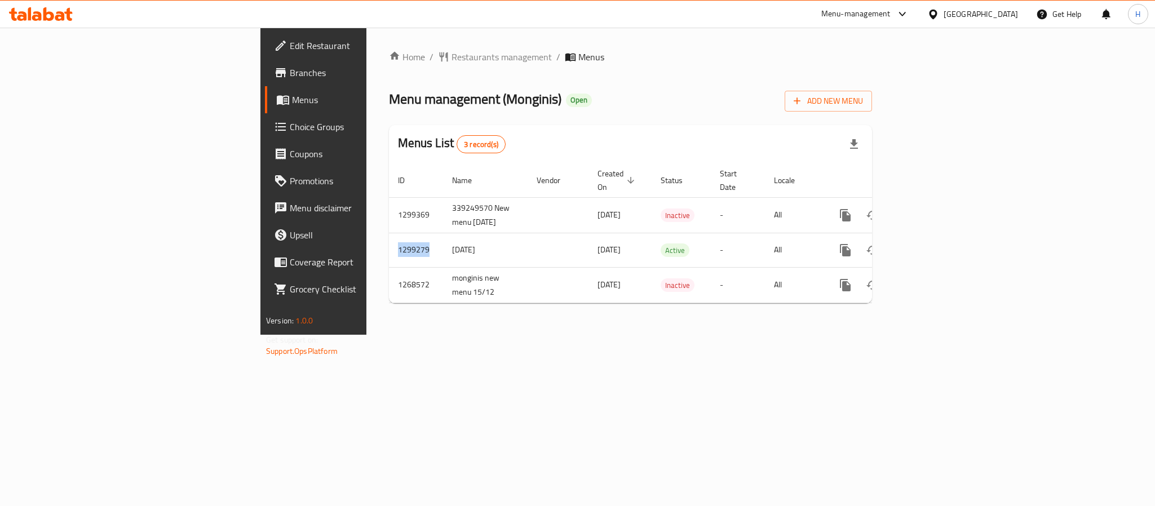
copy td "1299279"
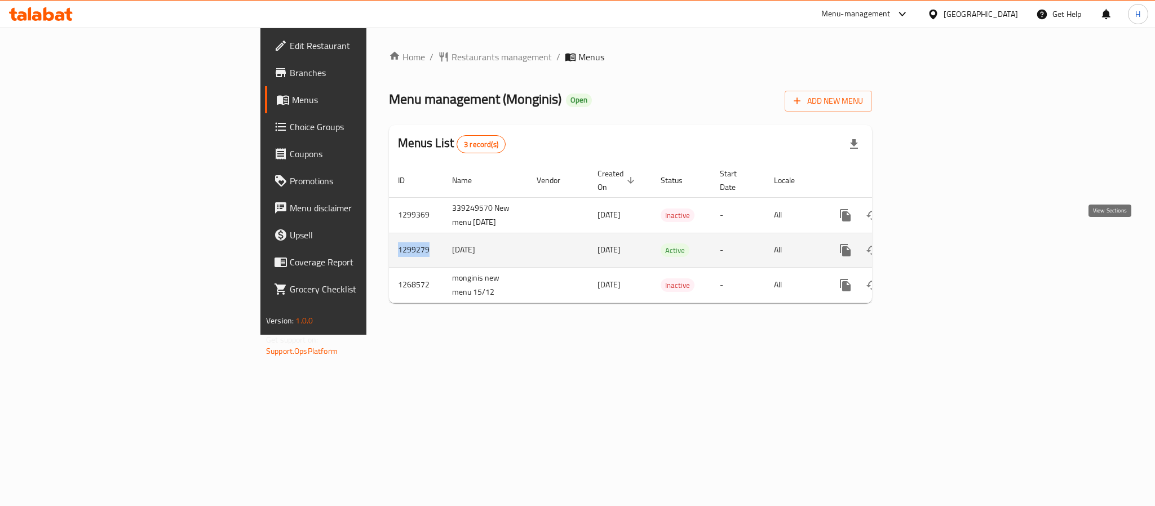
click at [933, 244] on icon "enhanced table" at bounding box center [927, 251] width 14 height 14
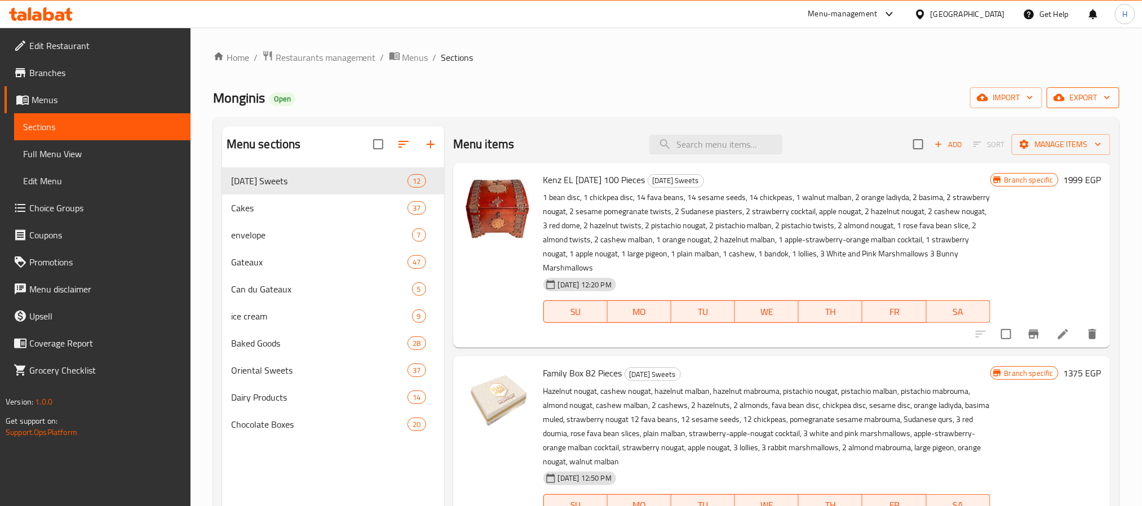
click at [1079, 93] on span "export" at bounding box center [1083, 98] width 55 height 14
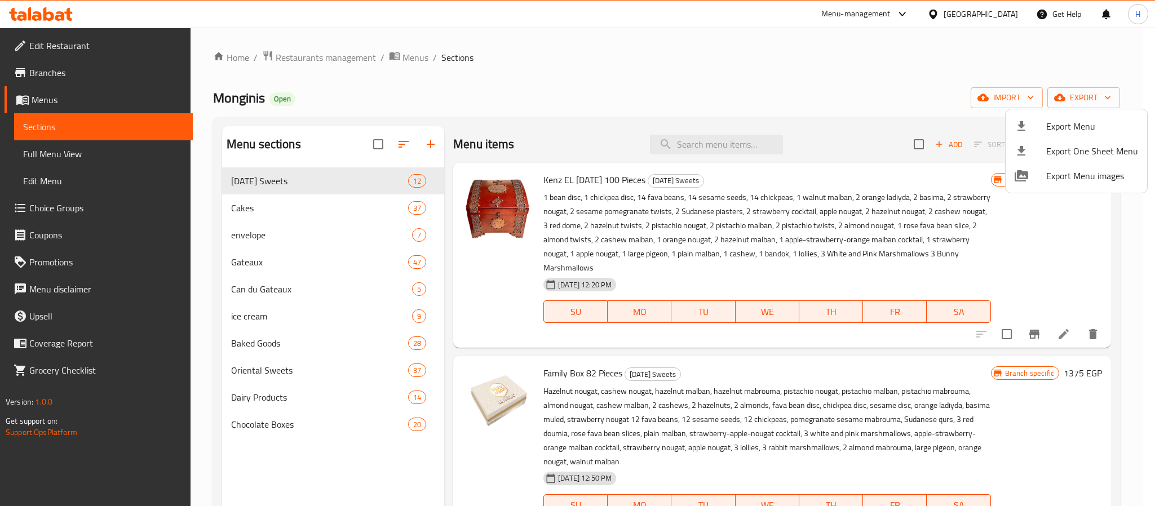
click at [963, 90] on div at bounding box center [577, 253] width 1155 height 506
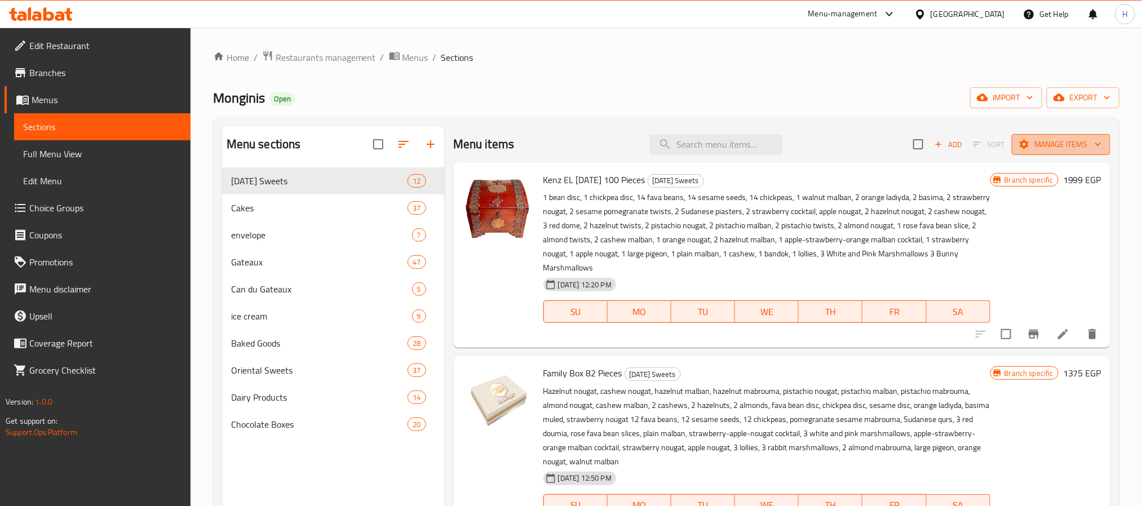
click at [1043, 142] on span "Manage items" at bounding box center [1061, 145] width 81 height 14
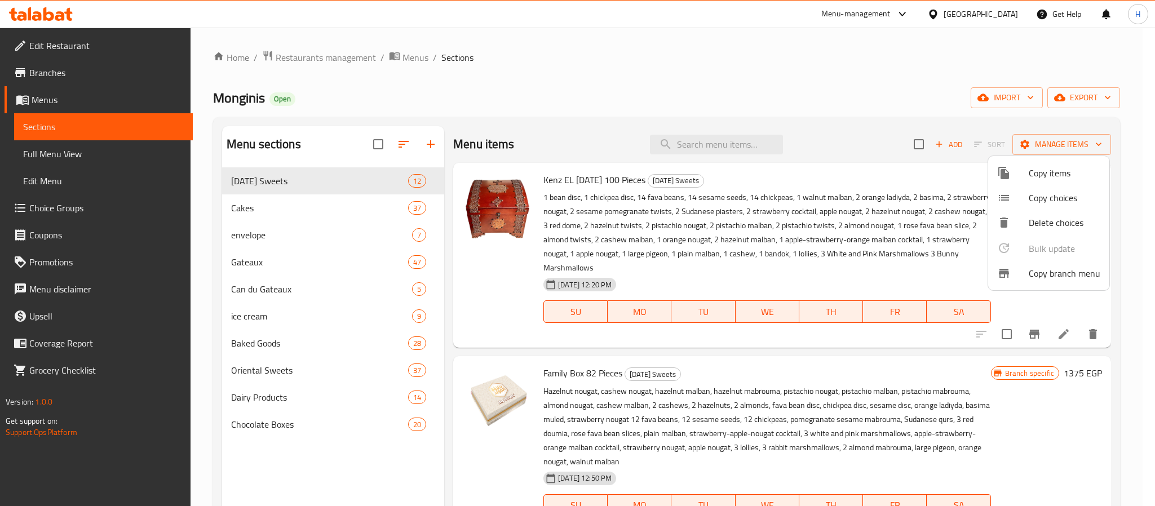
click at [259, 209] on div at bounding box center [577, 253] width 1155 height 506
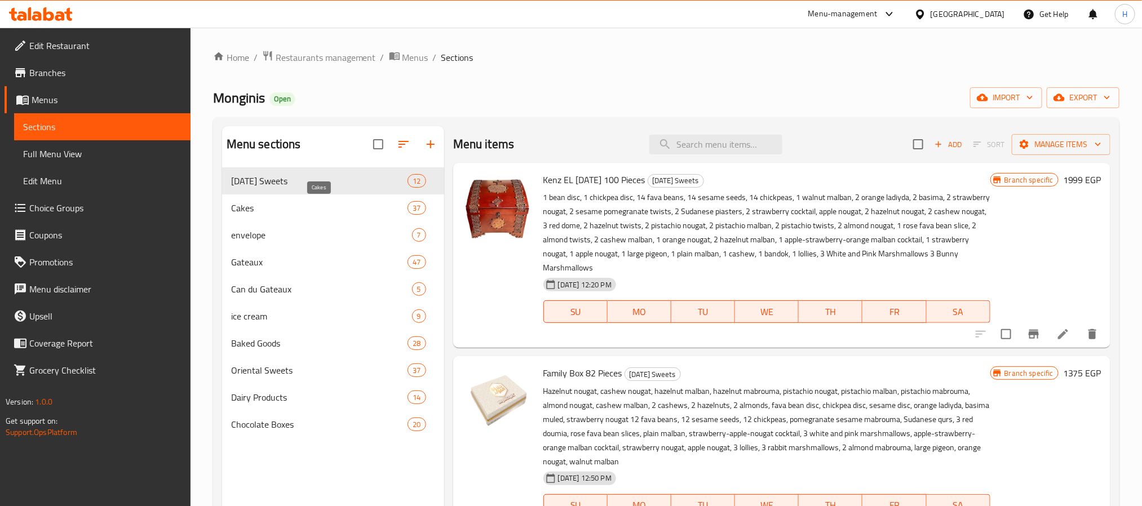
click at [259, 209] on span "Cakes" at bounding box center [319, 208] width 177 height 14
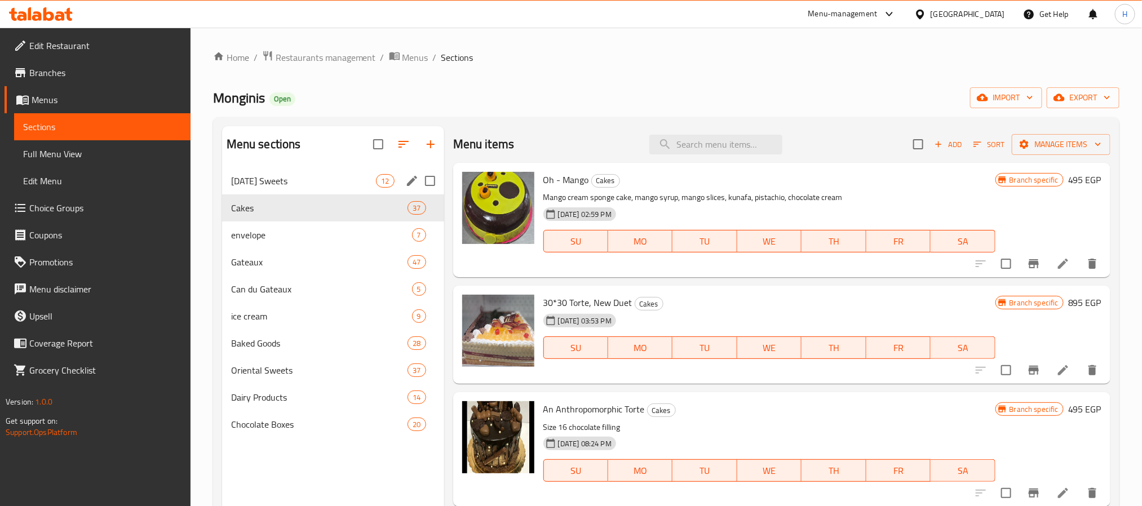
click at [247, 188] on span "[DATE] Sweets" at bounding box center [303, 181] width 145 height 14
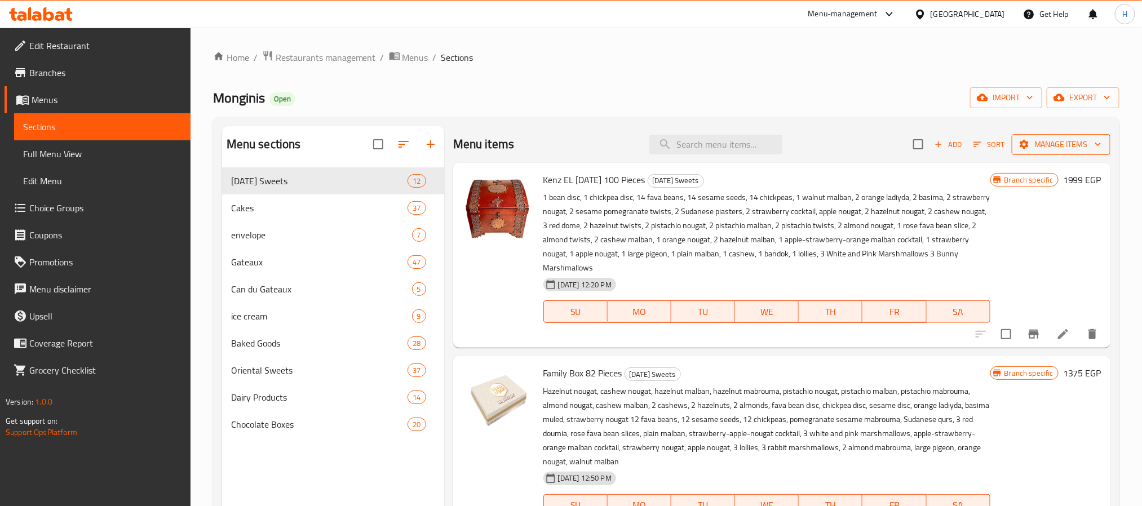
click at [1074, 144] on span "Manage items" at bounding box center [1061, 145] width 81 height 14
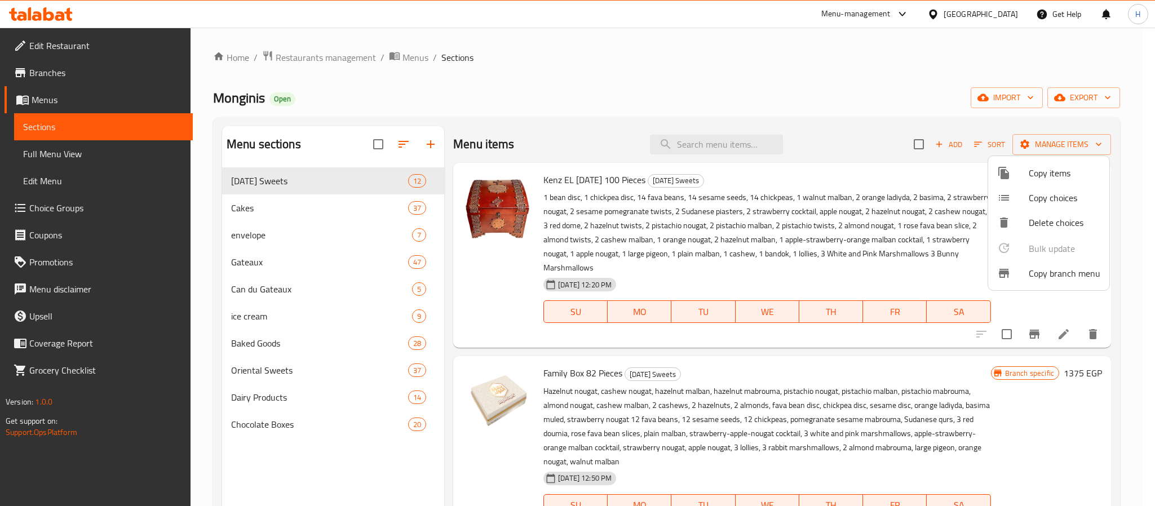
click at [762, 261] on div at bounding box center [577, 253] width 1155 height 506
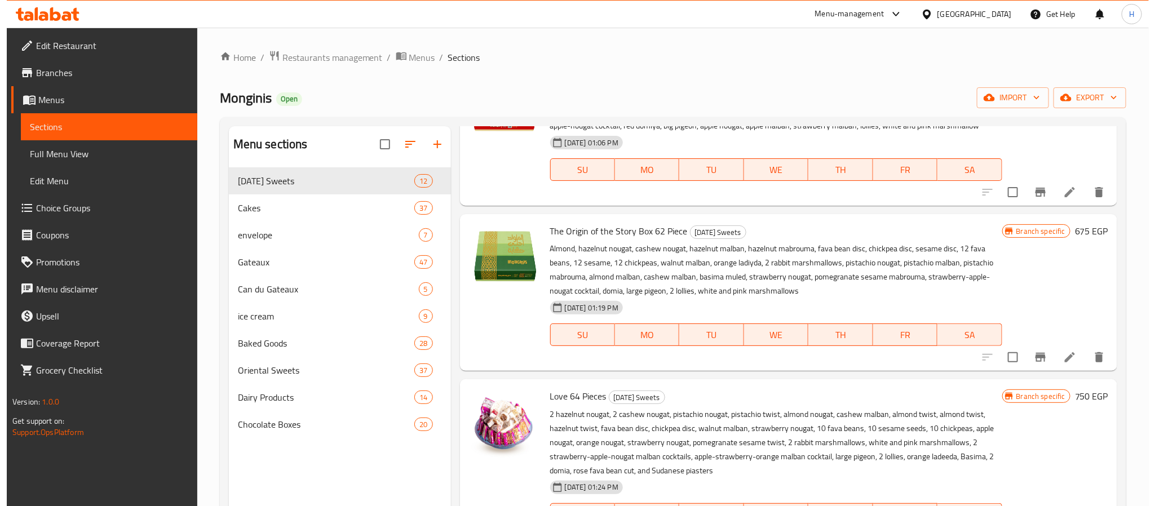
scroll to position [846, 0]
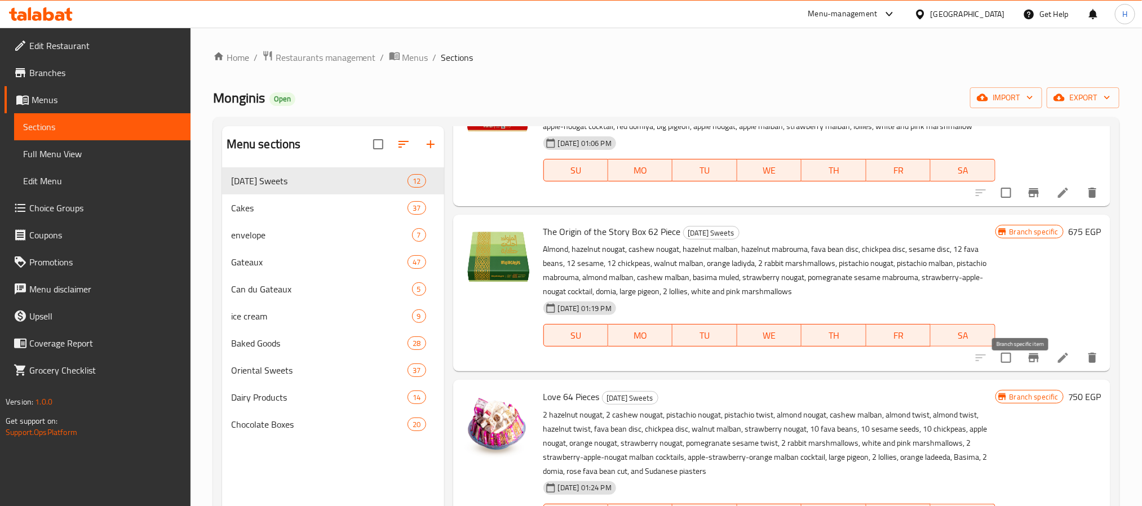
click at [1020, 370] on button "Branch-specific-item" at bounding box center [1033, 357] width 27 height 27
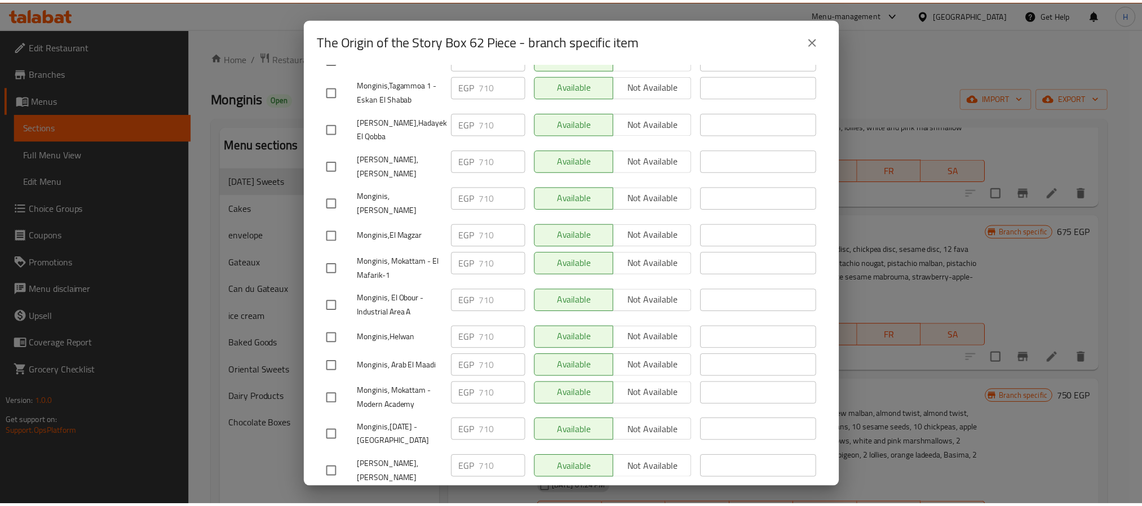
scroll to position [1437, 0]
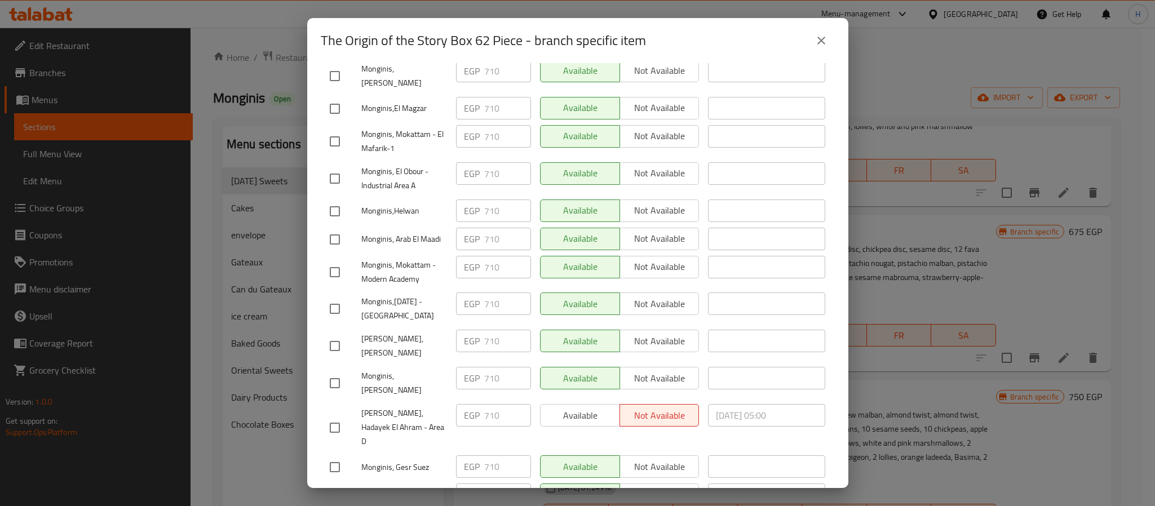
click at [811, 36] on button "close" at bounding box center [821, 40] width 27 height 27
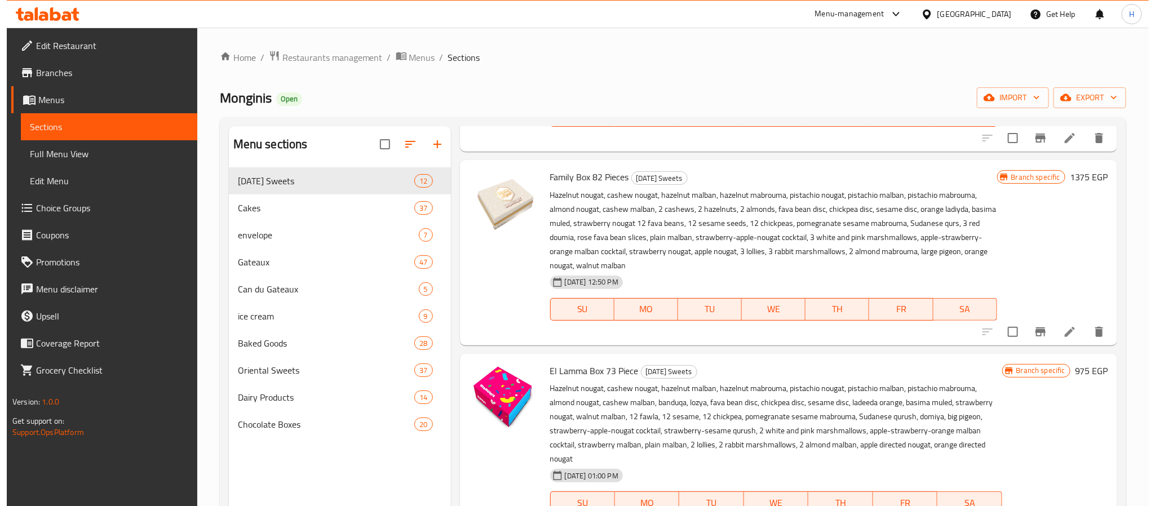
scroll to position [0, 0]
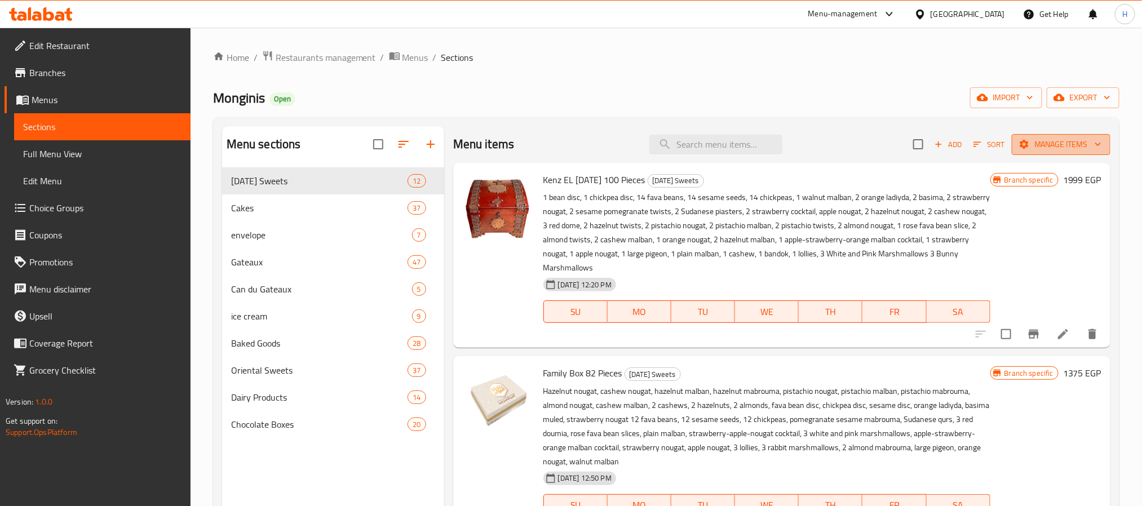
click at [1059, 148] on span "Manage items" at bounding box center [1061, 145] width 81 height 14
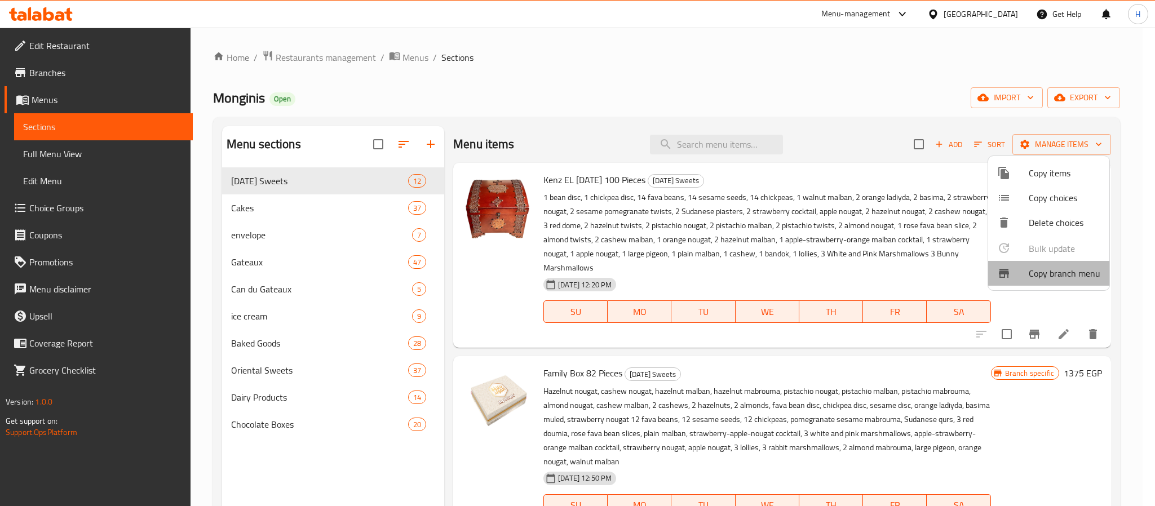
click at [1054, 269] on span "Copy branch menu" at bounding box center [1065, 274] width 72 height 14
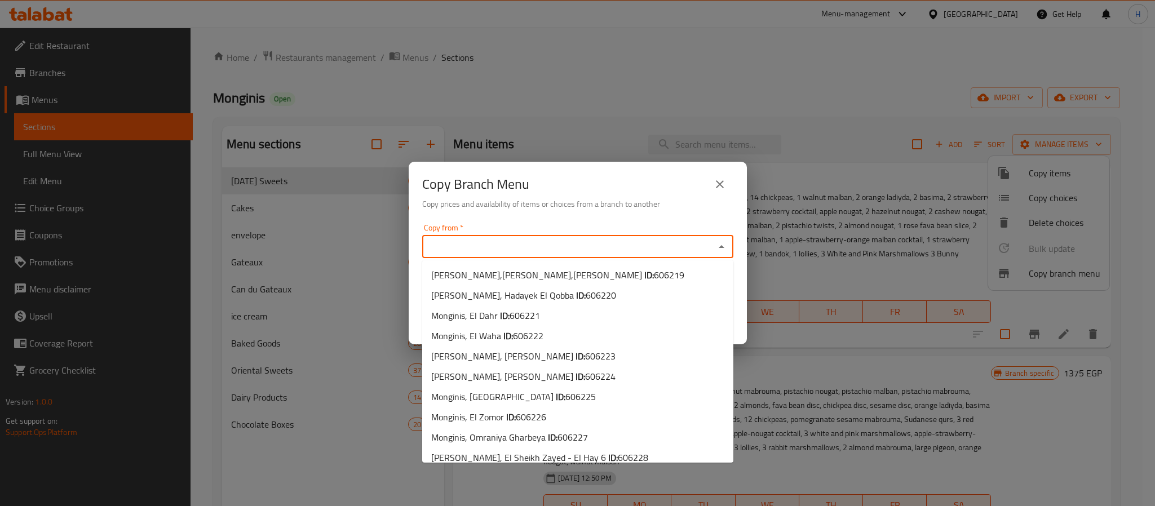
click at [597, 240] on input "Copy from   *" at bounding box center [569, 247] width 286 height 16
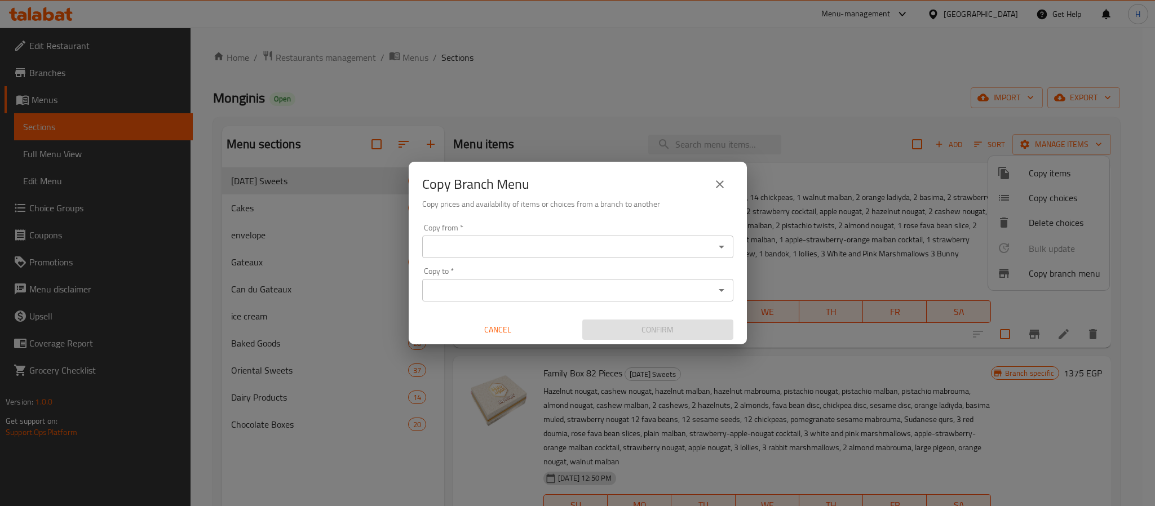
click at [597, 240] on input "Copy from   *" at bounding box center [569, 247] width 286 height 16
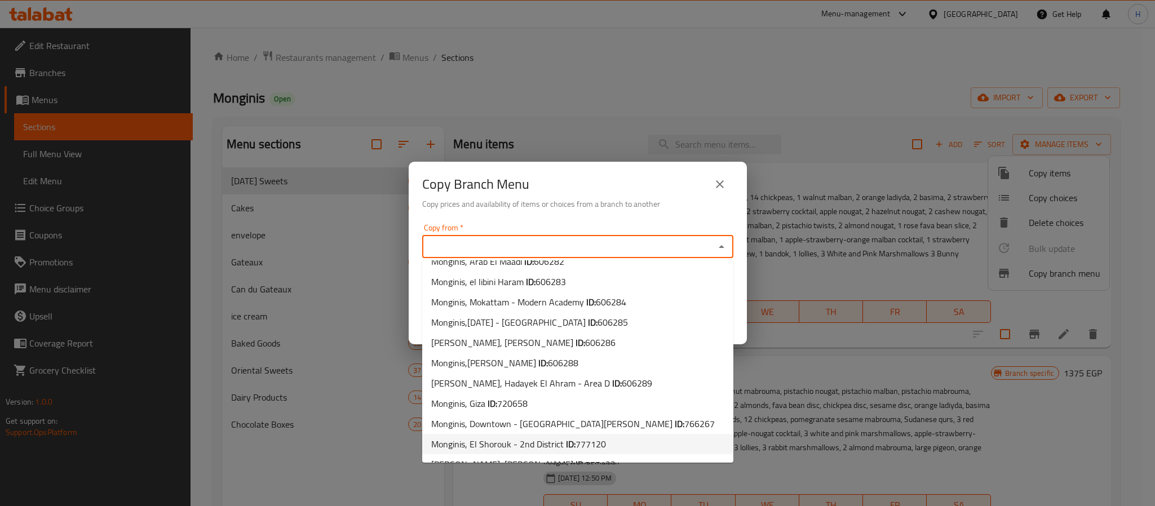
scroll to position [1206, 0]
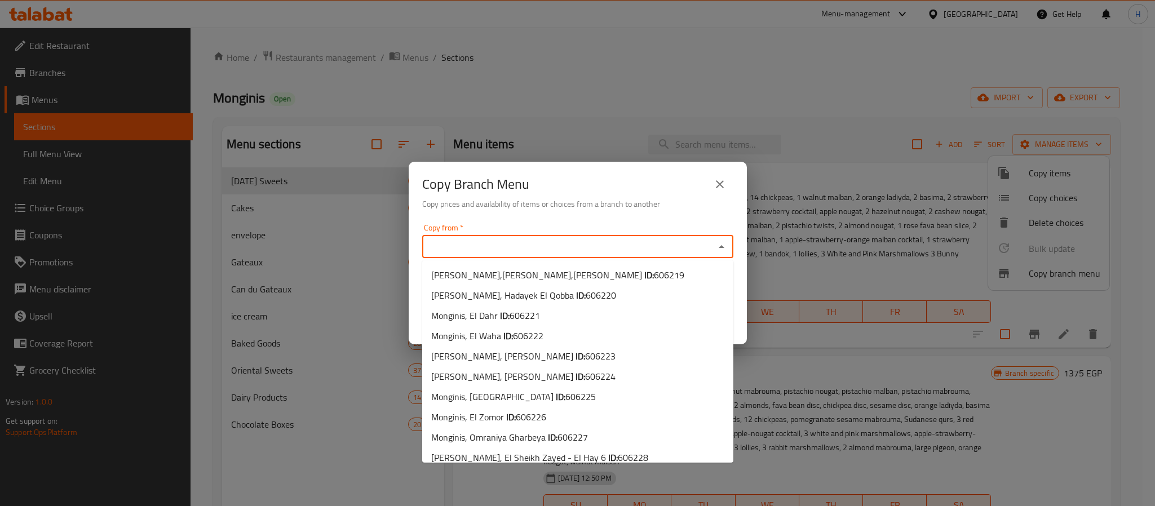
click at [553, 247] on input "Copy from   *" at bounding box center [569, 247] width 286 height 16
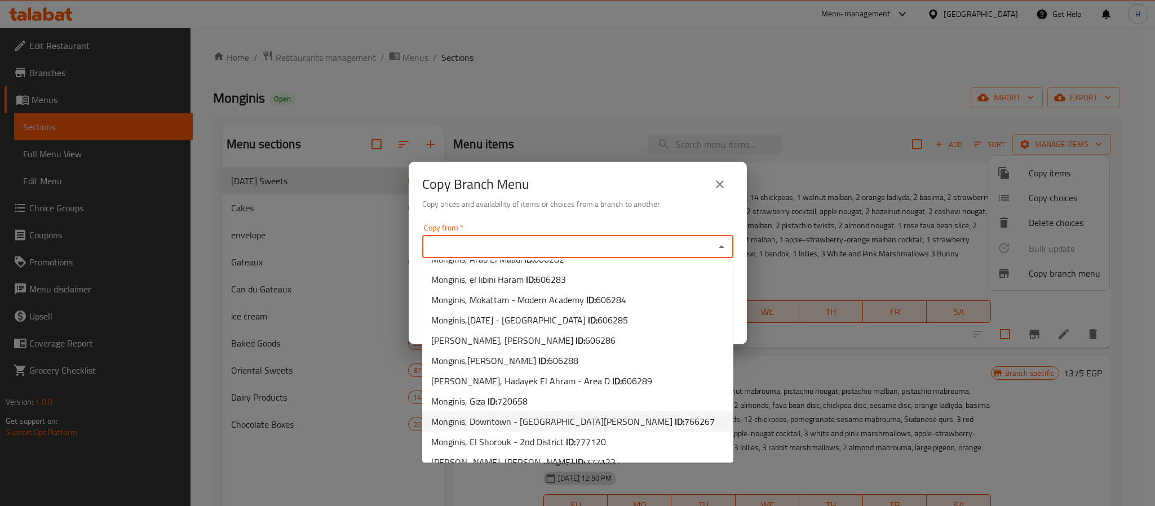
click at [647, 411] on li "Monginis, Downtown - [GEOGRAPHIC_DATA][PERSON_NAME] ID: 766267" at bounding box center [577, 421] width 311 height 20
type input "Monginis, Downtown - [GEOGRAPHIC_DATA][PERSON_NAME]"
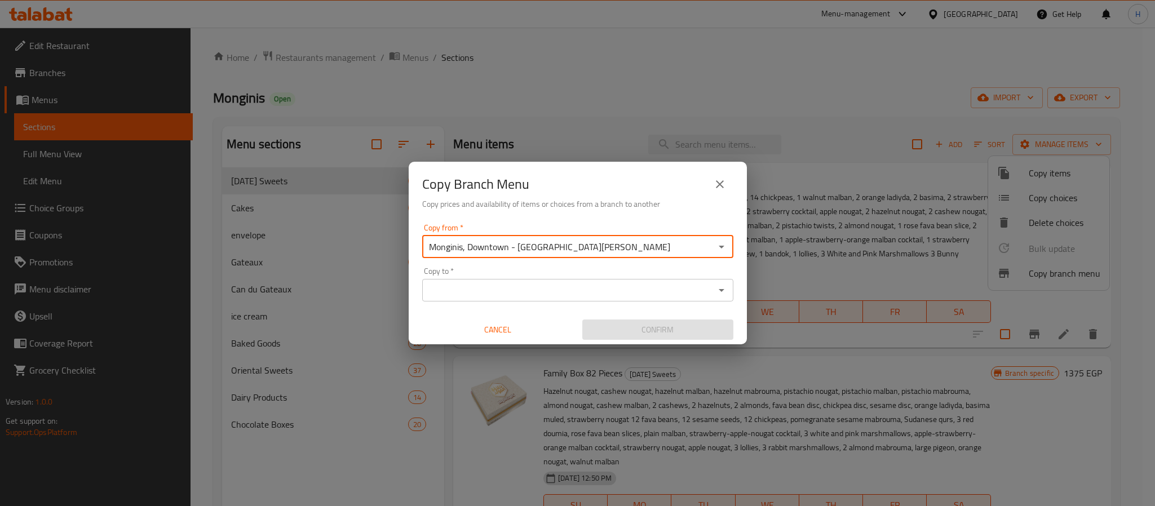
click at [563, 283] on input "Copy to   *" at bounding box center [569, 290] width 286 height 16
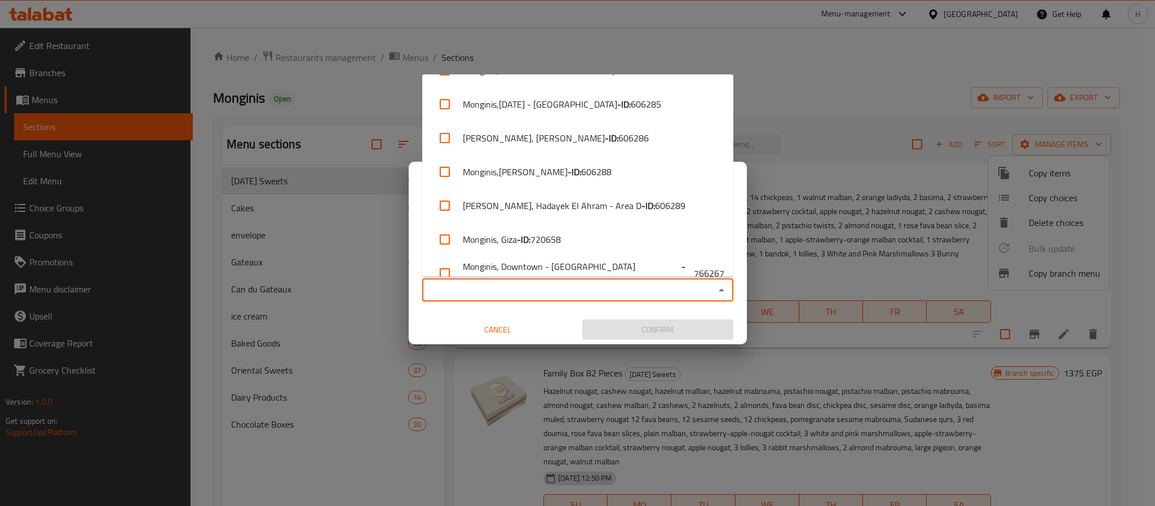
scroll to position [2140, 0]
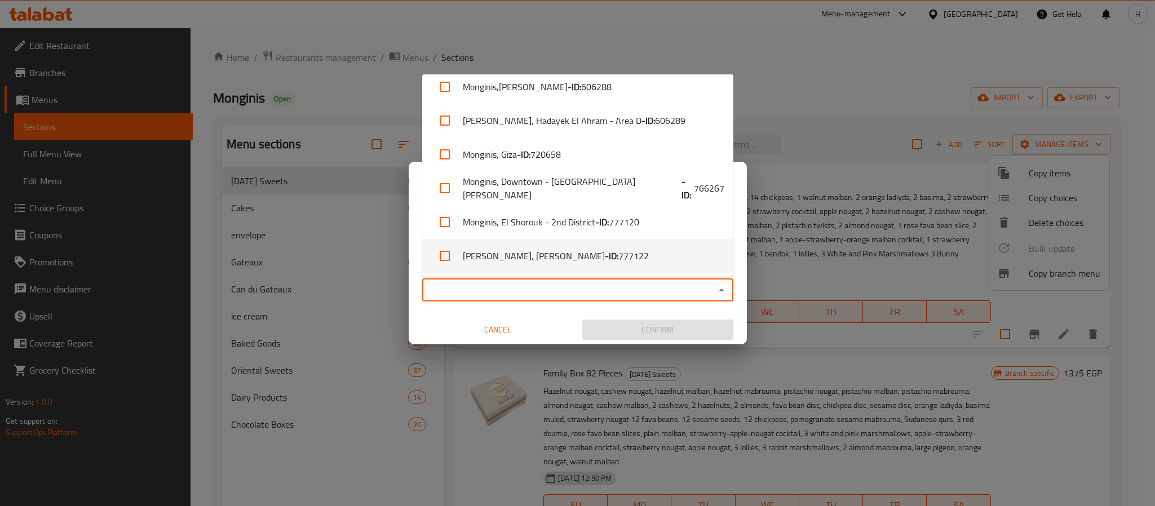
click at [625, 256] on li "Monginis, [PERSON_NAME] - ID: 777122" at bounding box center [577, 256] width 311 height 34
checkbox input "true"
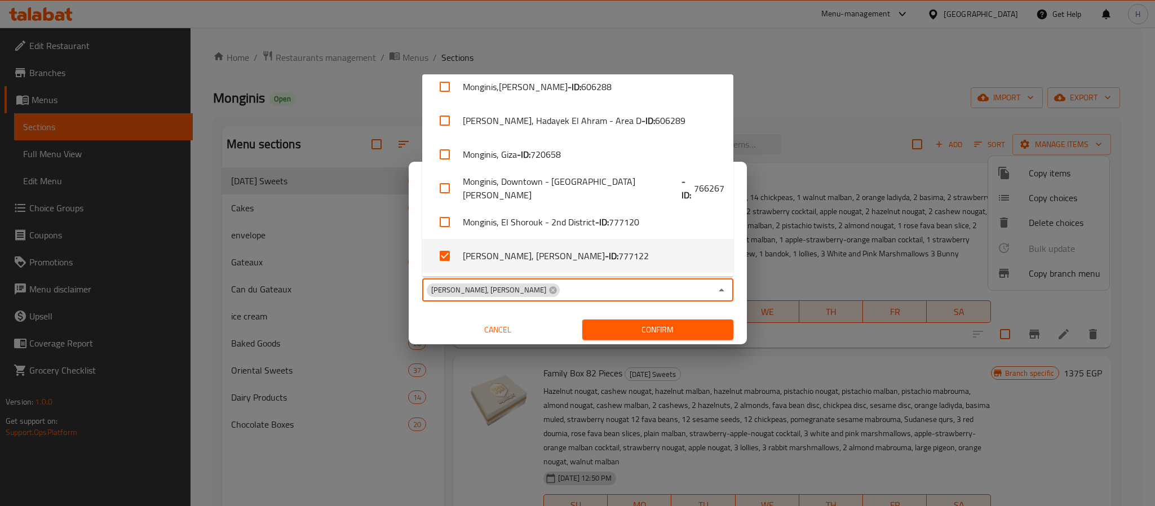
click at [663, 328] on span "Confirm" at bounding box center [657, 330] width 133 height 14
